Goal: Task Accomplishment & Management: Use online tool/utility

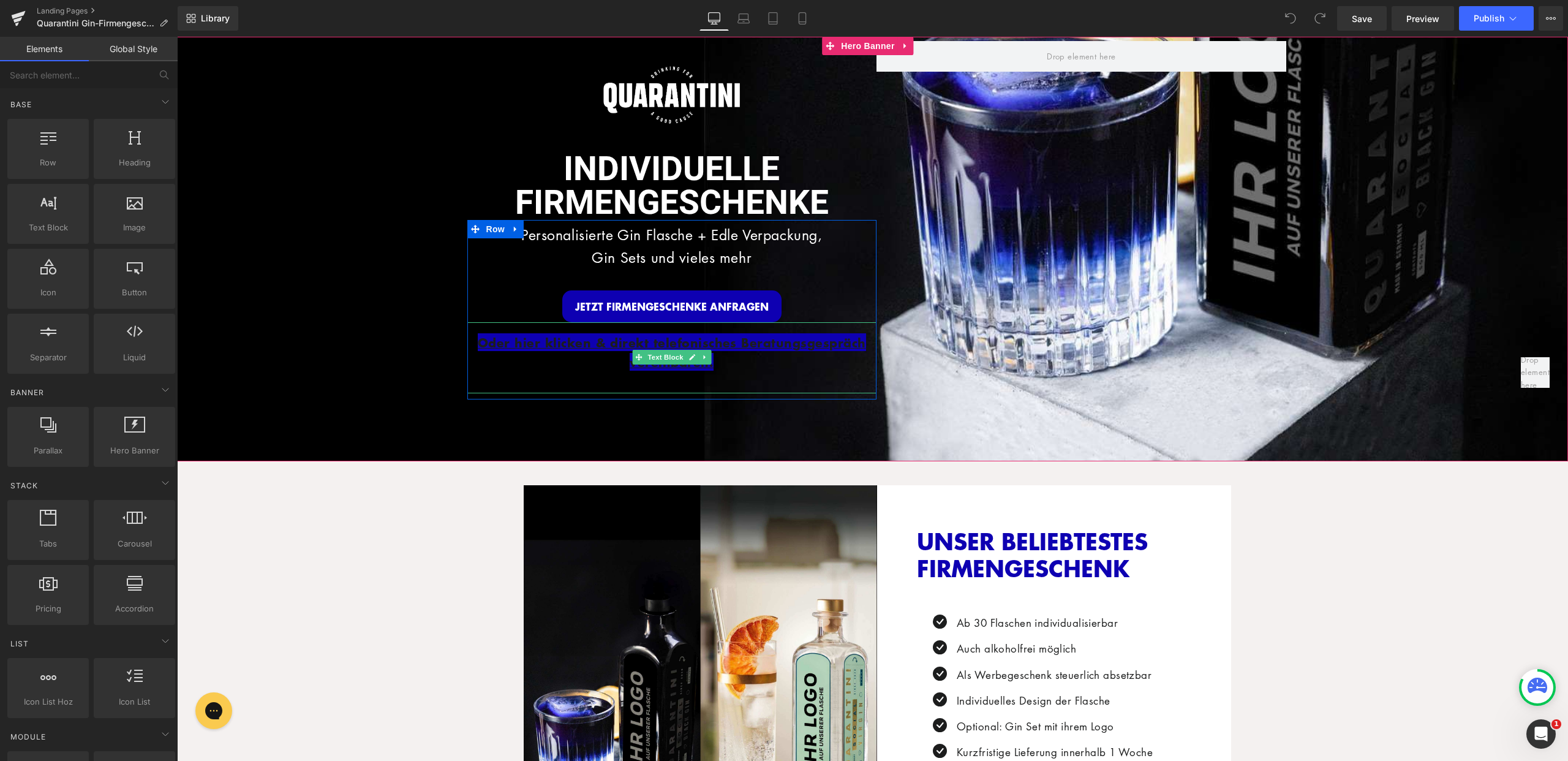
click at [741, 366] on p "Oder hier klicken & direkt telefonisches Beratungsgespräch vereinbaren." at bounding box center [672, 353] width 410 height 39
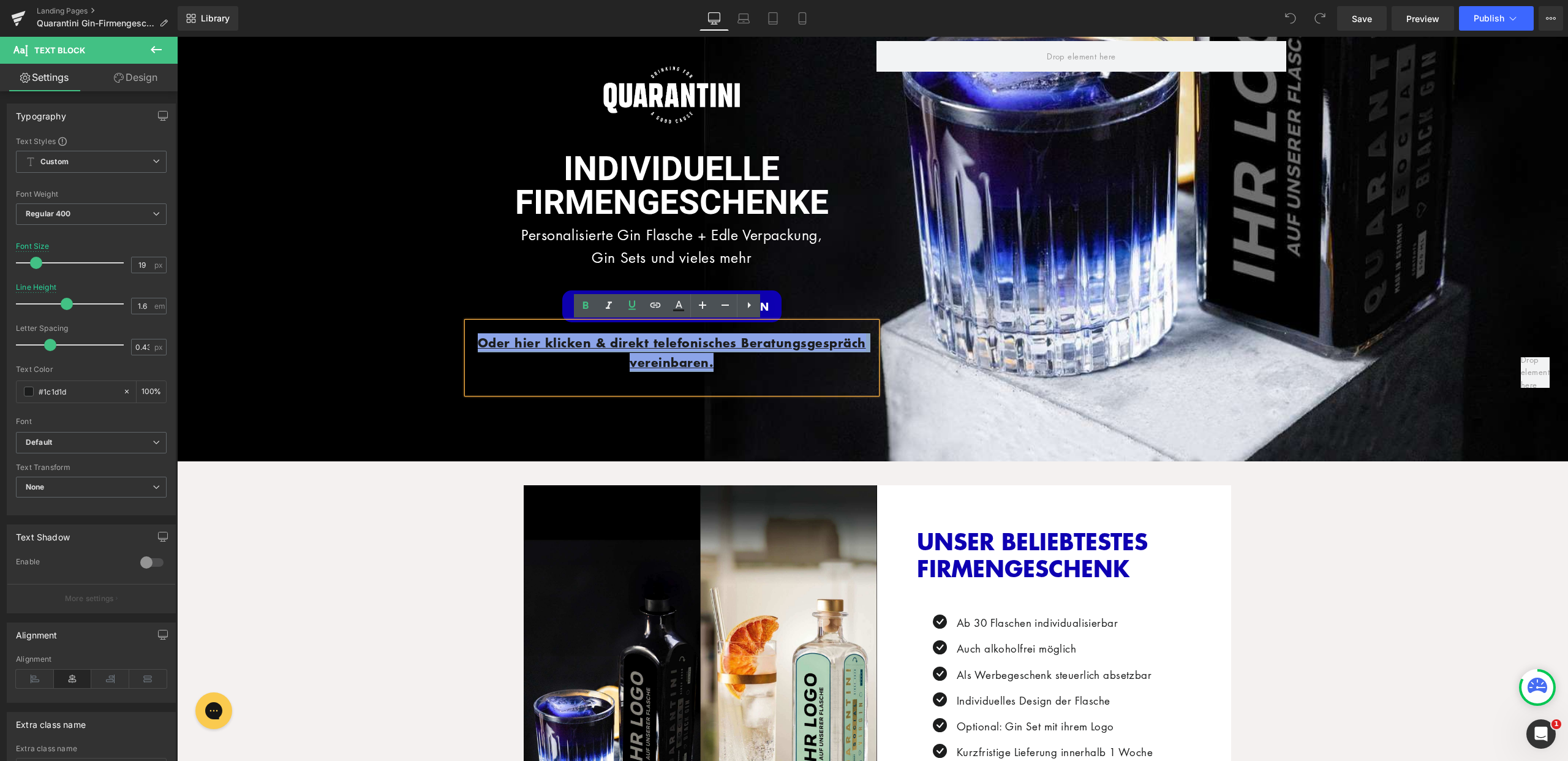
drag, startPoint x: 739, startPoint y: 366, endPoint x: 479, endPoint y: 336, distance: 261.7
click at [475, 337] on p "Oder hier klicken & direkt telefonisches Beratungsgespräch vereinbaren." at bounding box center [672, 353] width 410 height 39
click at [680, 308] on icon at bounding box center [679, 306] width 15 height 15
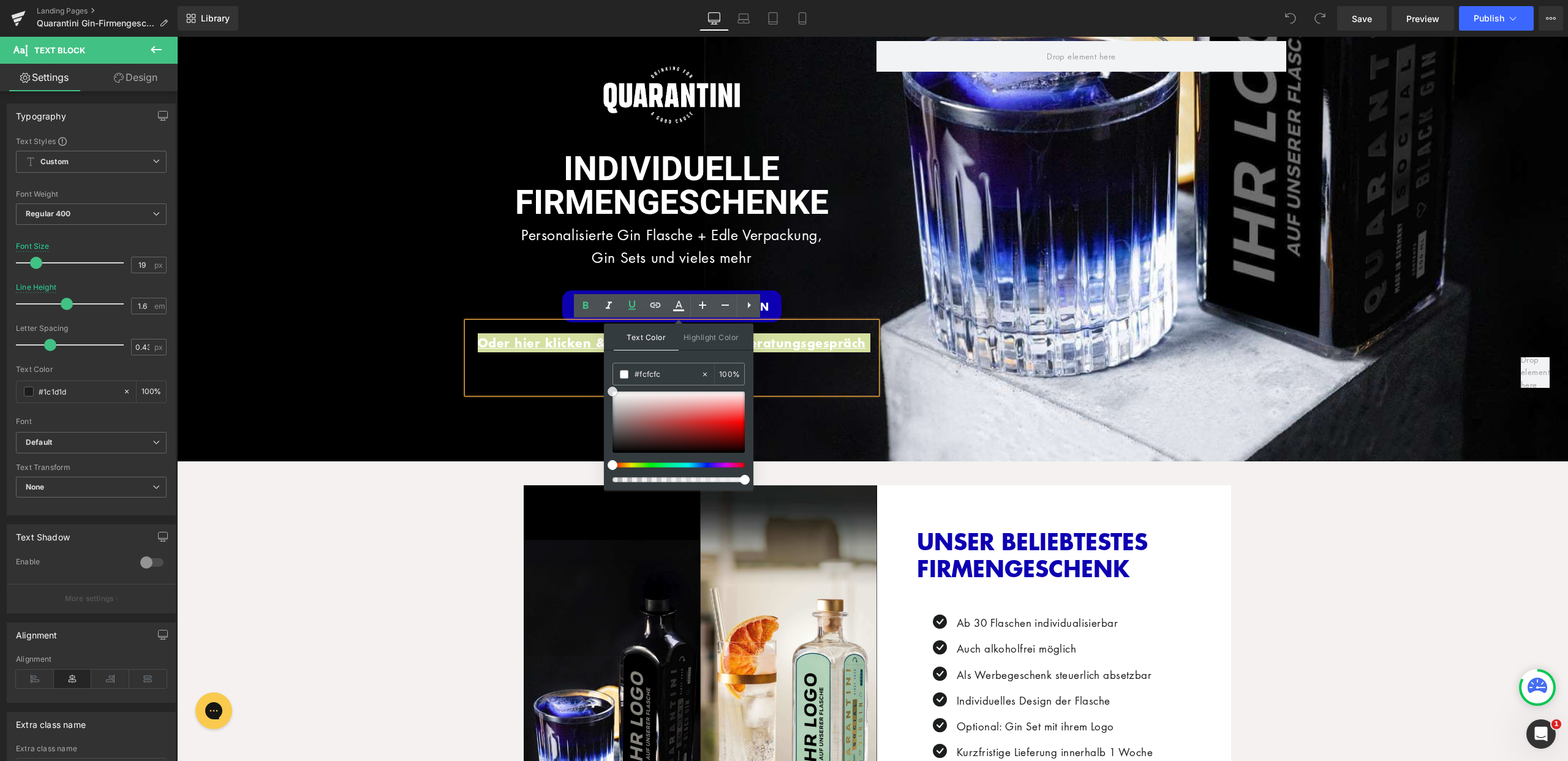
drag, startPoint x: 613, startPoint y: 440, endPoint x: 603, endPoint y: 384, distance: 56.9
click at [605, 385] on div "Text Color Highlight Color #333333 #333333 100 % #0e00b2 100 %" at bounding box center [679, 406] width 150 height 167
click at [471, 428] on div "Image Row INDIVIDUELLE FIRMENGESCHENKE Heading Personalisierte Gin Flasche + Ed…" at bounding box center [873, 251] width 827 height 421
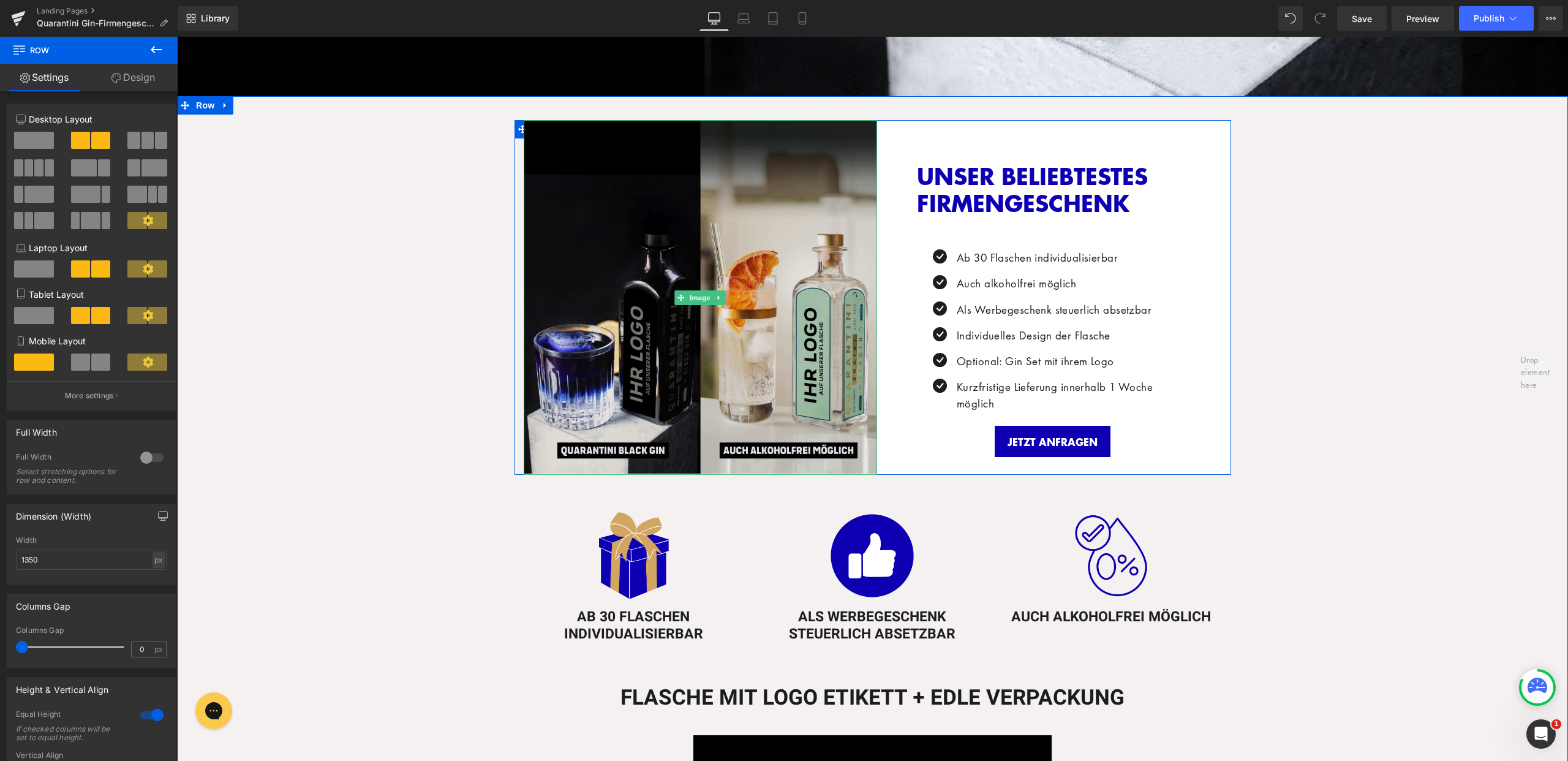
scroll to position [357, 0]
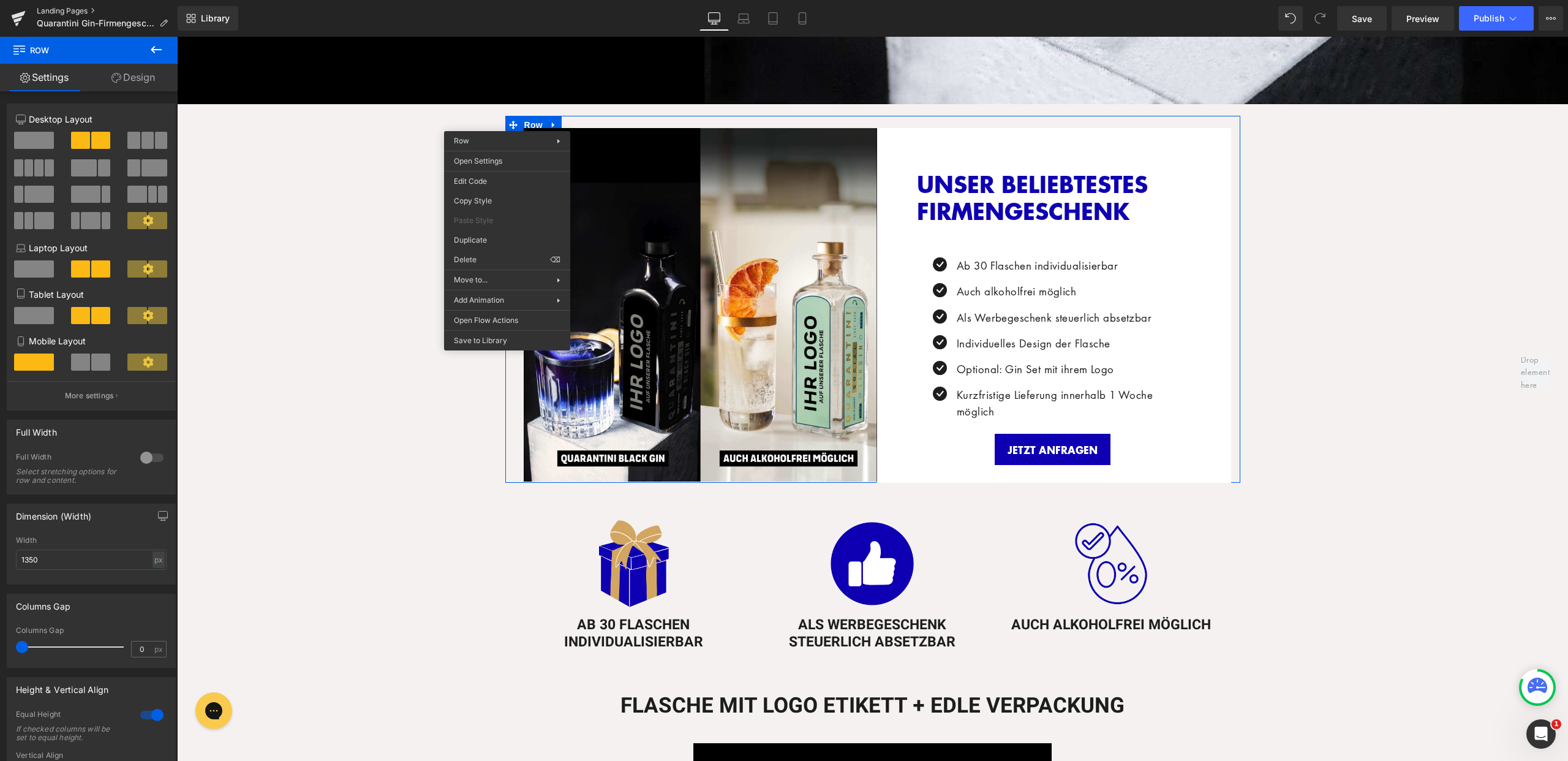
click at [82, 7] on link "Landing Pages" at bounding box center [107, 11] width 141 height 10
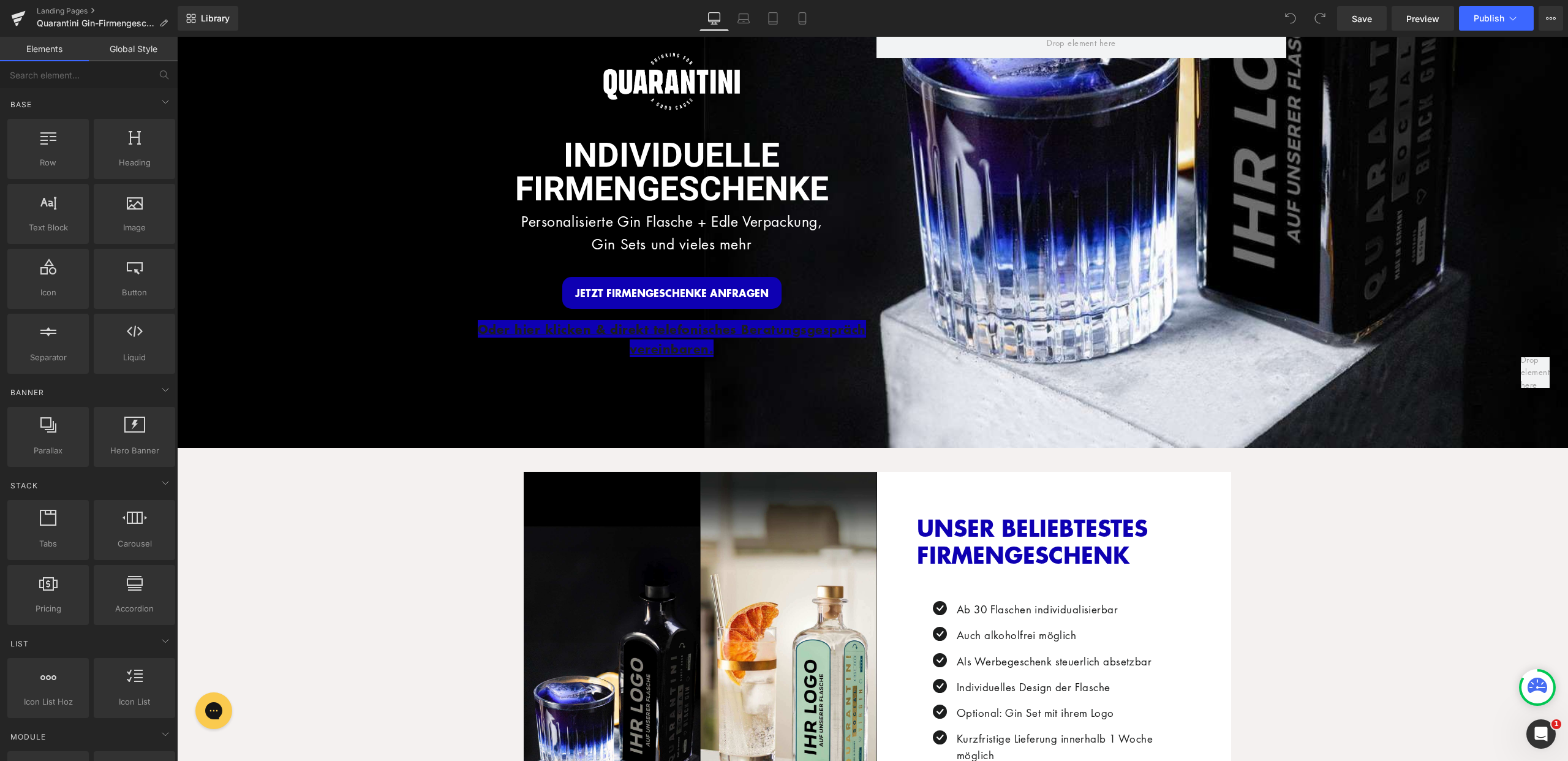
click at [735, 351] on p "Oder hier klicken & direkt telefonisches Beratungsgespräch vereinbaren." at bounding box center [672, 339] width 410 height 39
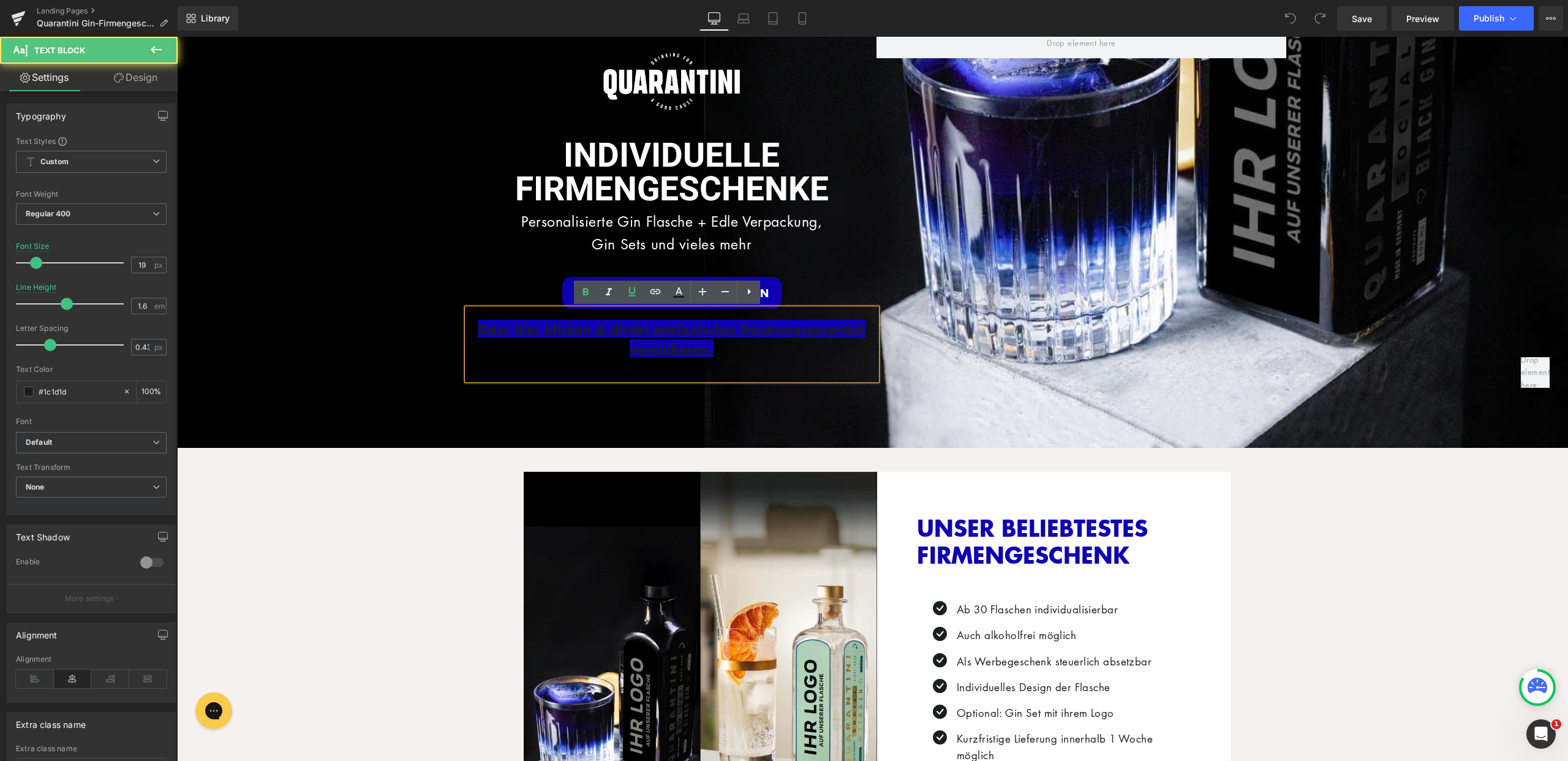
click at [719, 354] on p "Oder hier klicken & direkt telefonisches Beratungsgespräch vereinbaren." at bounding box center [672, 339] width 410 height 39
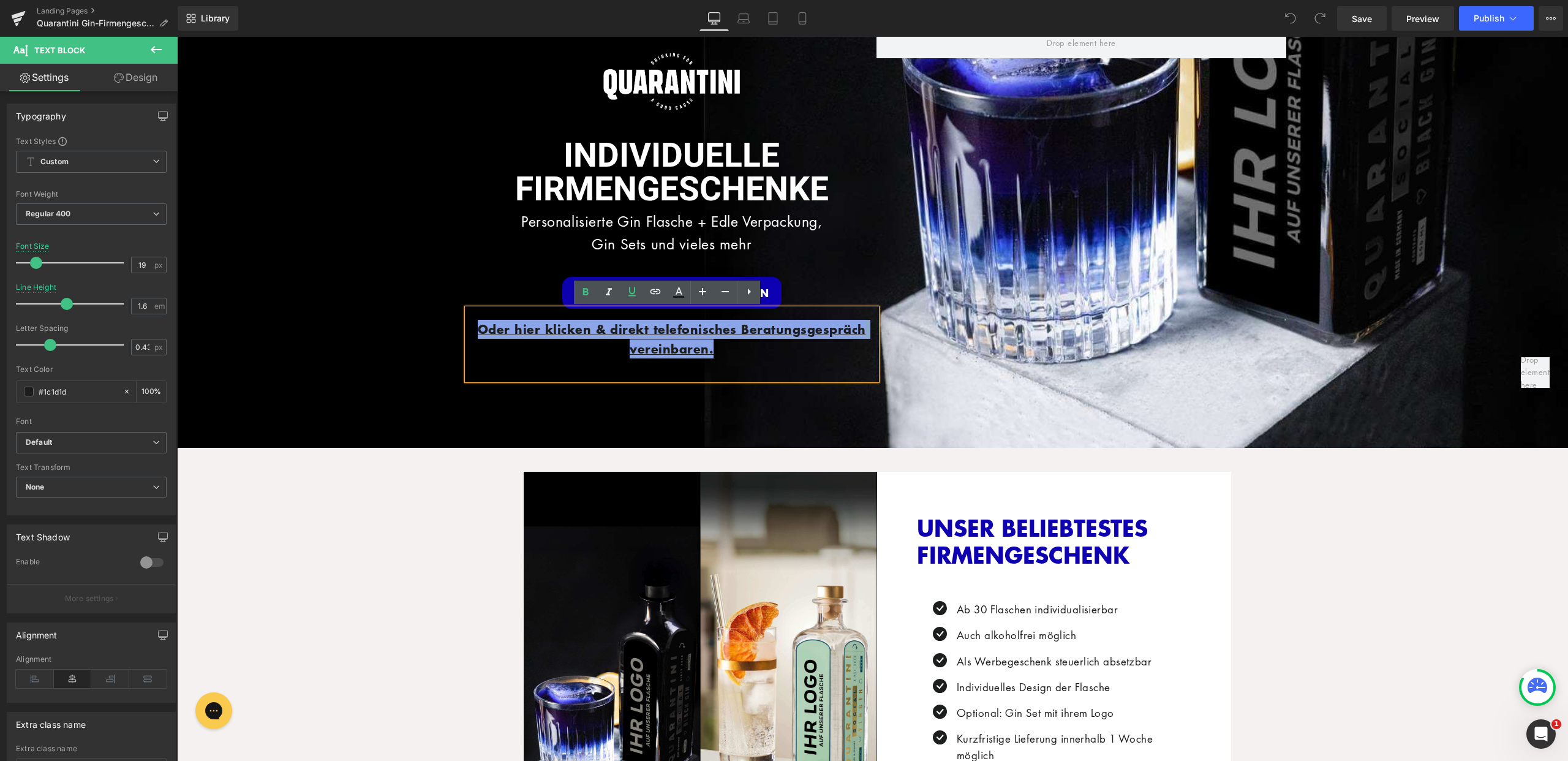
drag, startPoint x: 719, startPoint y: 351, endPoint x: 476, endPoint y: 330, distance: 243.9
click at [476, 330] on p "Oder hier klicken & direkt telefonisches Beratungsgespräch vereinbaren." at bounding box center [672, 339] width 410 height 39
click at [676, 292] on icon at bounding box center [679, 293] width 15 height 15
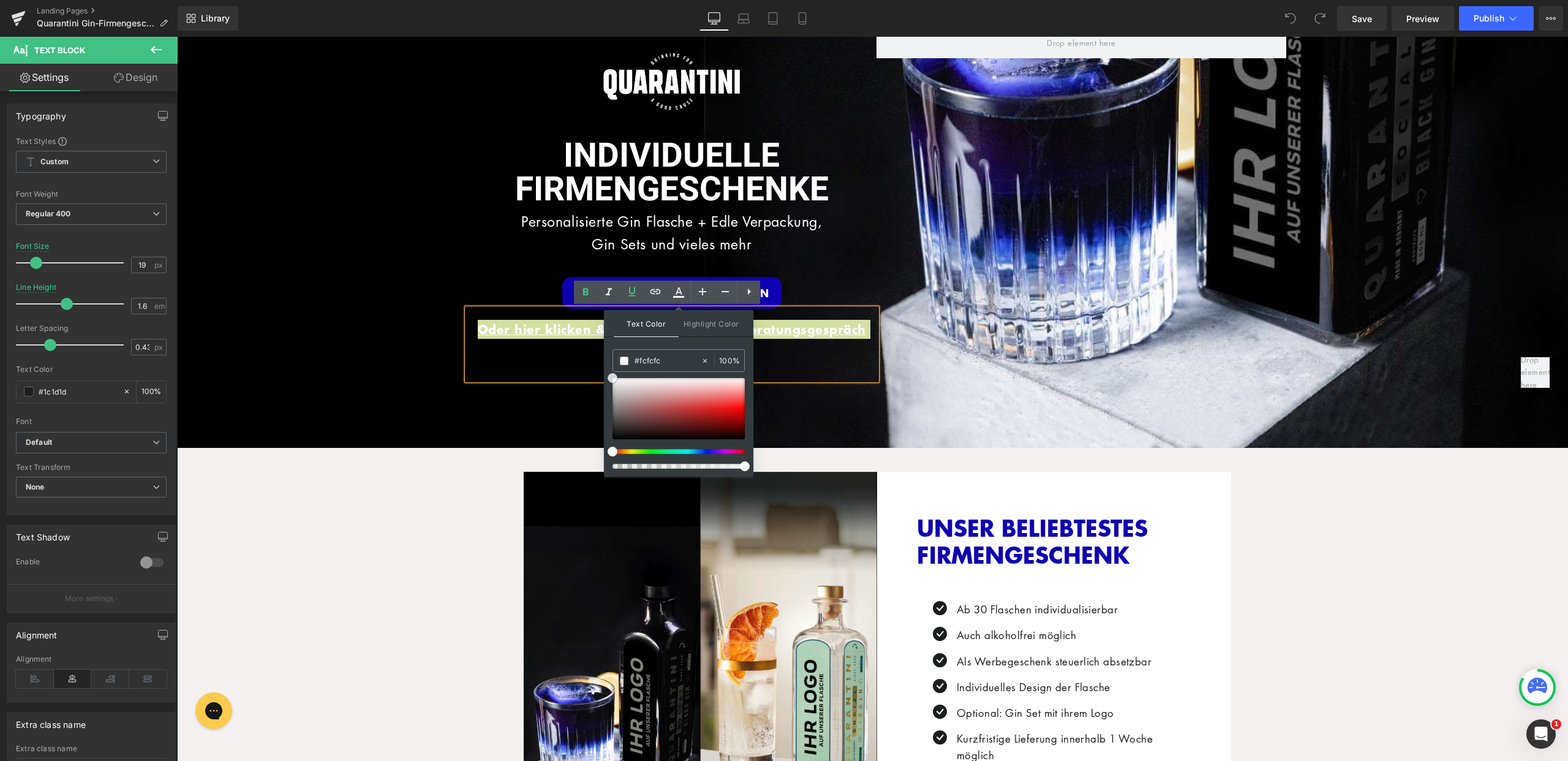
drag, startPoint x: 788, startPoint y: 453, endPoint x: 575, endPoint y: 363, distance: 231.2
click at [495, 403] on div "Image Row INDIVIDUELLE FIRMENGESCHENKE Heading Personalisierte Gin Flasche + Ed…" at bounding box center [873, 238] width 827 height 421
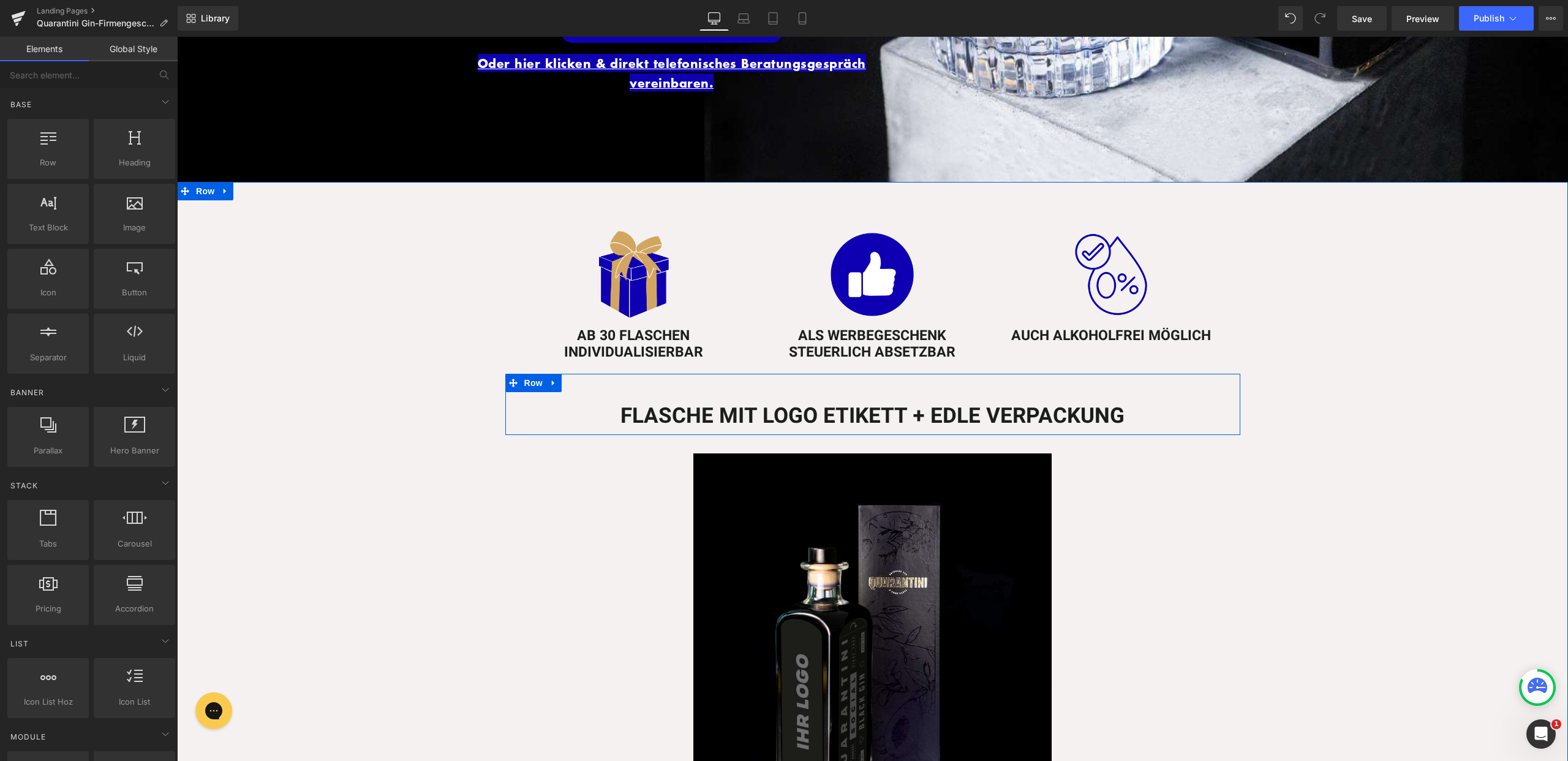
scroll to position [280, 0]
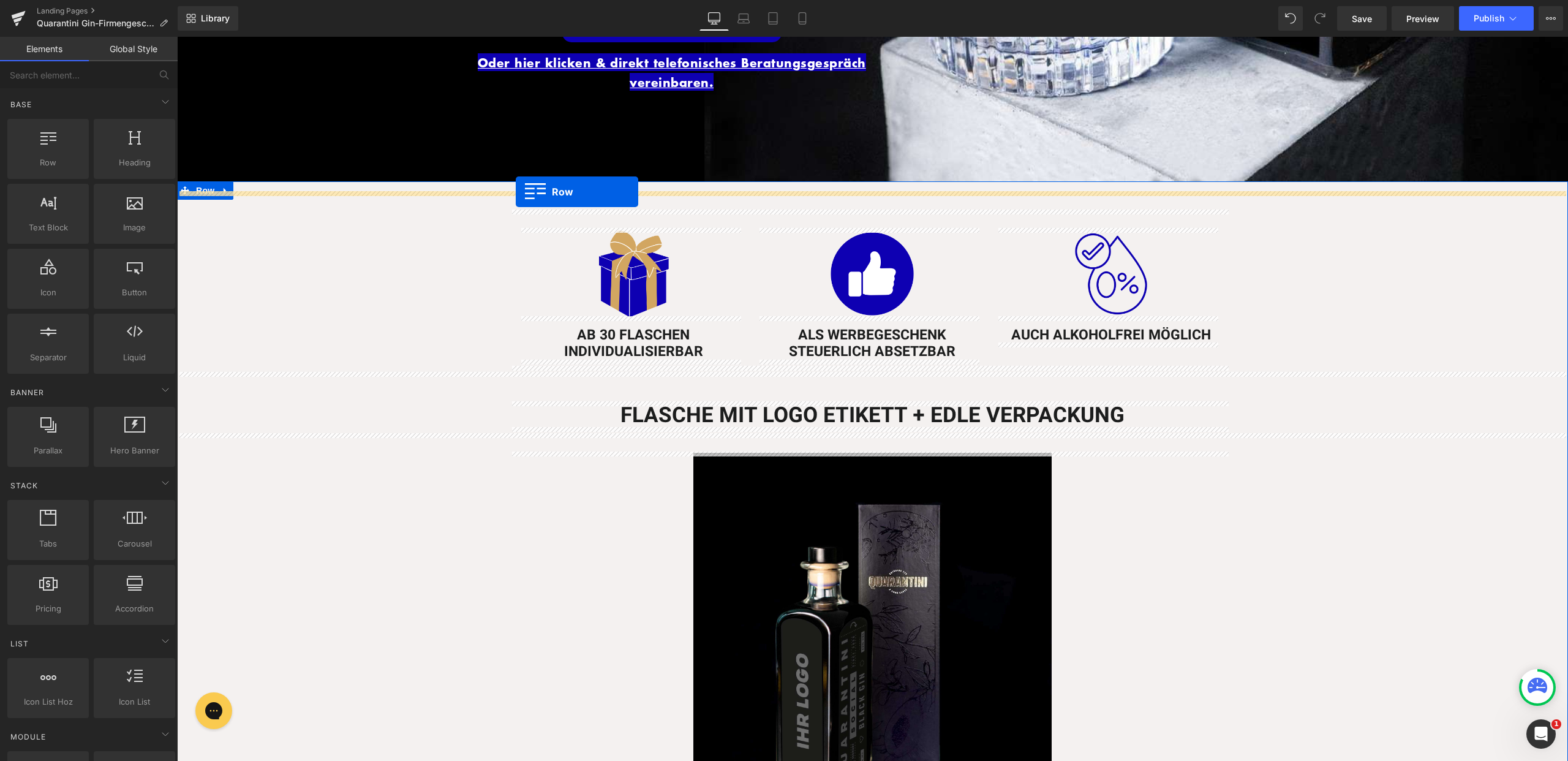
drag, startPoint x: 231, startPoint y: 188, endPoint x: 516, endPoint y: 192, distance: 285.0
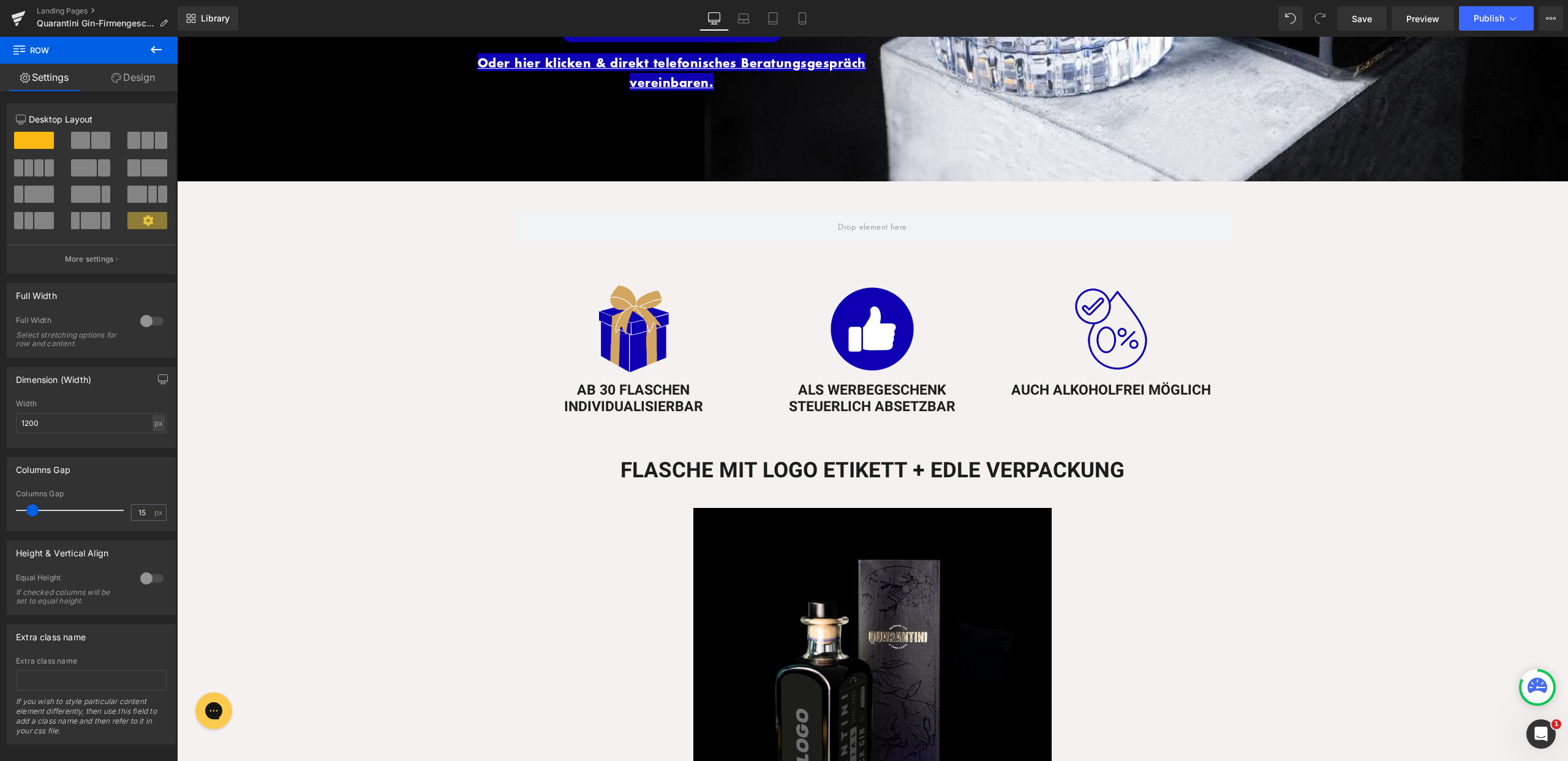
click at [168, 49] on button at bounding box center [156, 50] width 43 height 27
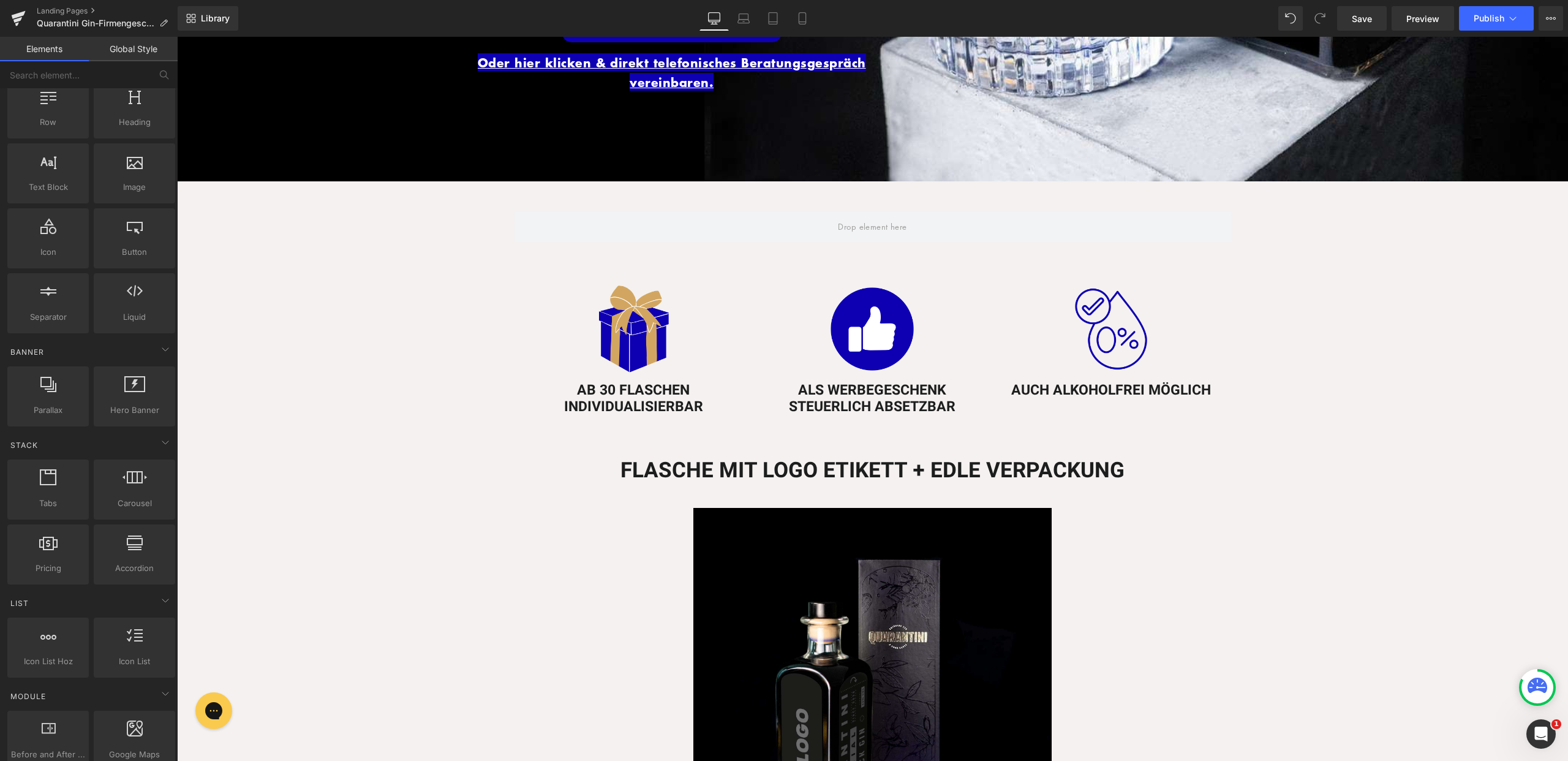
scroll to position [78, 0]
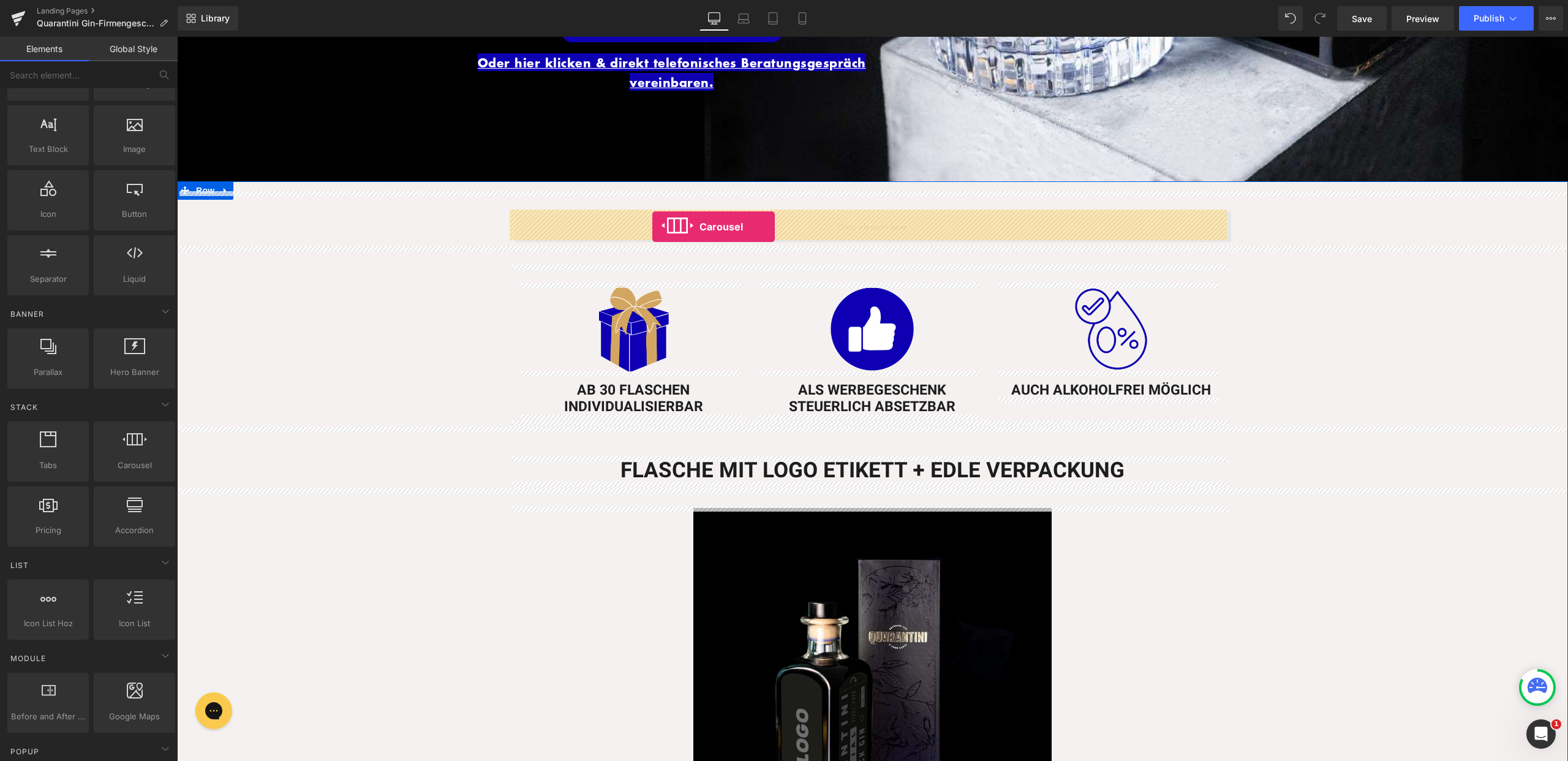
drag, startPoint x: 304, startPoint y: 490, endPoint x: 652, endPoint y: 227, distance: 436.2
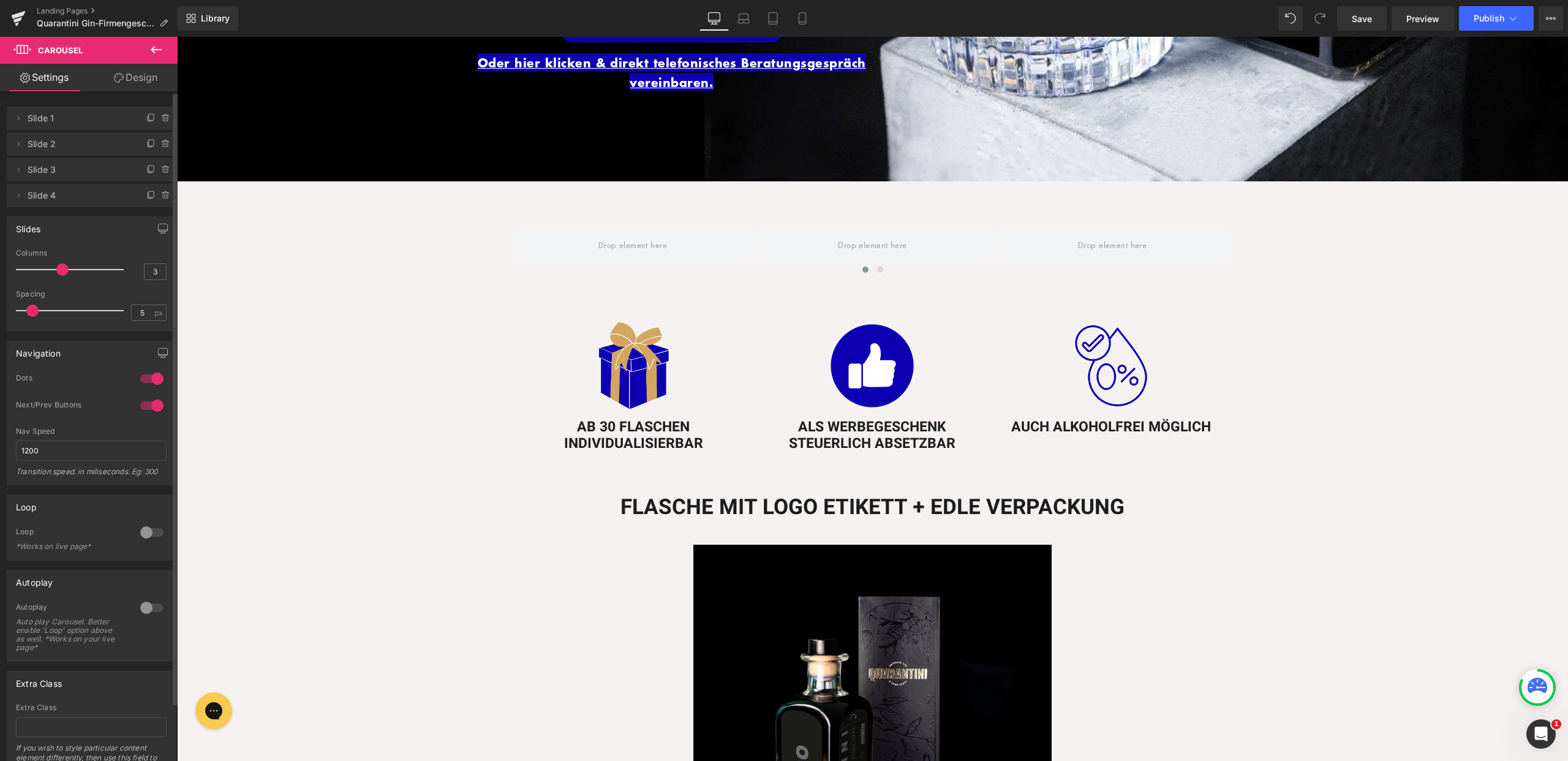
drag, startPoint x: 64, startPoint y: 271, endPoint x: 71, endPoint y: 269, distance: 7.3
click at [71, 269] on div at bounding box center [72, 270] width 101 height 25
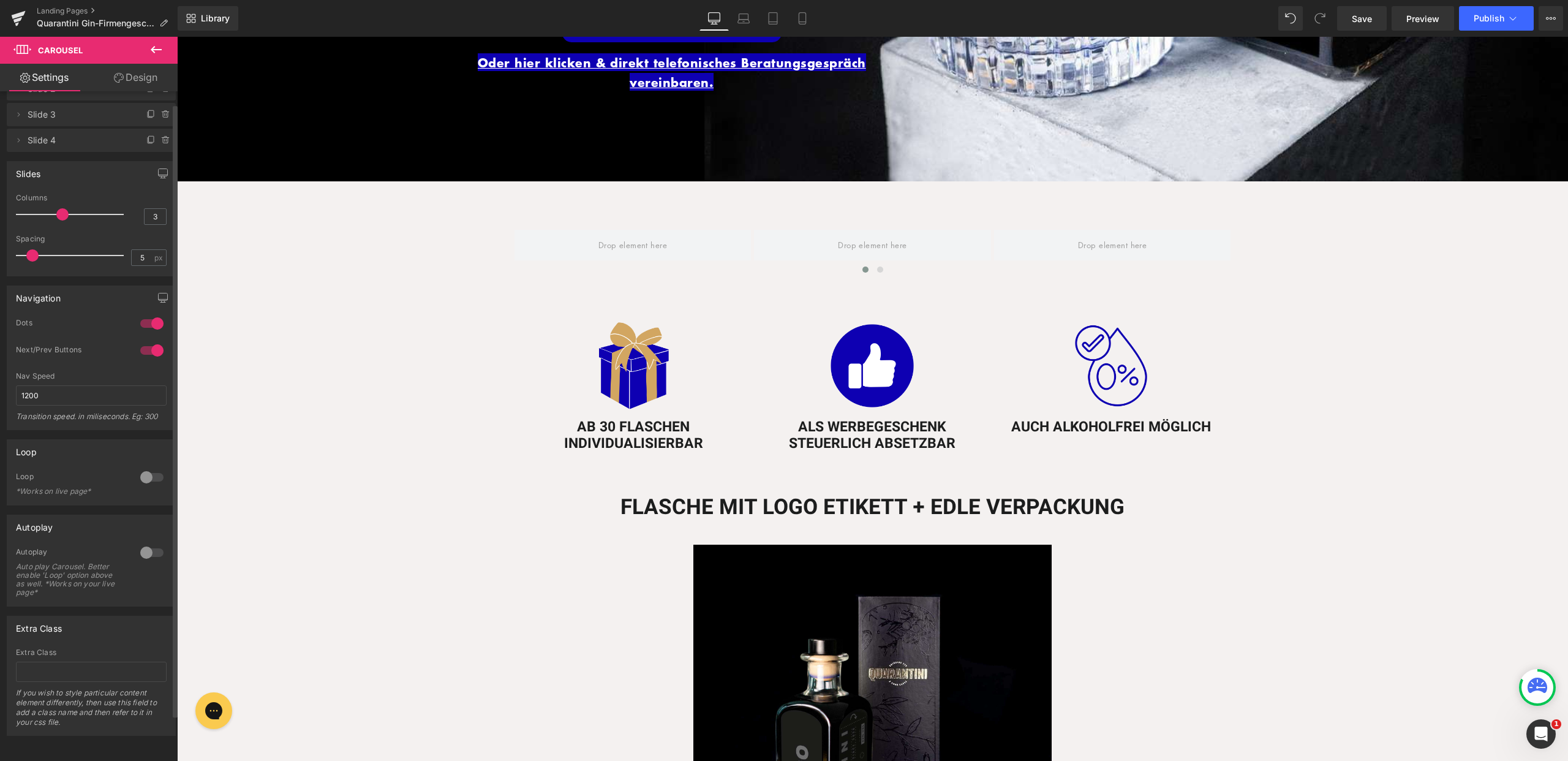
scroll to position [65, 0]
click at [141, 468] on div at bounding box center [152, 477] width 29 height 20
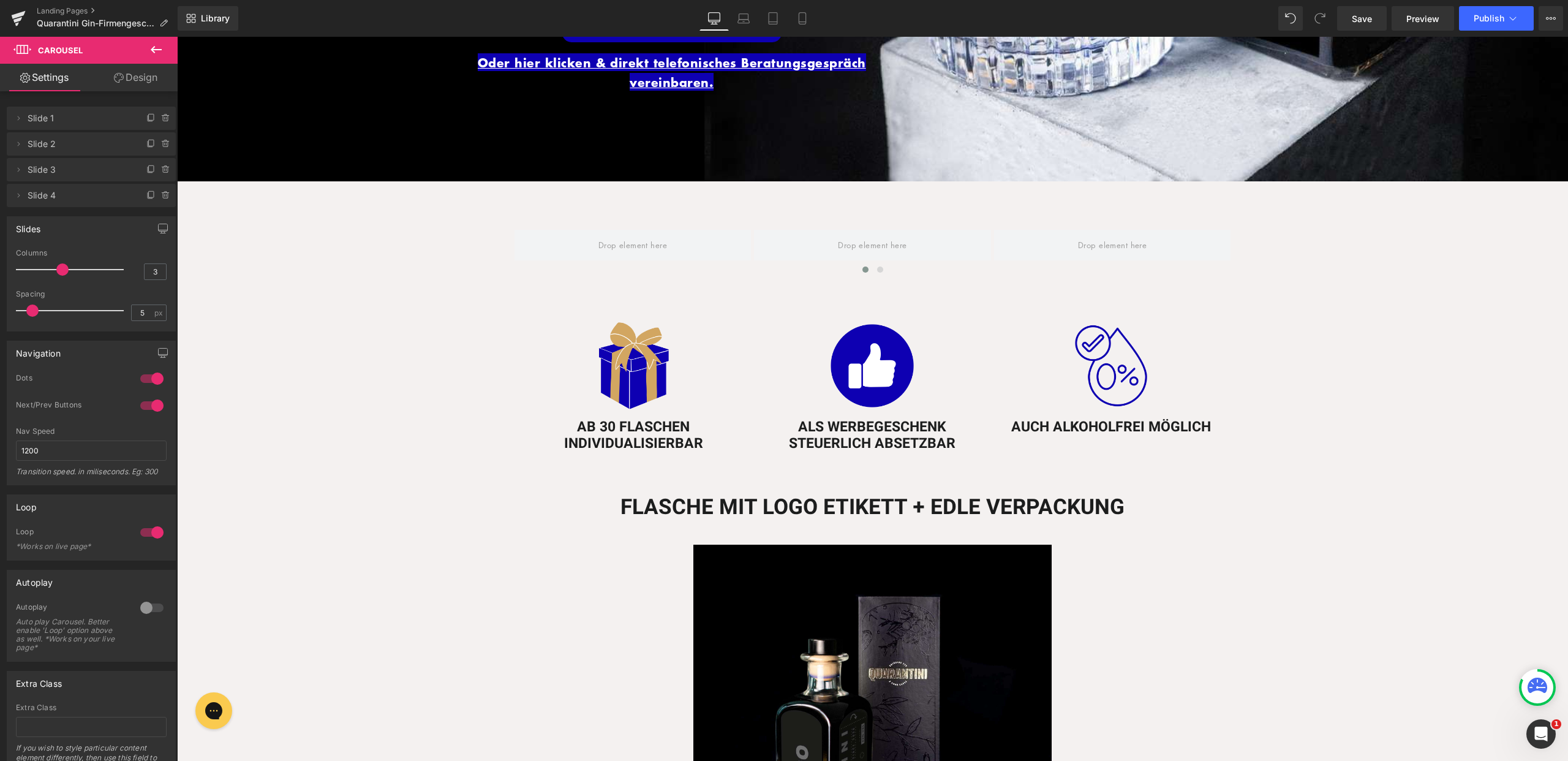
click at [162, 45] on icon at bounding box center [156, 50] width 15 height 15
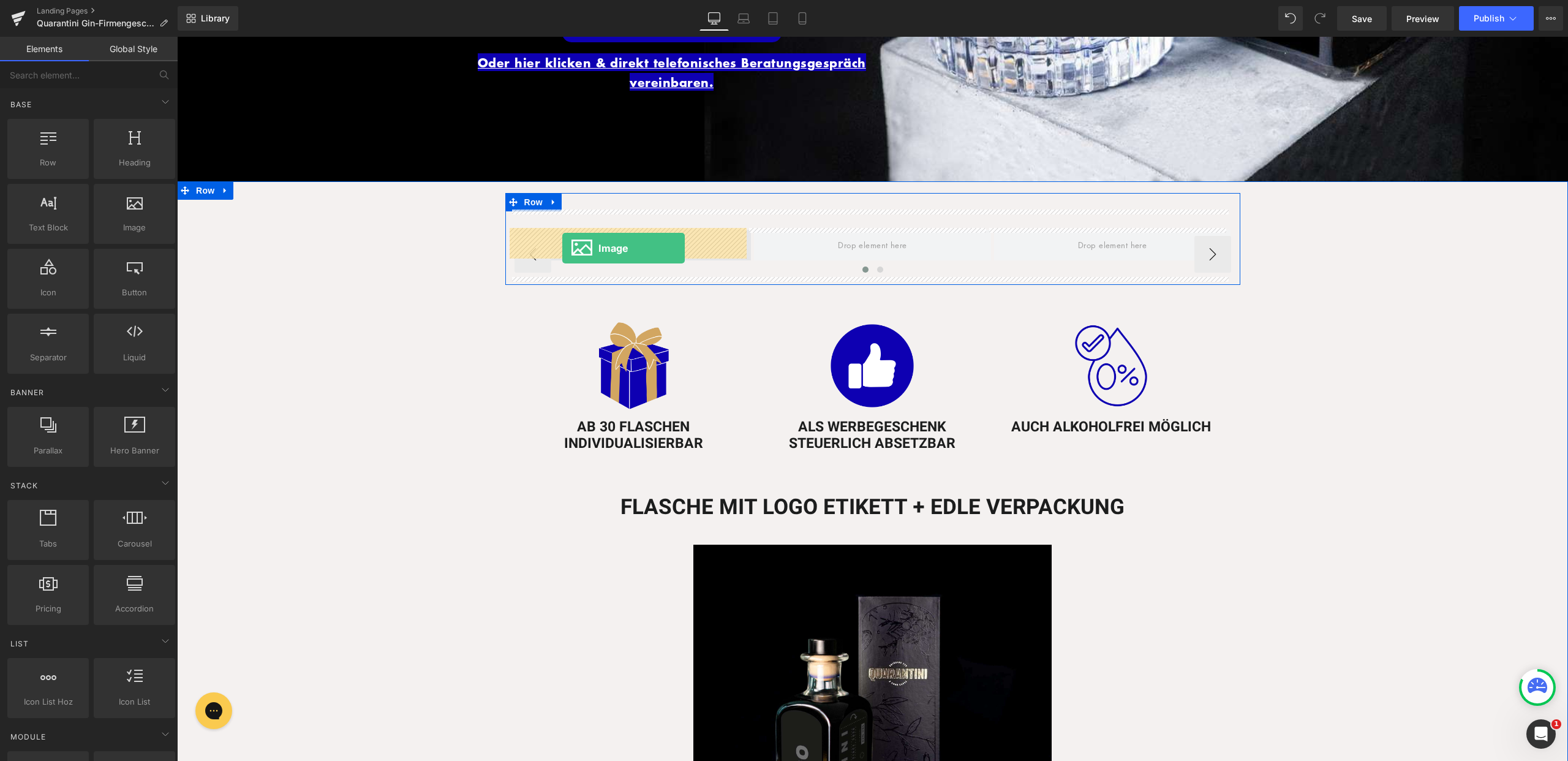
drag, startPoint x: 307, startPoint y: 263, endPoint x: 563, endPoint y: 248, distance: 256.4
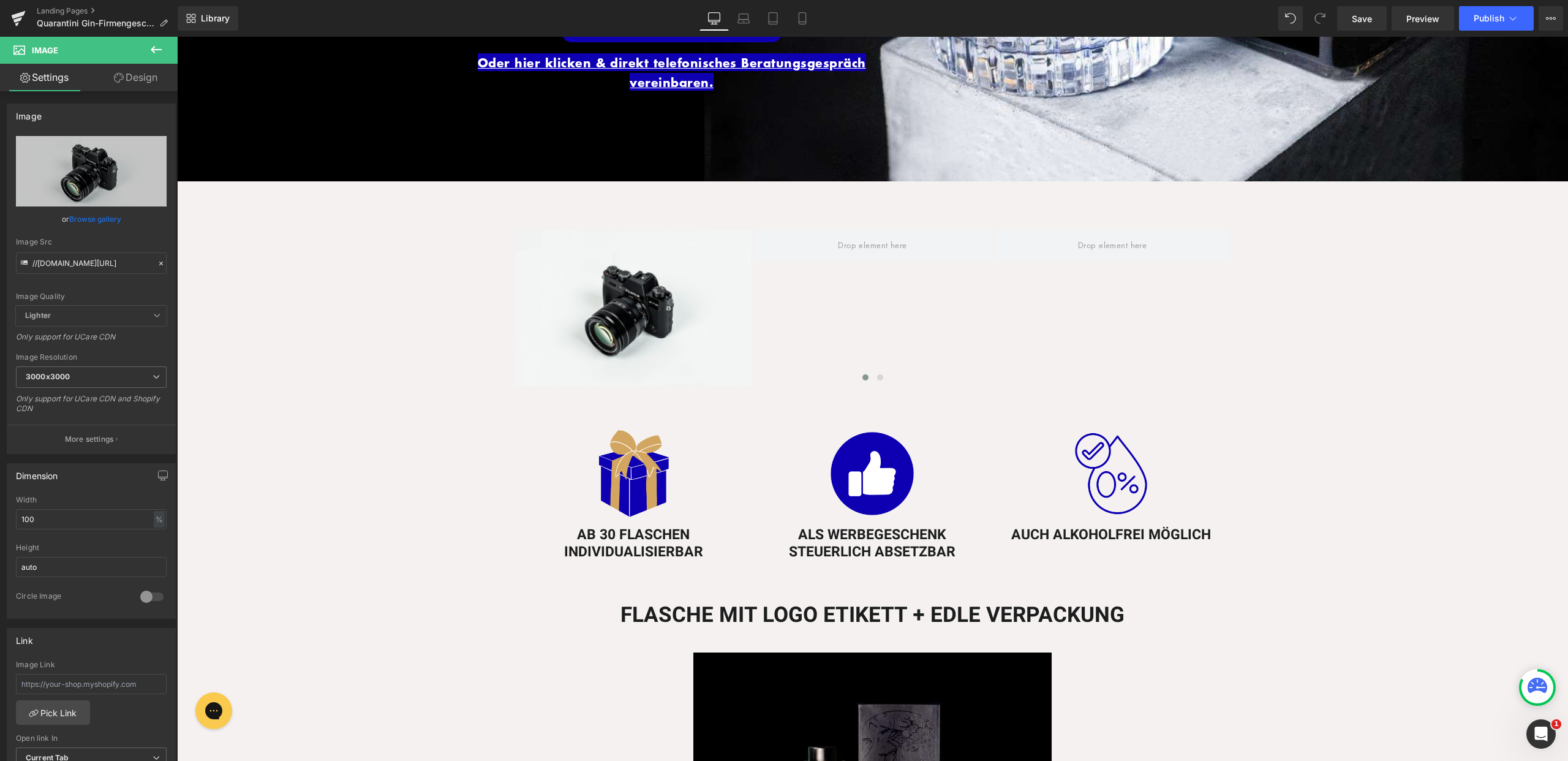
click at [160, 43] on icon at bounding box center [156, 50] width 15 height 15
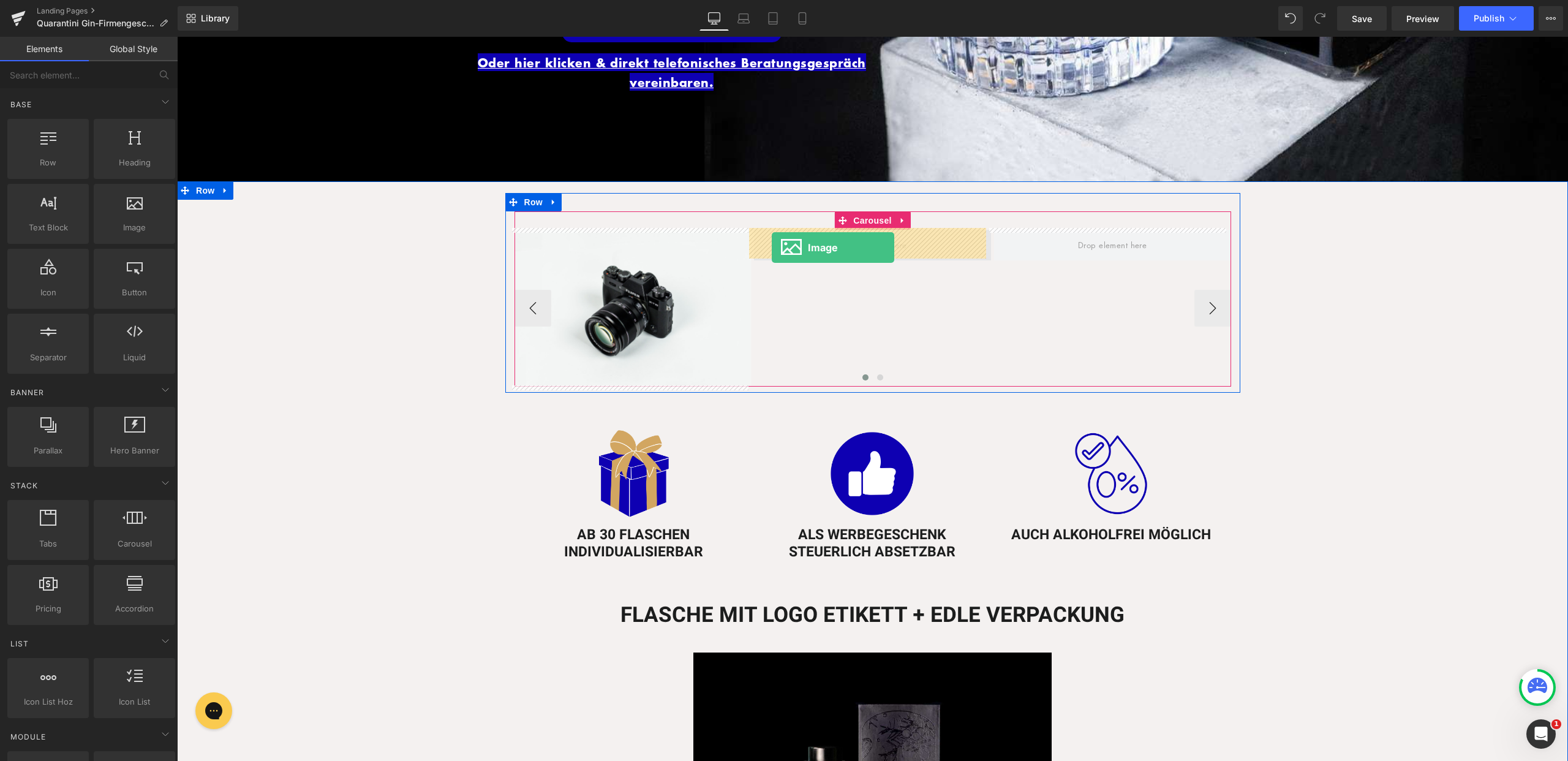
drag, startPoint x: 293, startPoint y: 253, endPoint x: 778, endPoint y: 246, distance: 485.1
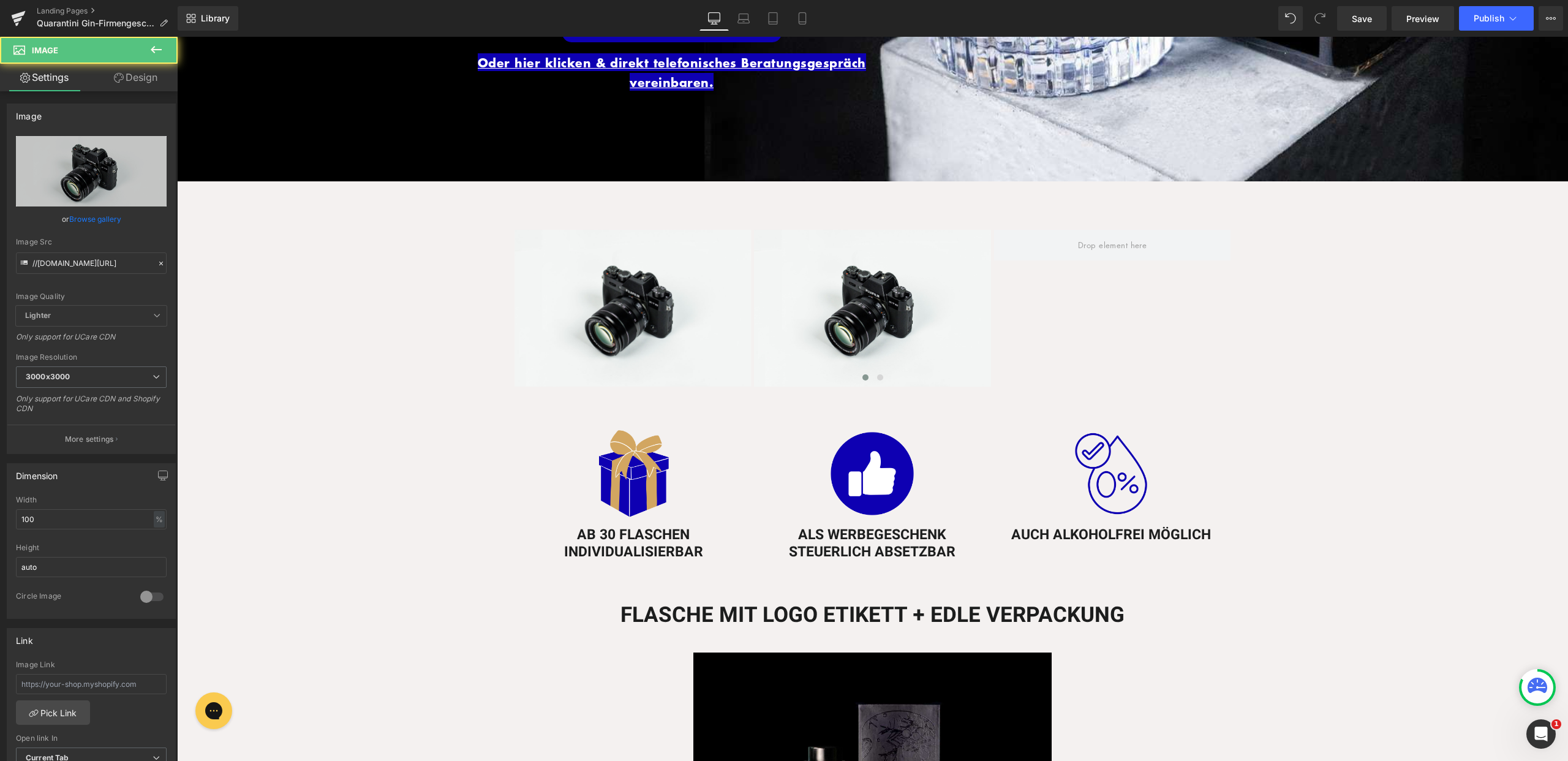
click at [171, 44] on button at bounding box center [156, 50] width 43 height 27
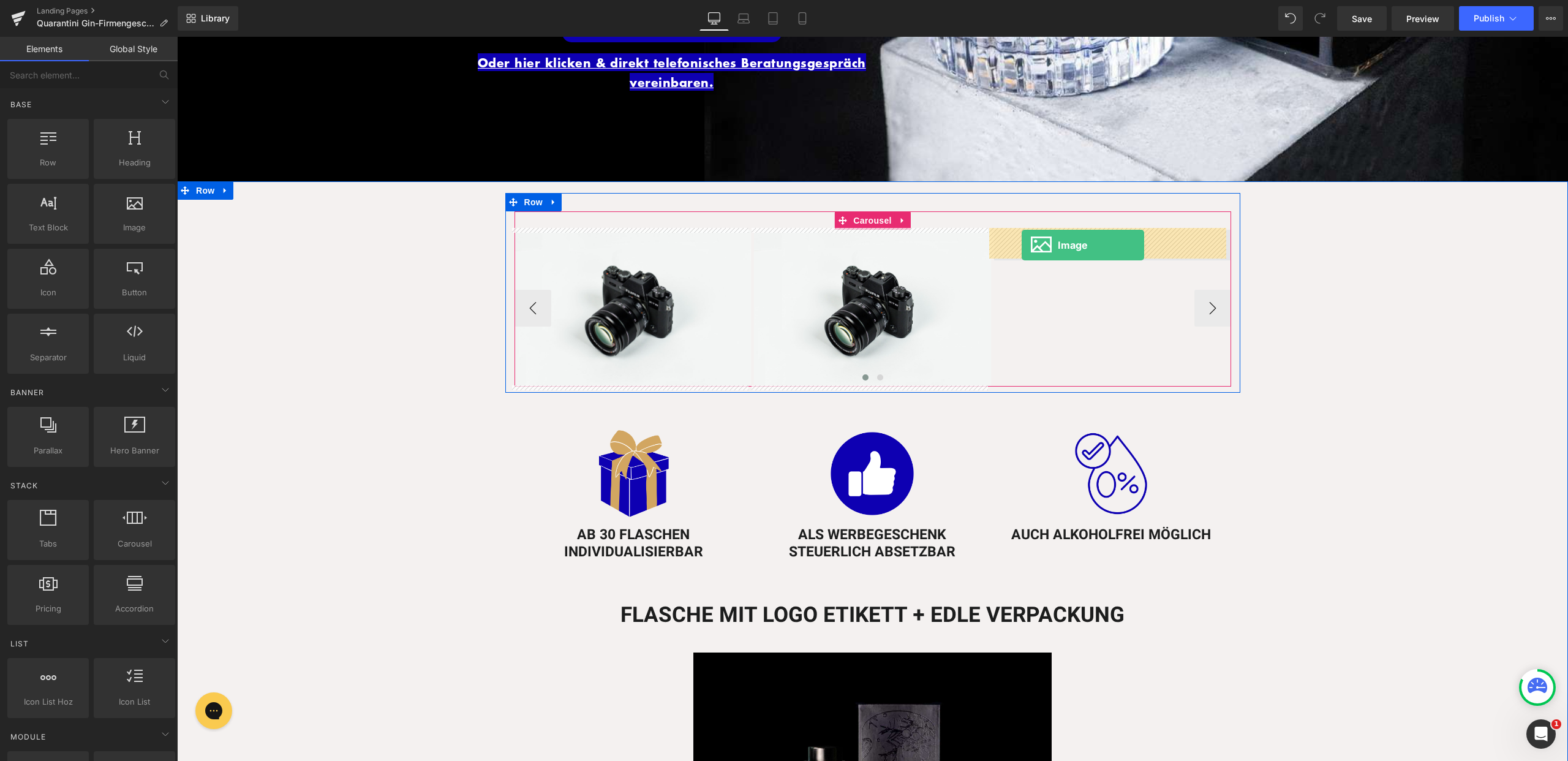
drag, startPoint x: 341, startPoint y: 243, endPoint x: 1022, endPoint y: 245, distance: 681.0
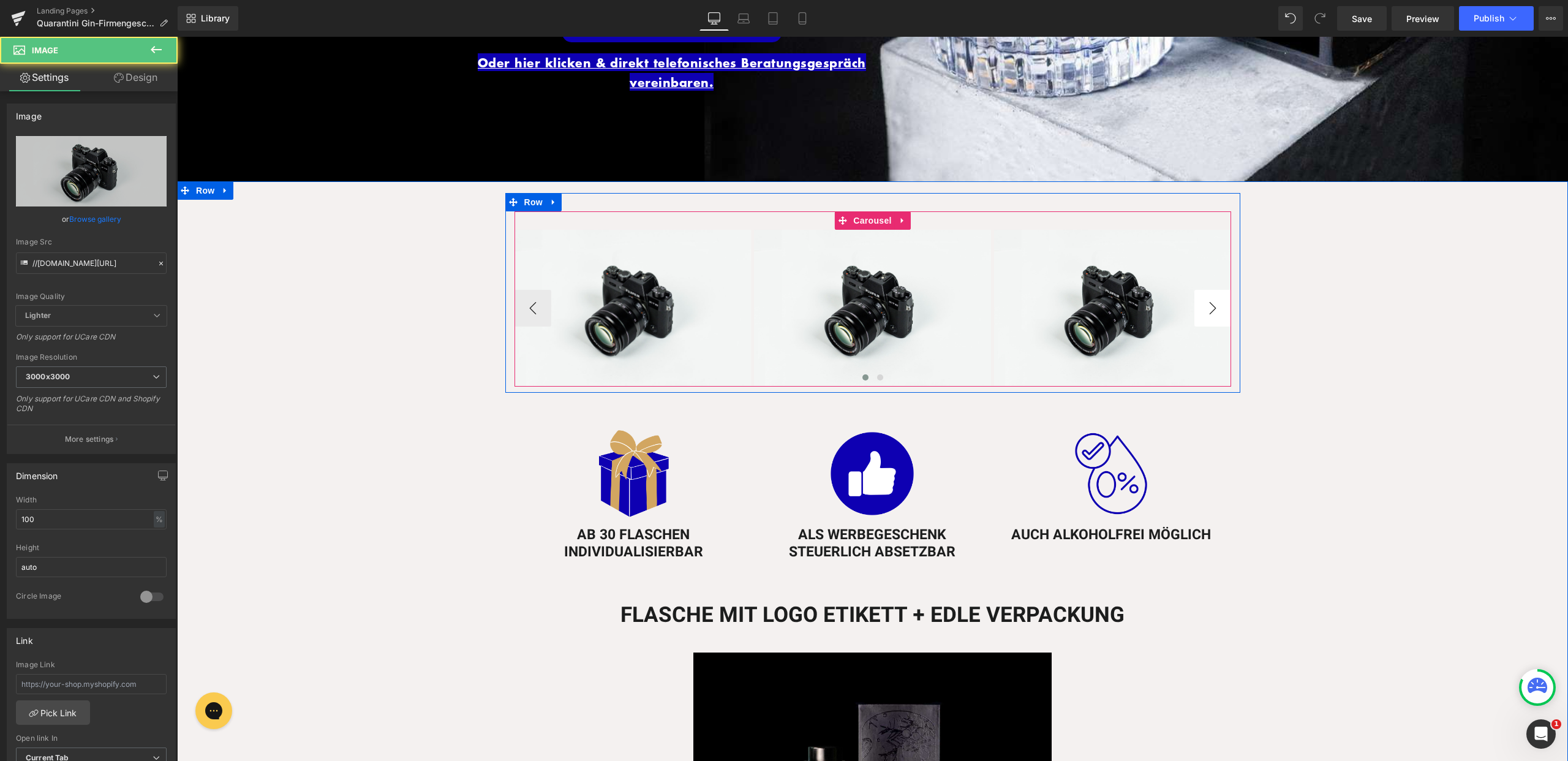
click at [1205, 307] on button "›" at bounding box center [1213, 308] width 37 height 37
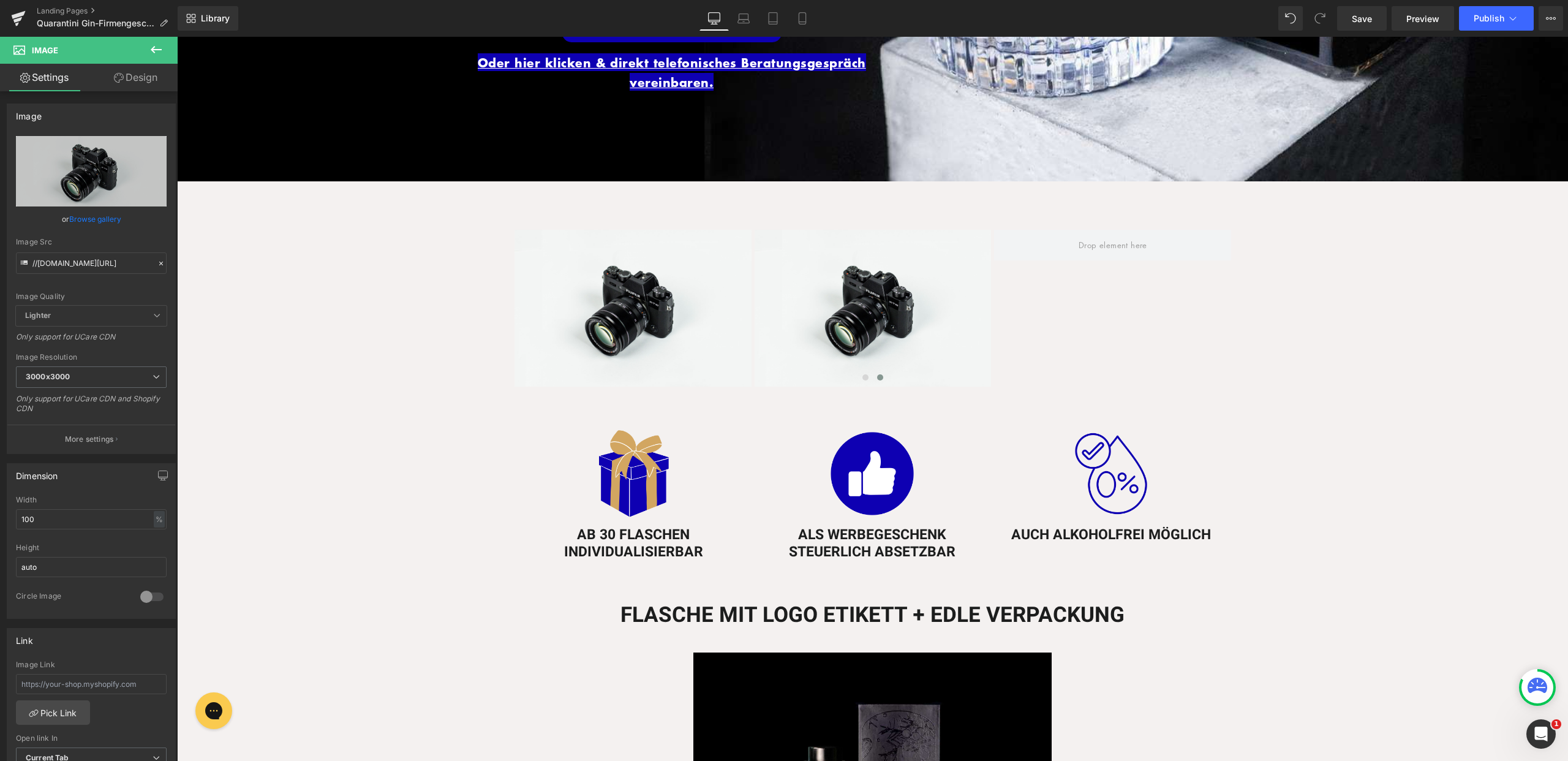
click at [161, 44] on icon at bounding box center [156, 50] width 15 height 15
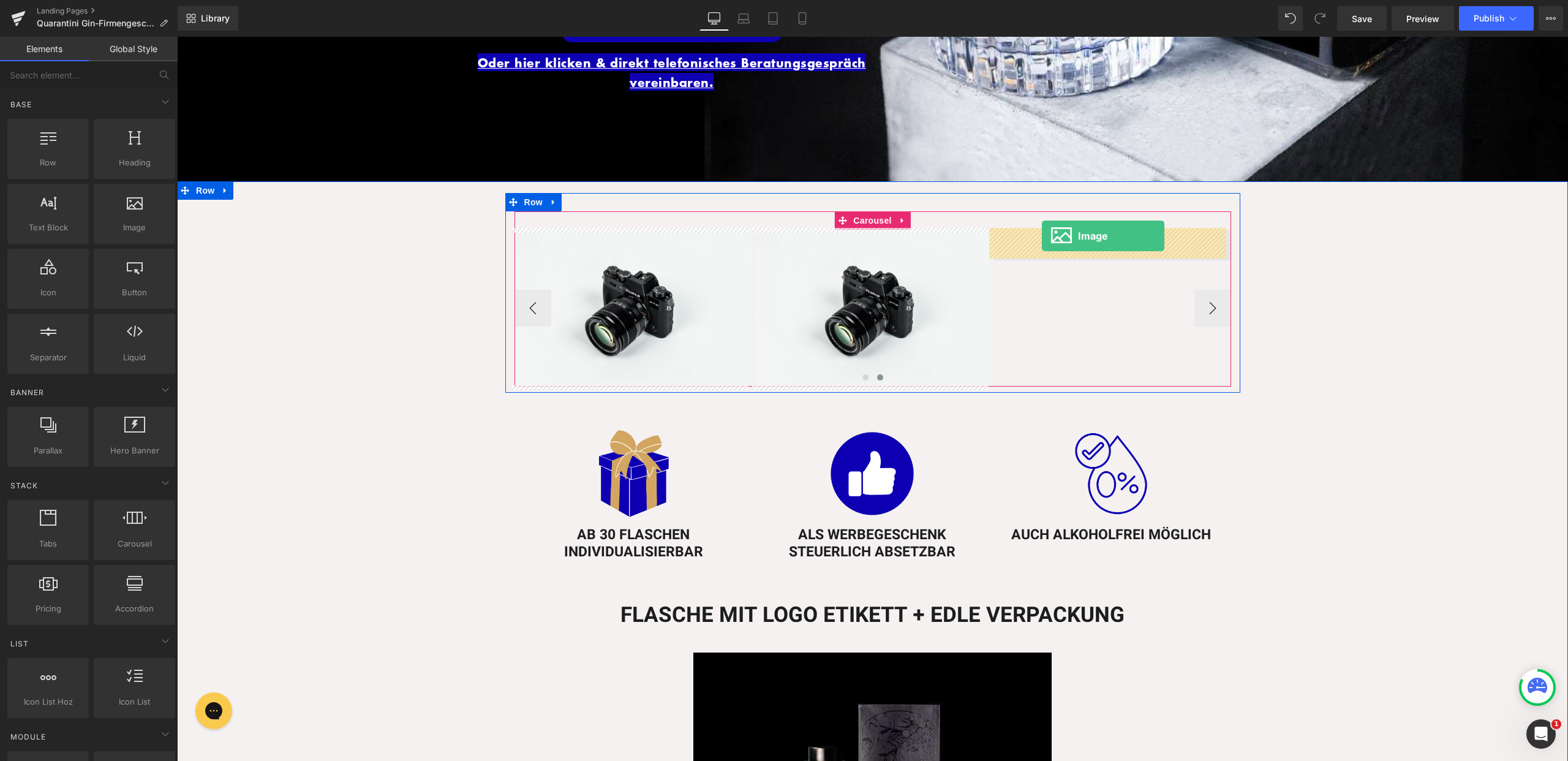
drag, startPoint x: 292, startPoint y: 242, endPoint x: 1042, endPoint y: 236, distance: 750.0
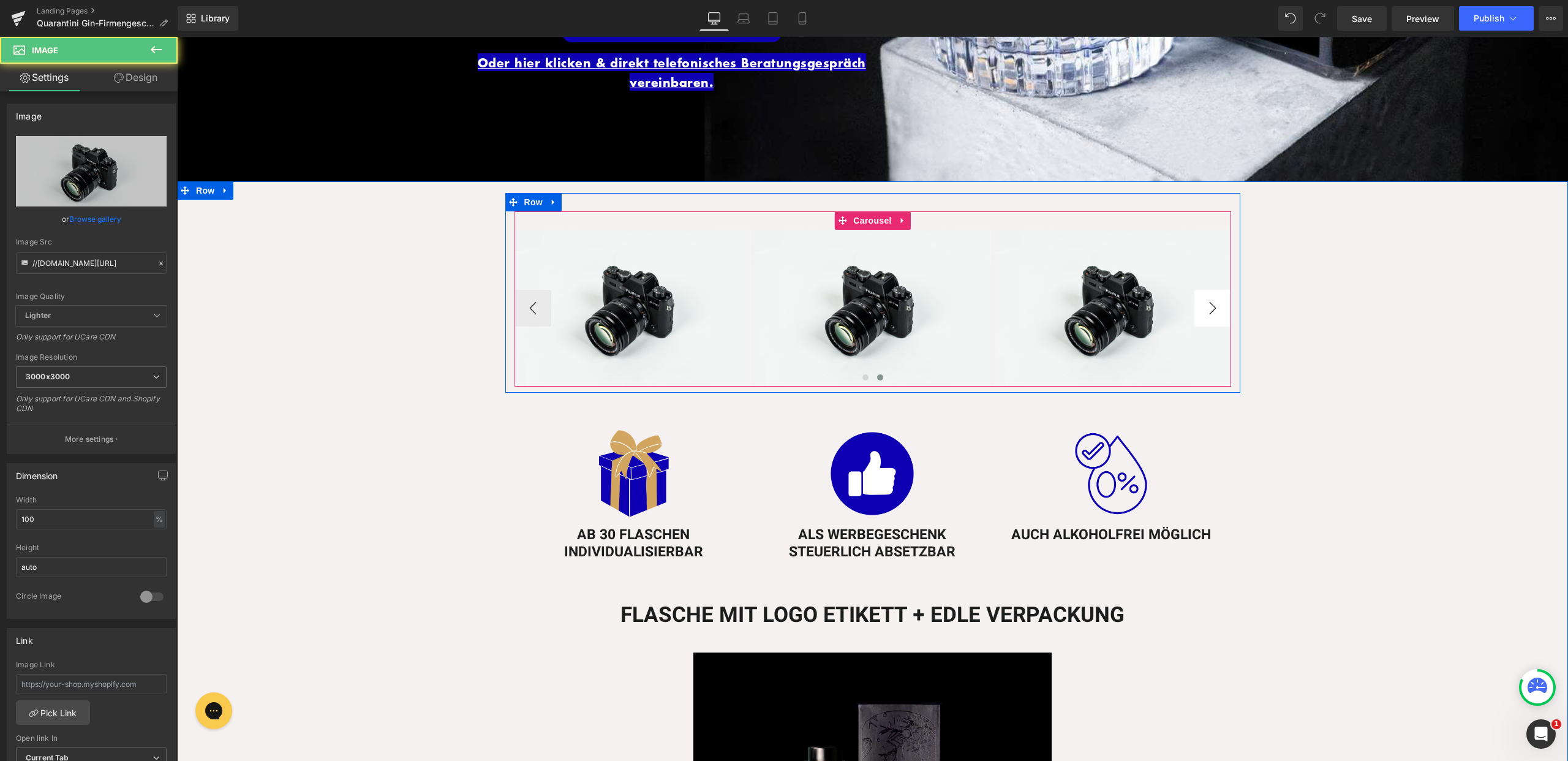
click at [1203, 302] on button "›" at bounding box center [1213, 308] width 37 height 37
click at [530, 310] on button "‹" at bounding box center [533, 308] width 37 height 37
click at [875, 219] on span "Carousel" at bounding box center [872, 221] width 44 height 18
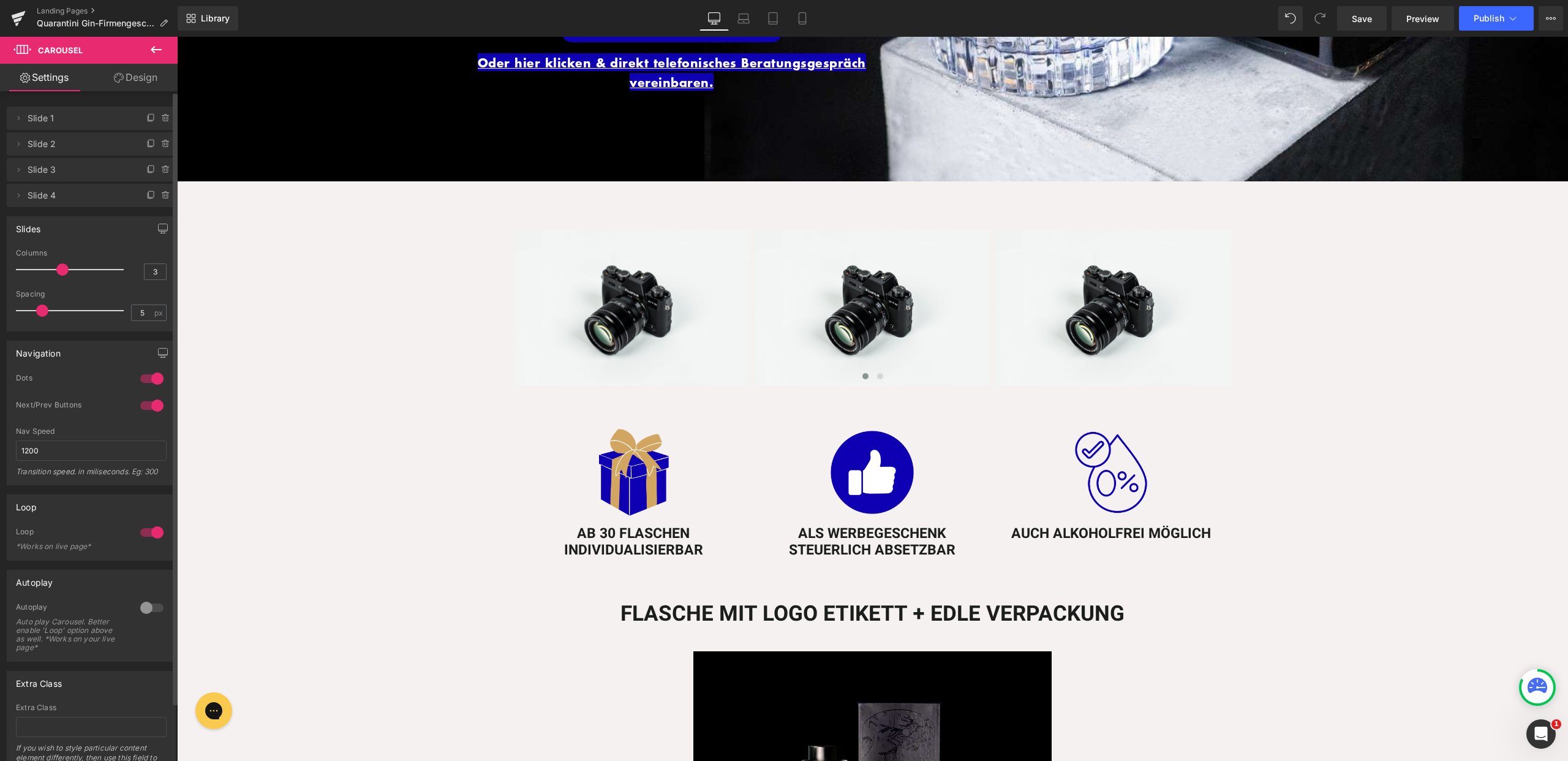
drag, startPoint x: 31, startPoint y: 312, endPoint x: 40, endPoint y: 311, distance: 9.1
click at [40, 311] on span at bounding box center [42, 311] width 12 height 12
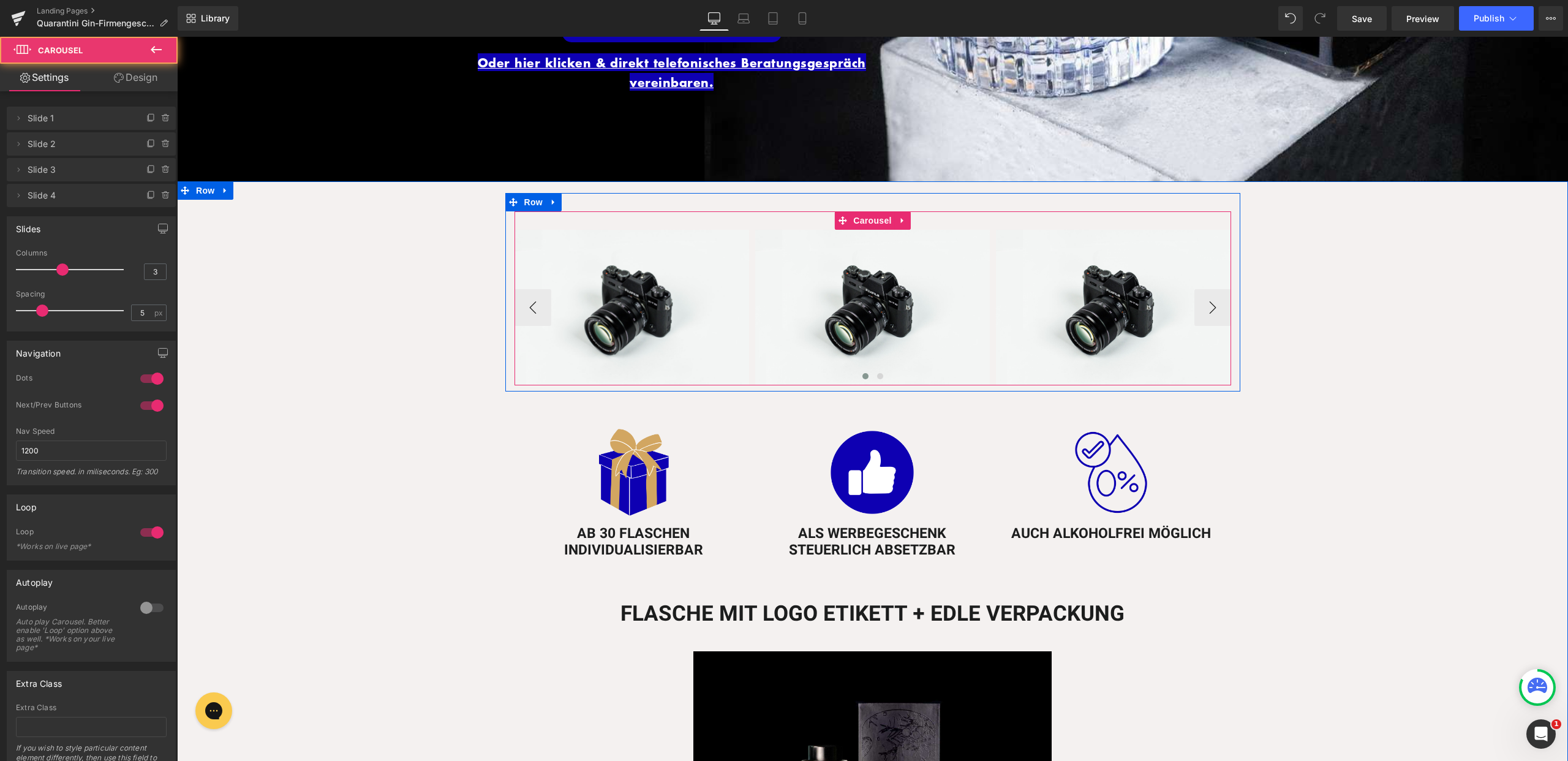
click at [749, 343] on div "Image Image Image Image" at bounding box center [996, 308] width 964 height 156
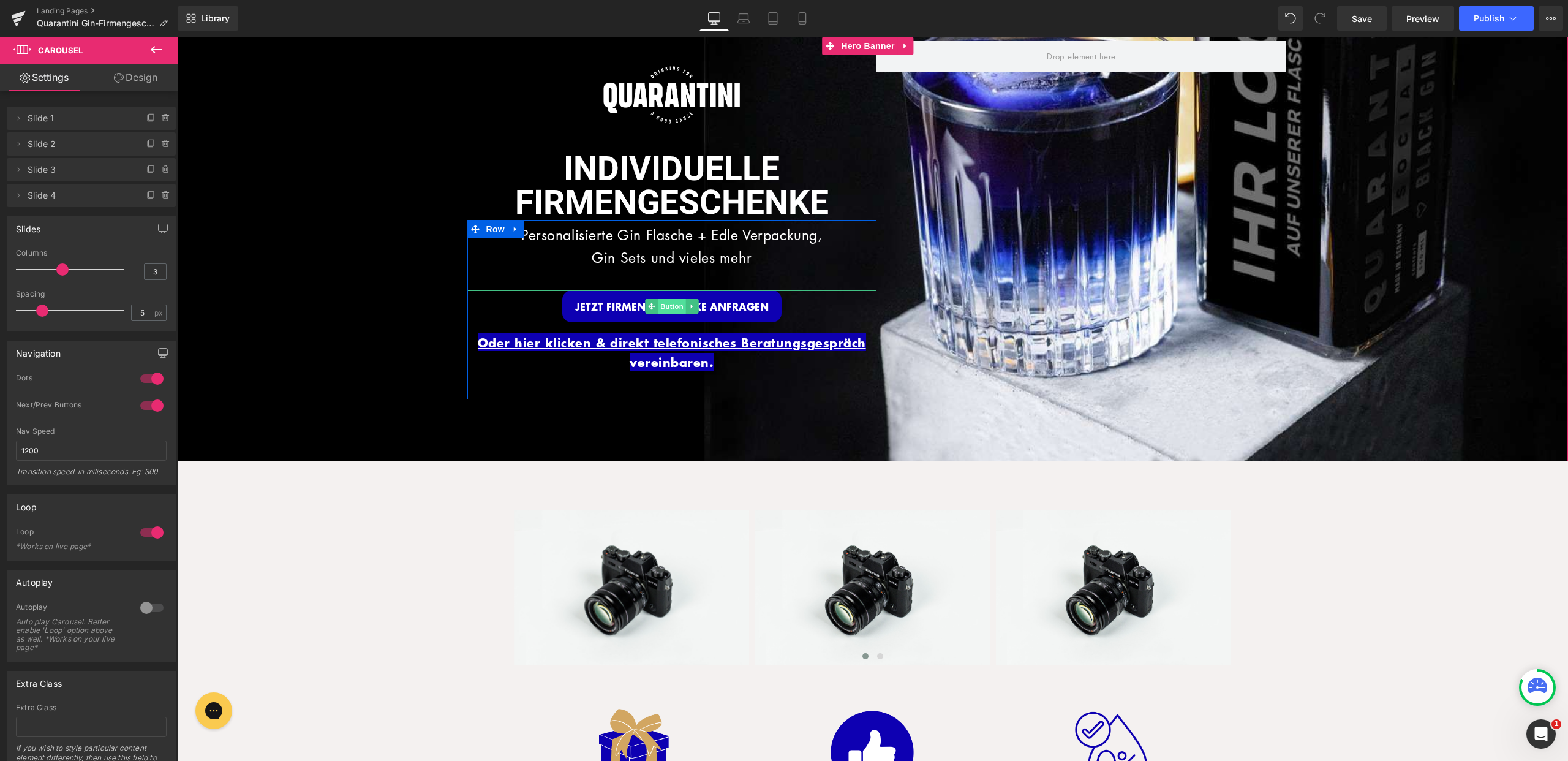
click at [669, 304] on span "Button" at bounding box center [671, 306] width 28 height 15
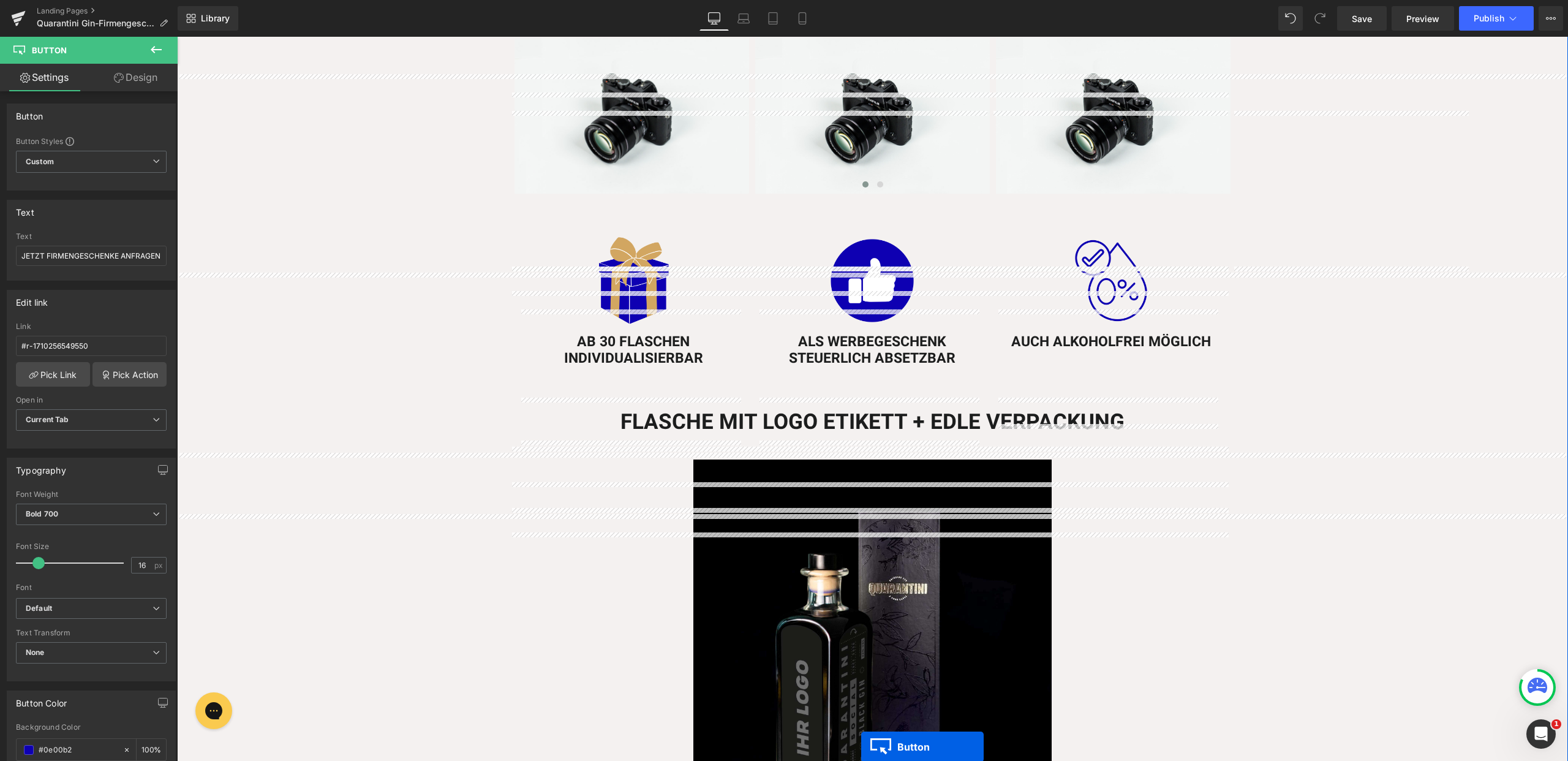
scroll to position [515, 0]
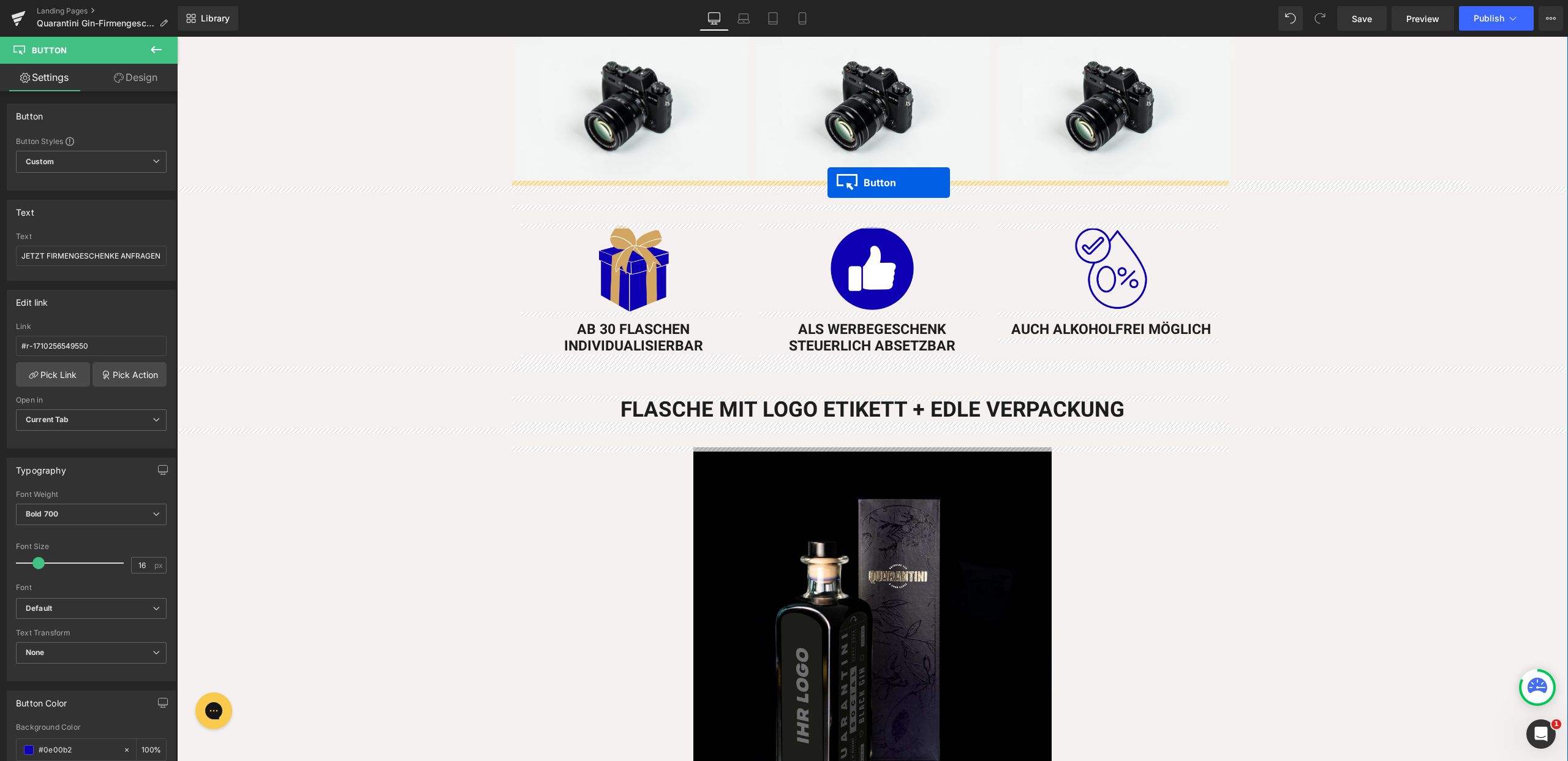
drag, startPoint x: 646, startPoint y: 336, endPoint x: 828, endPoint y: 182, distance: 238.4
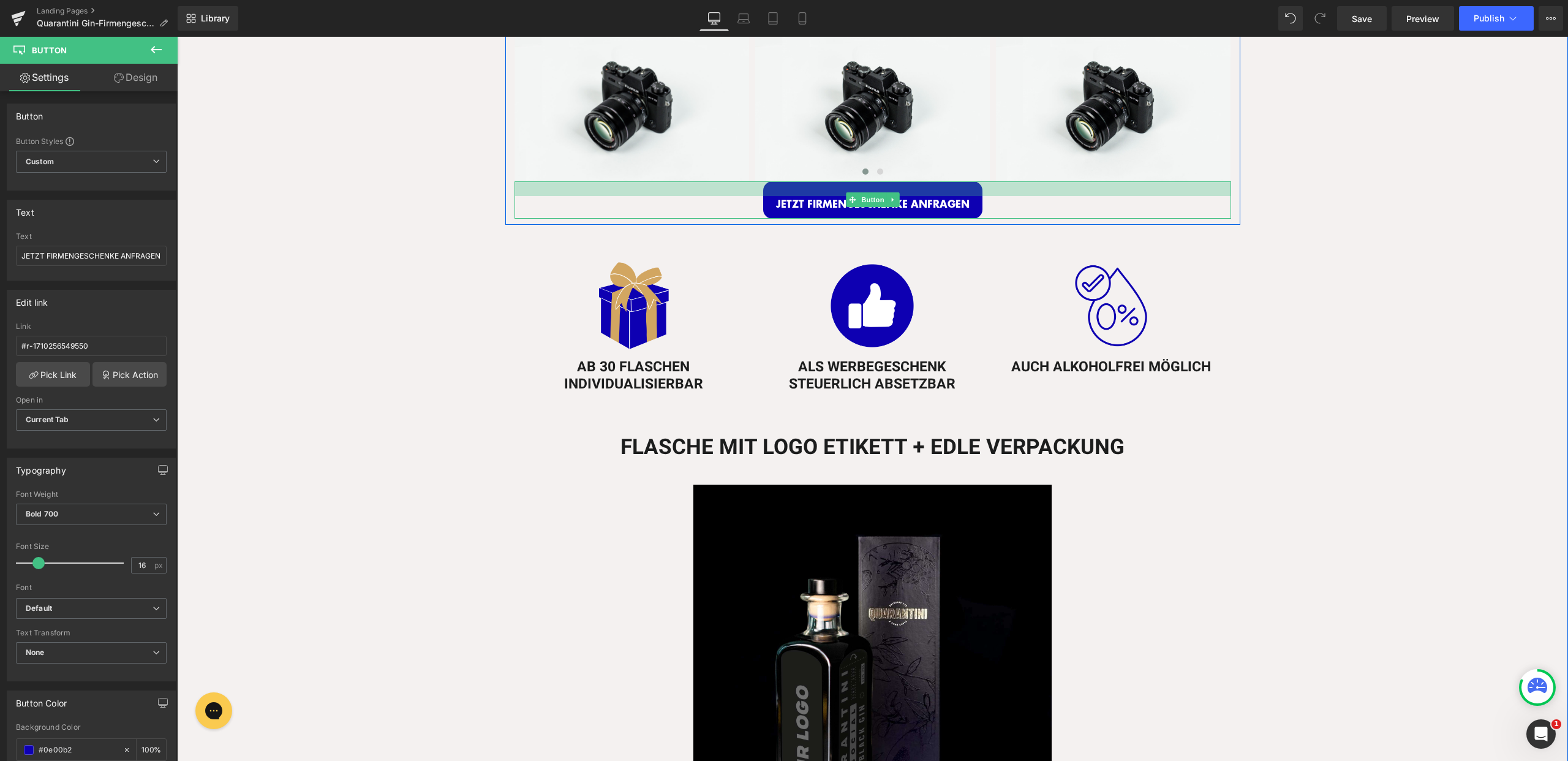
drag, startPoint x: 746, startPoint y: 181, endPoint x: 743, endPoint y: 187, distance: 6.7
click at [743, 187] on div at bounding box center [873, 189] width 717 height 15
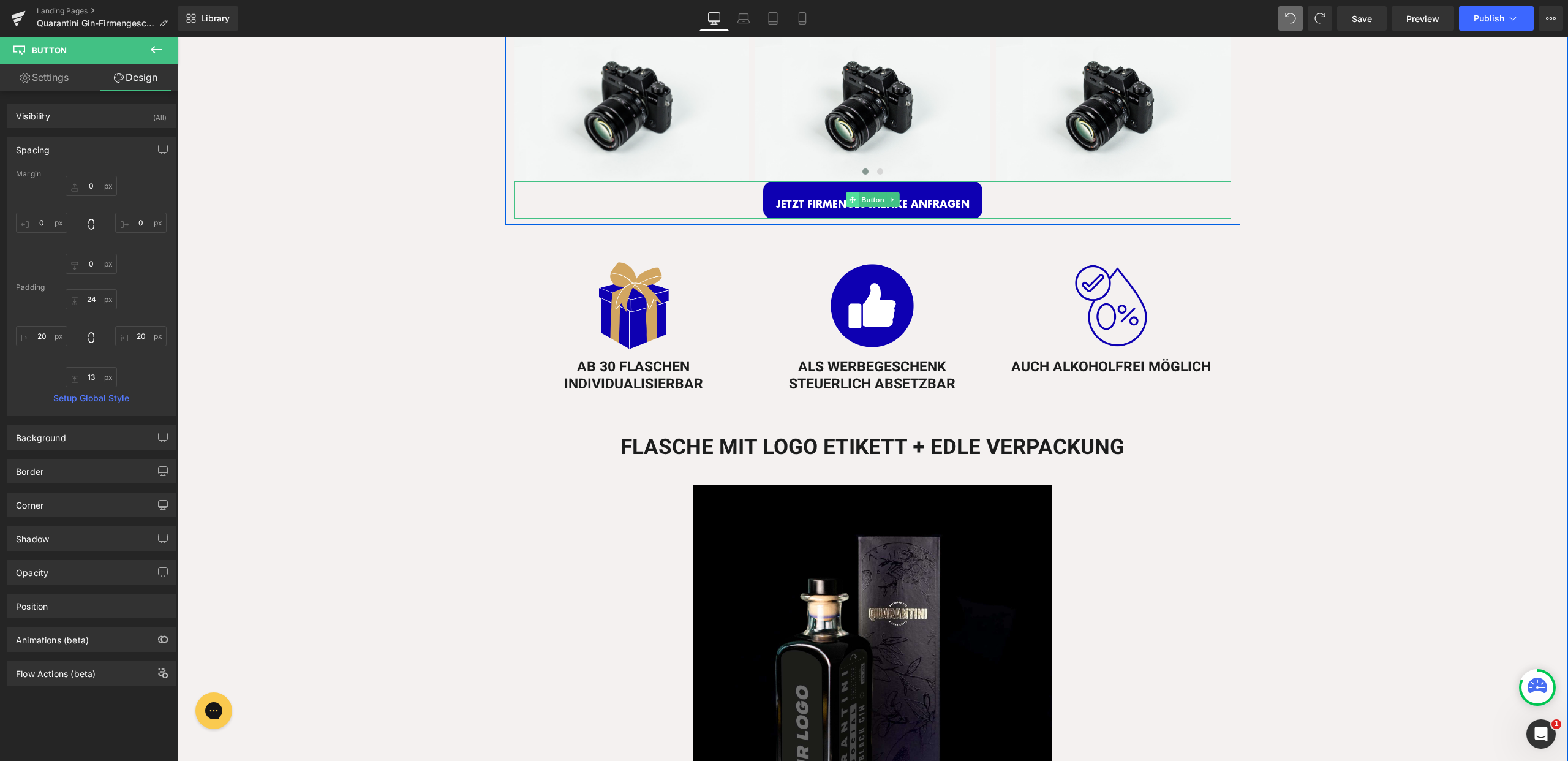
click at [849, 197] on icon at bounding box center [852, 200] width 7 height 7
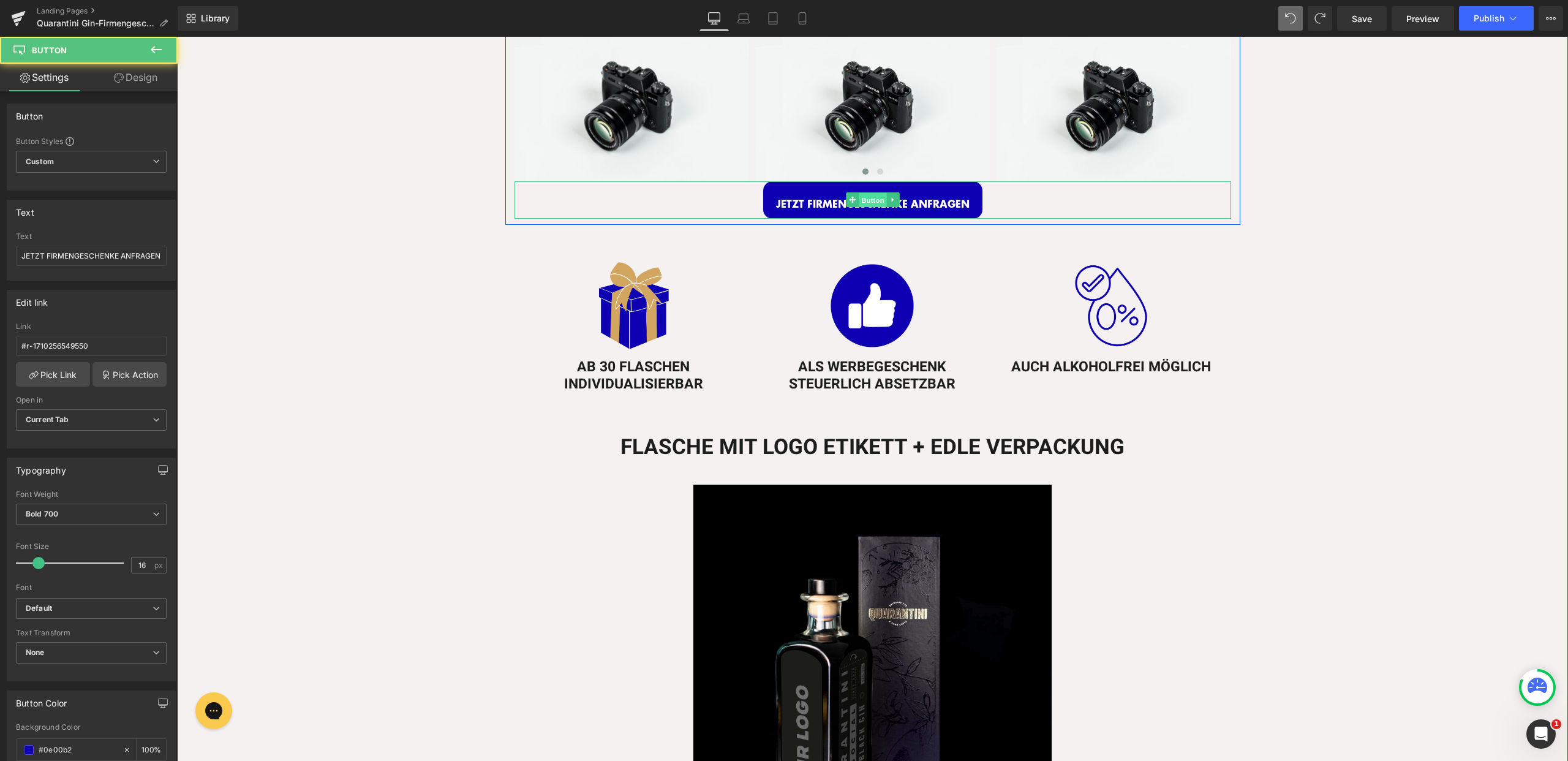
click at [861, 199] on span "Button" at bounding box center [872, 201] width 28 height 15
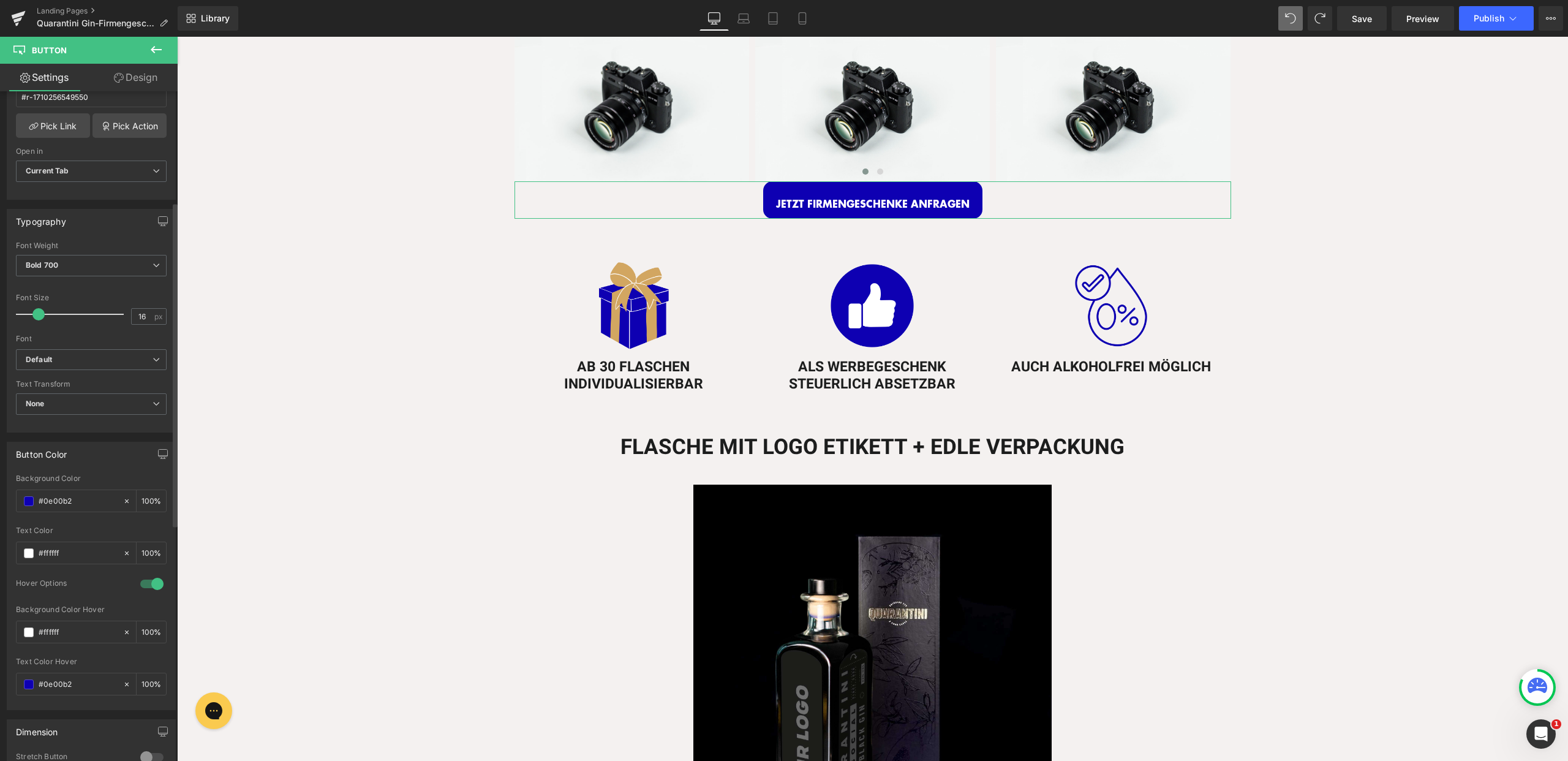
scroll to position [389, 0]
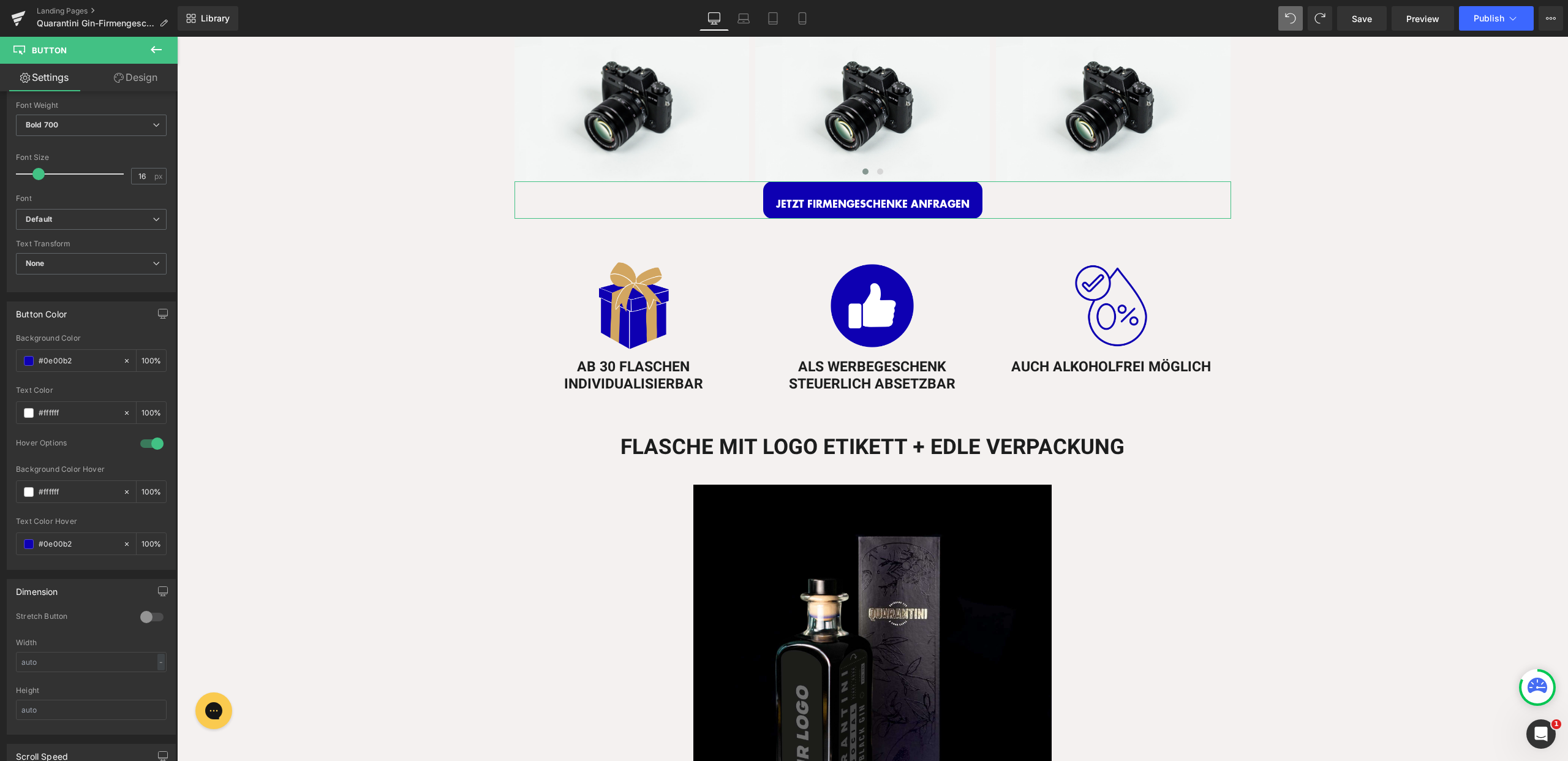
click at [144, 73] on link "Design" at bounding box center [135, 78] width 89 height 28
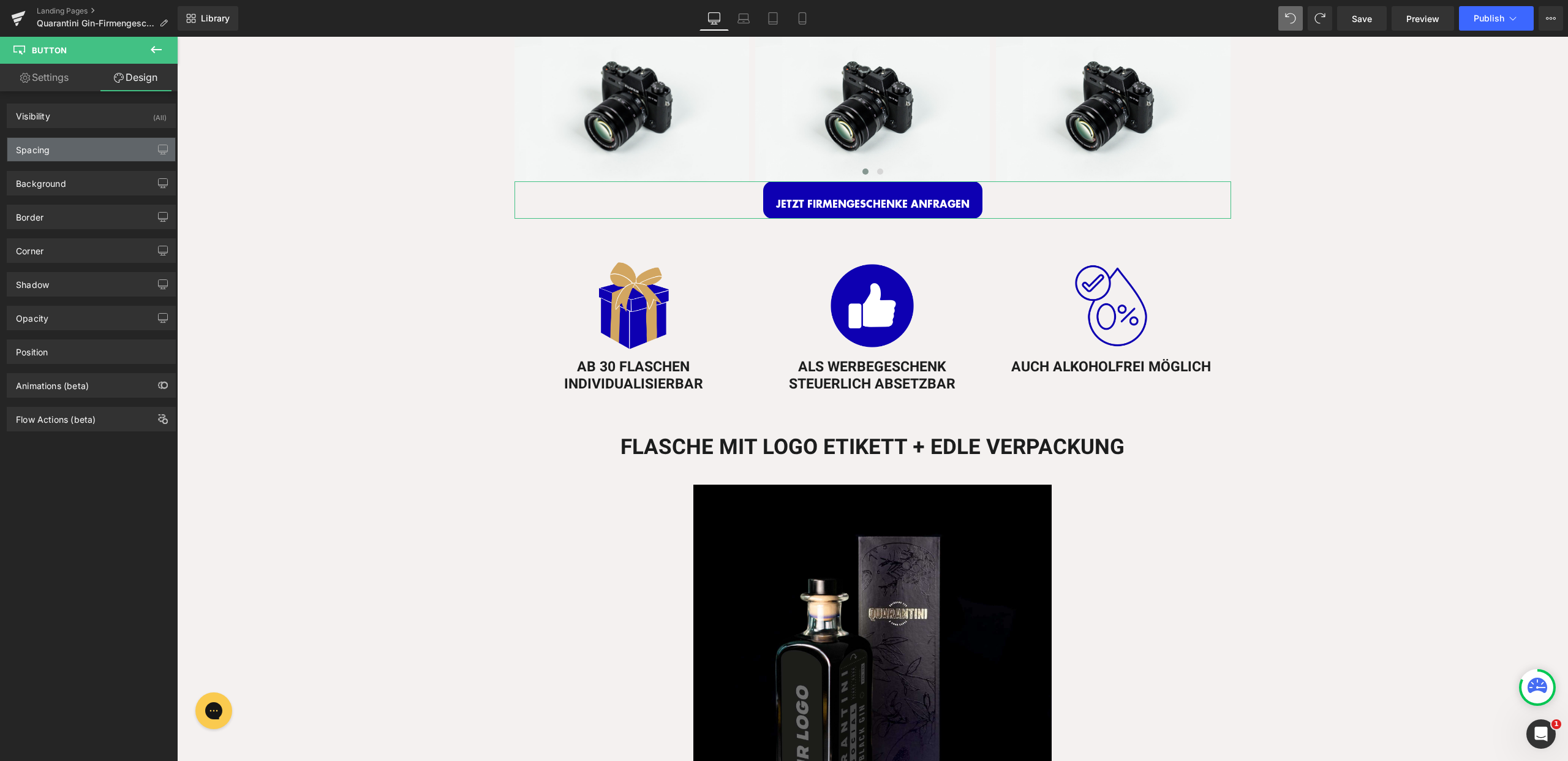
click at [102, 160] on div "Spacing" at bounding box center [91, 150] width 168 height 23
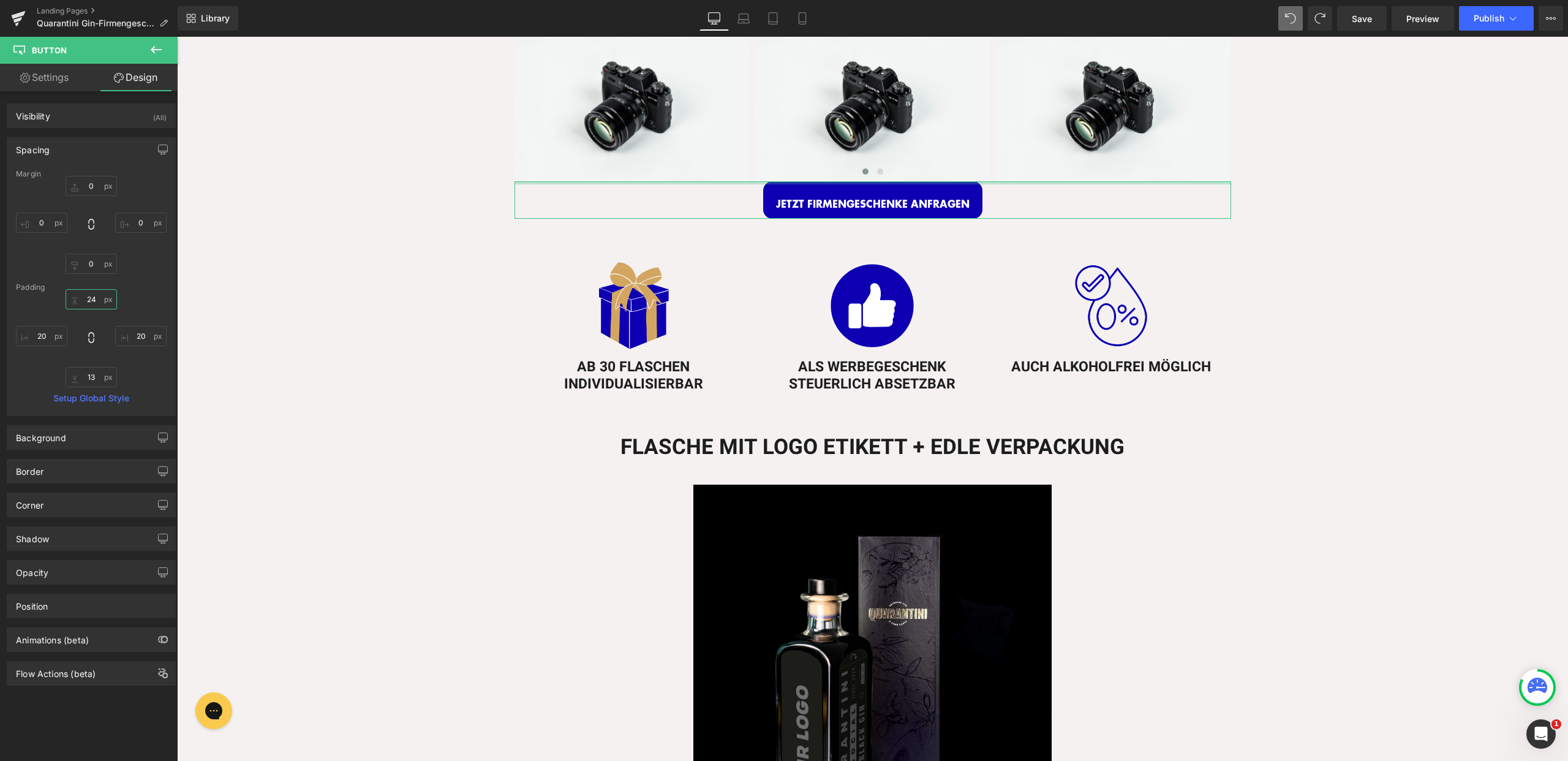
click at [91, 301] on input "24" at bounding box center [91, 299] width 52 height 20
type input "13"
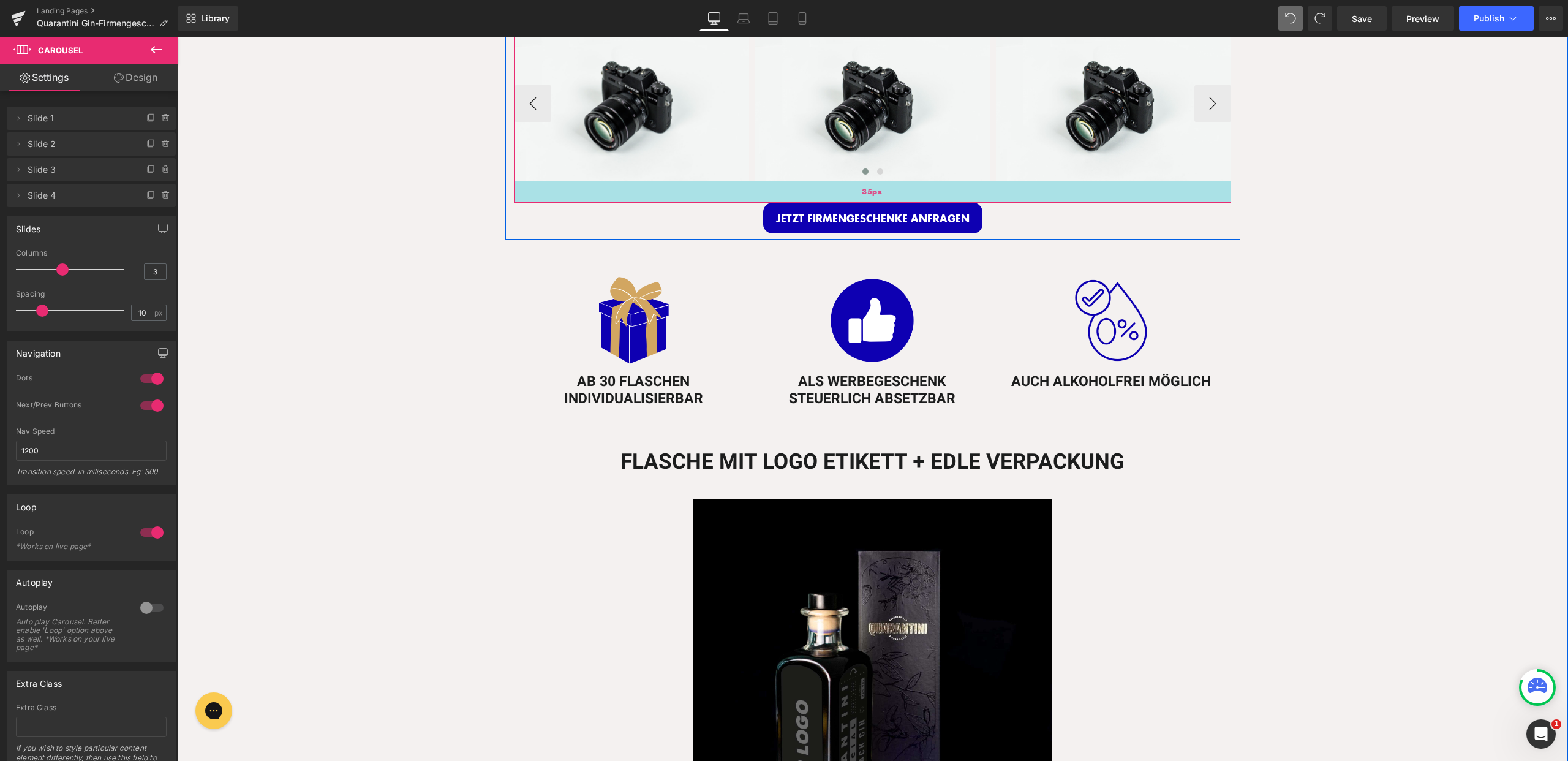
drag, startPoint x: 740, startPoint y: 178, endPoint x: 731, endPoint y: 200, distance: 23.8
click at [731, 200] on div "Image Image Image Image ‹ › Carousel 35px" at bounding box center [873, 105] width 717 height 195
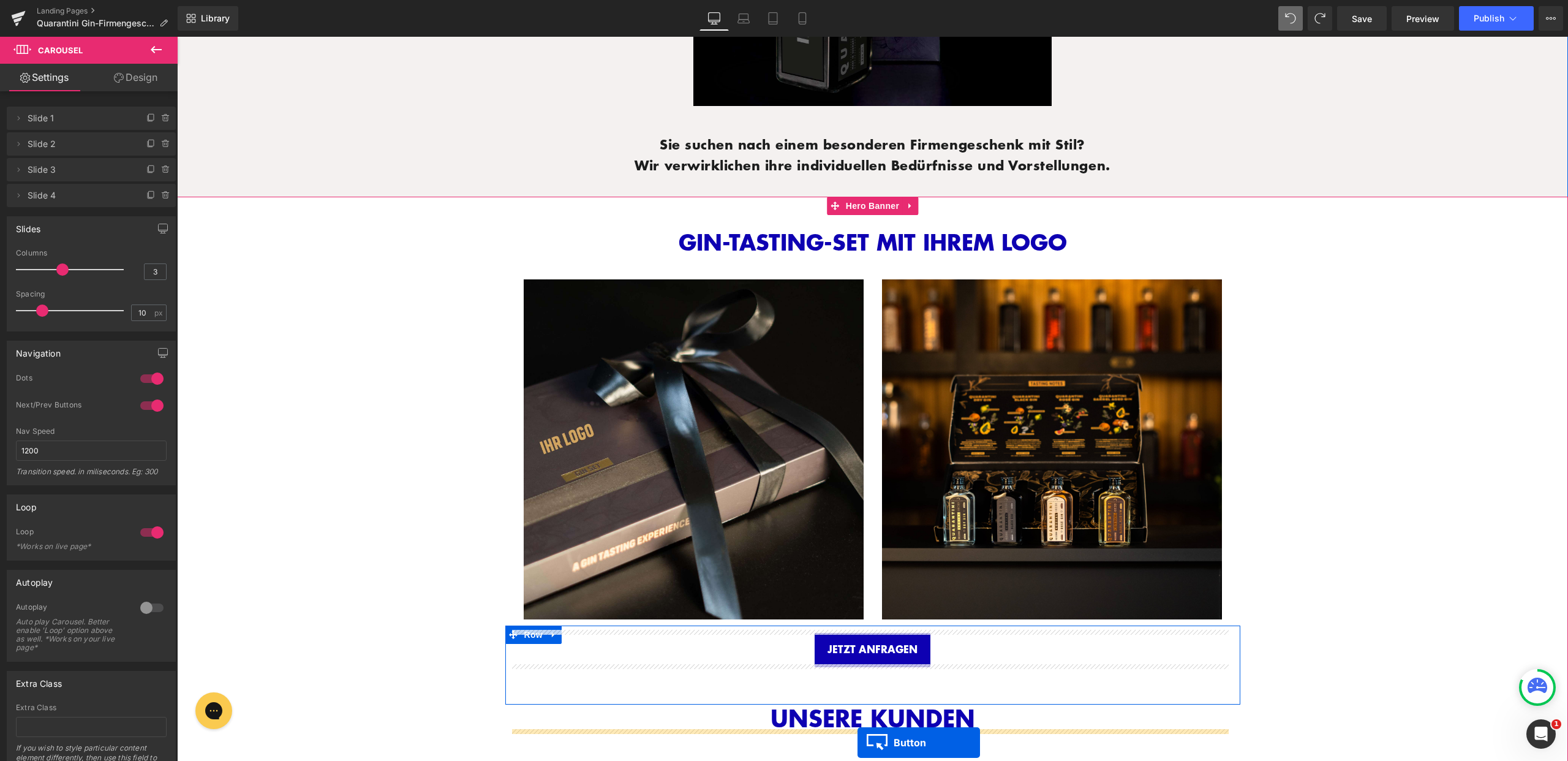
scroll to position [1304, 0]
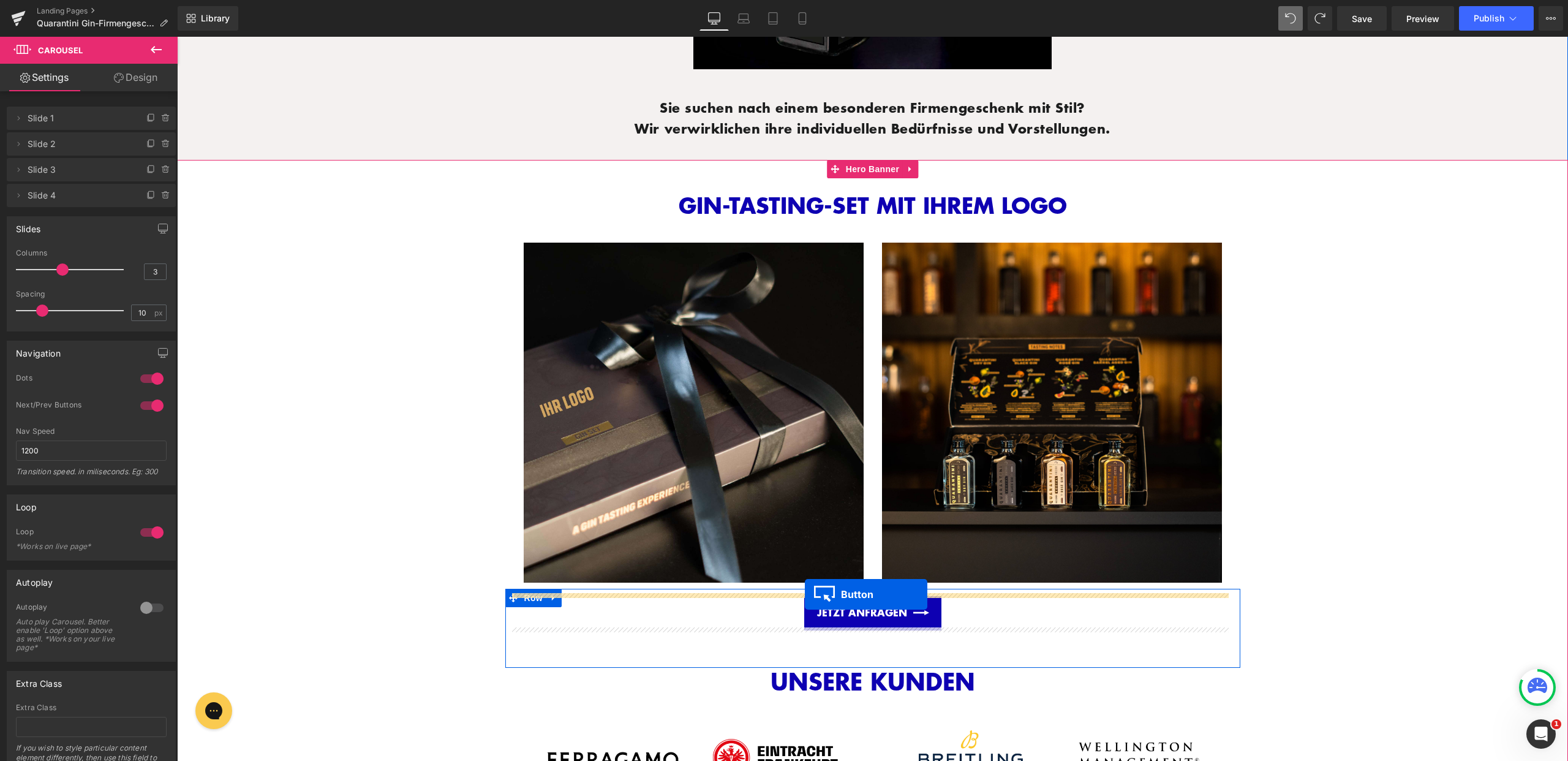
drag, startPoint x: 846, startPoint y: 249, endPoint x: 805, endPoint y: 594, distance: 347.4
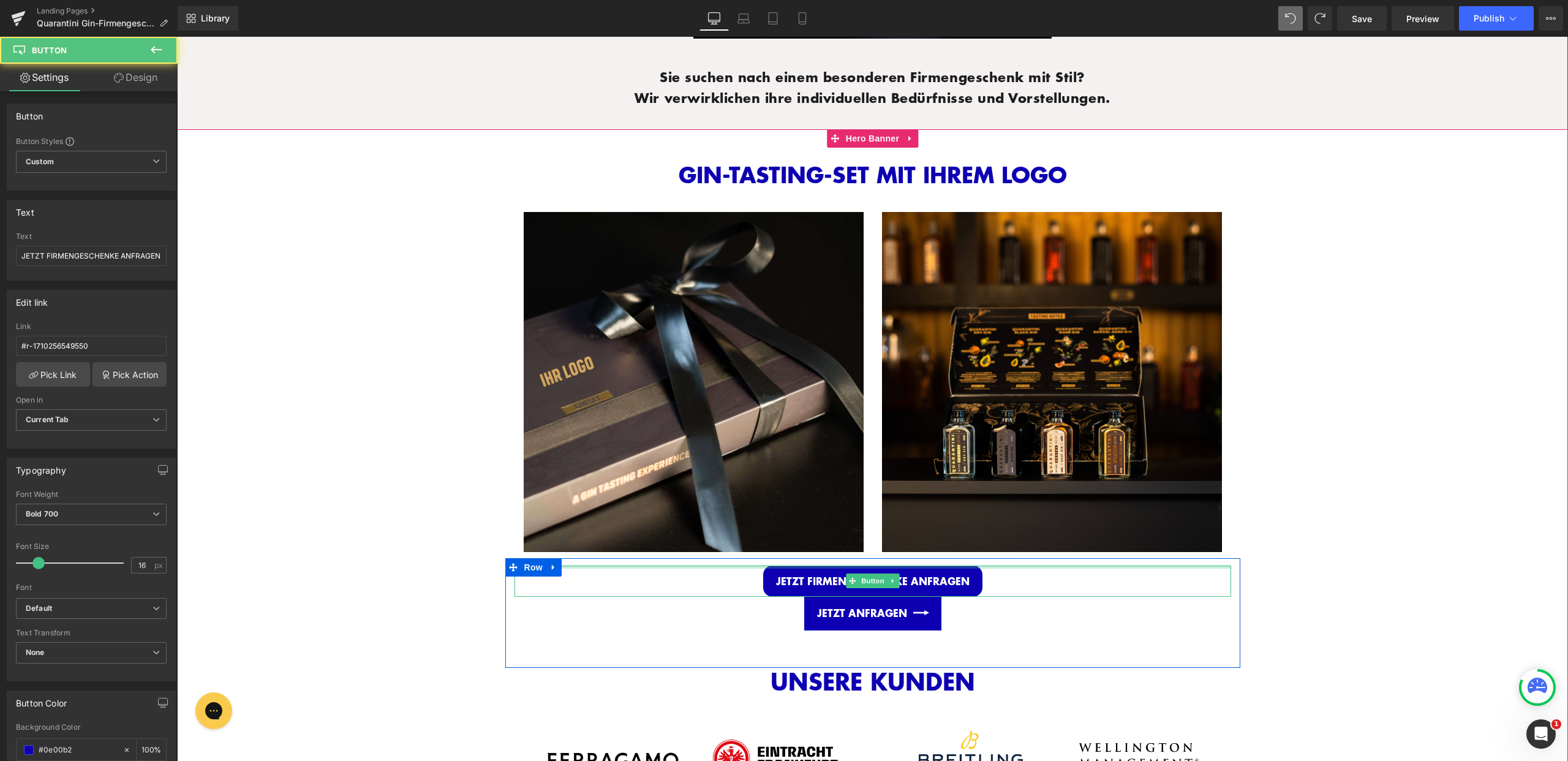
scroll to position [1274, 0]
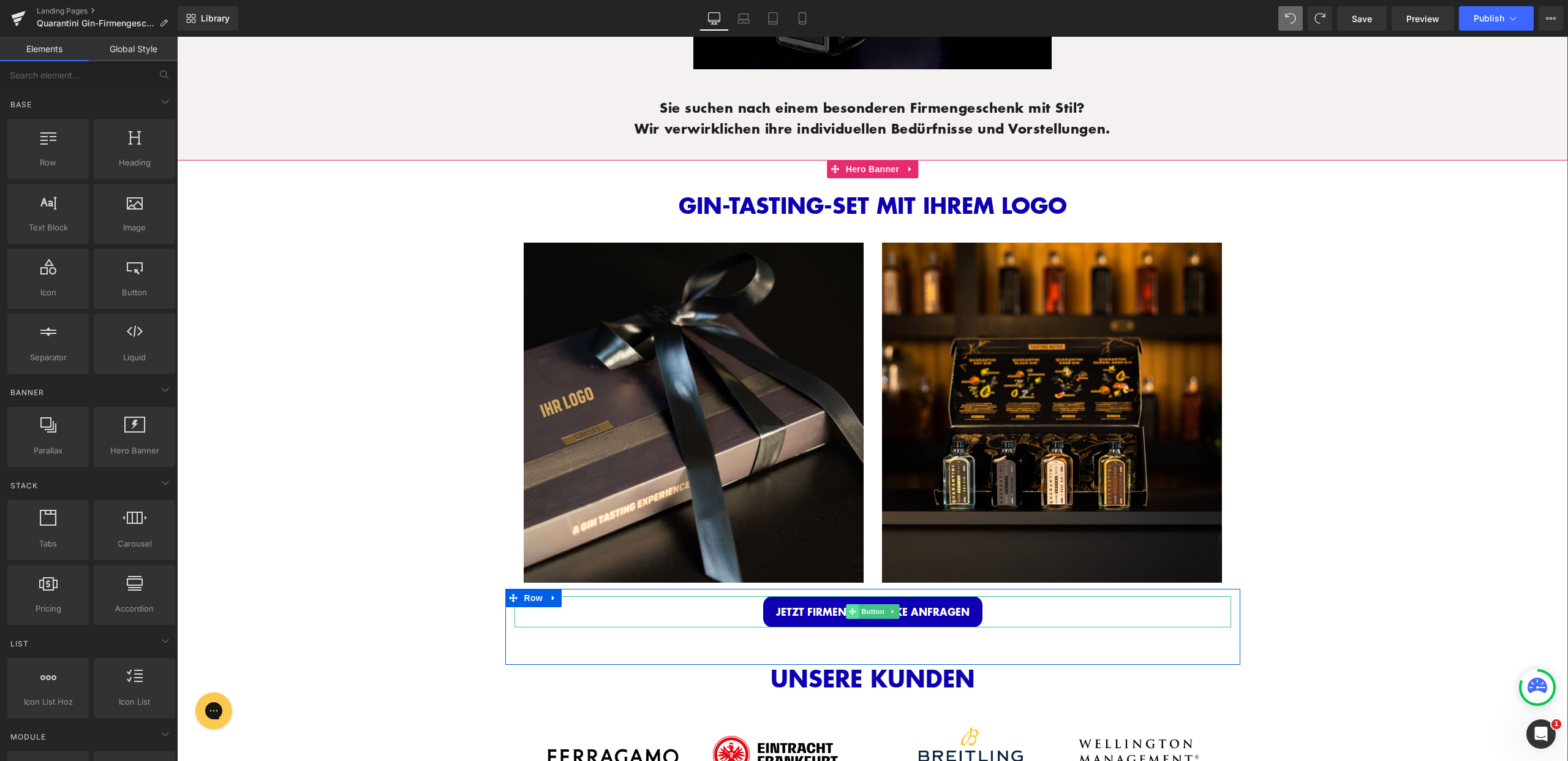
click at [852, 609] on icon at bounding box center [852, 611] width 7 height 7
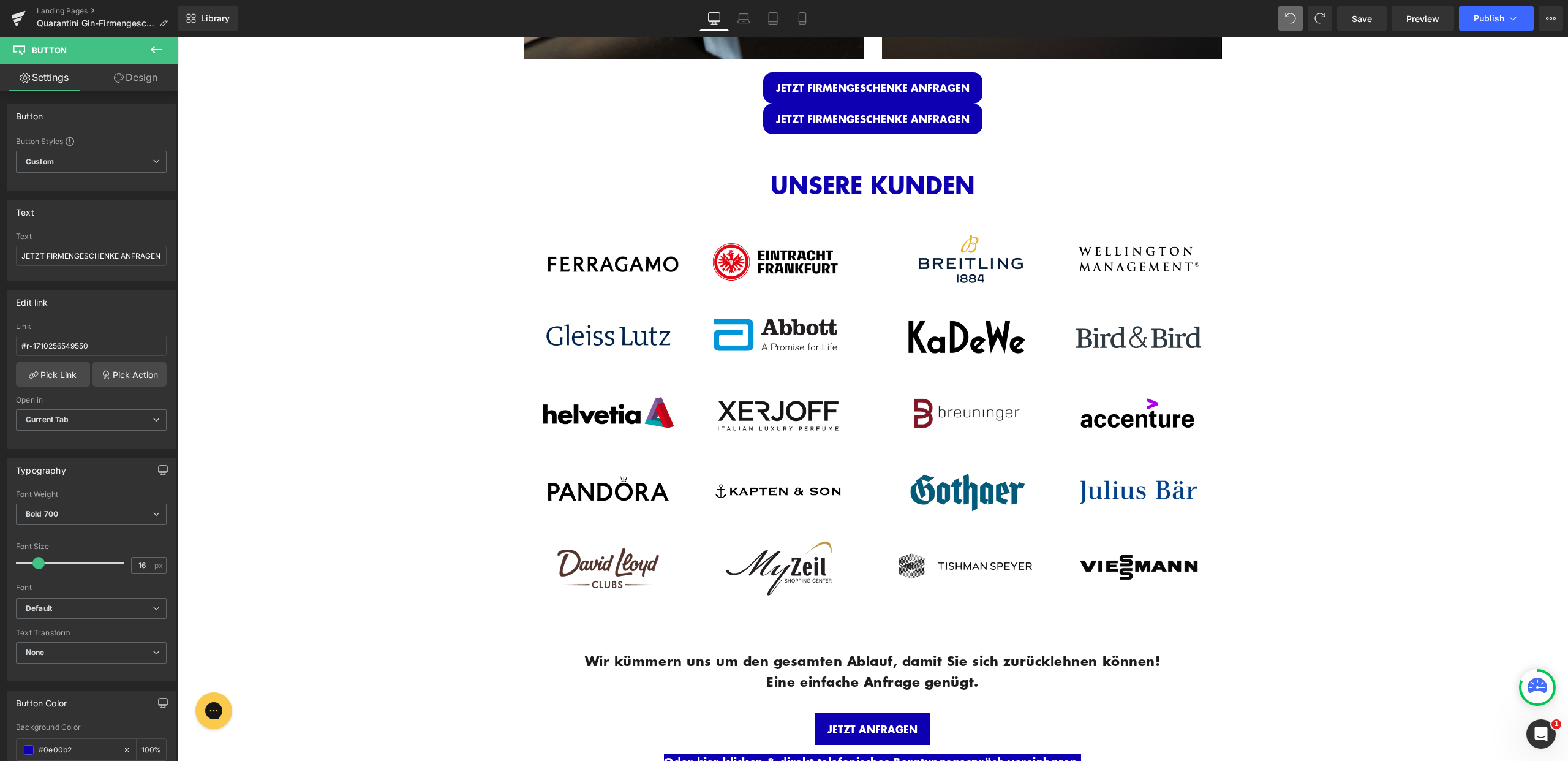
scroll to position [1813, 0]
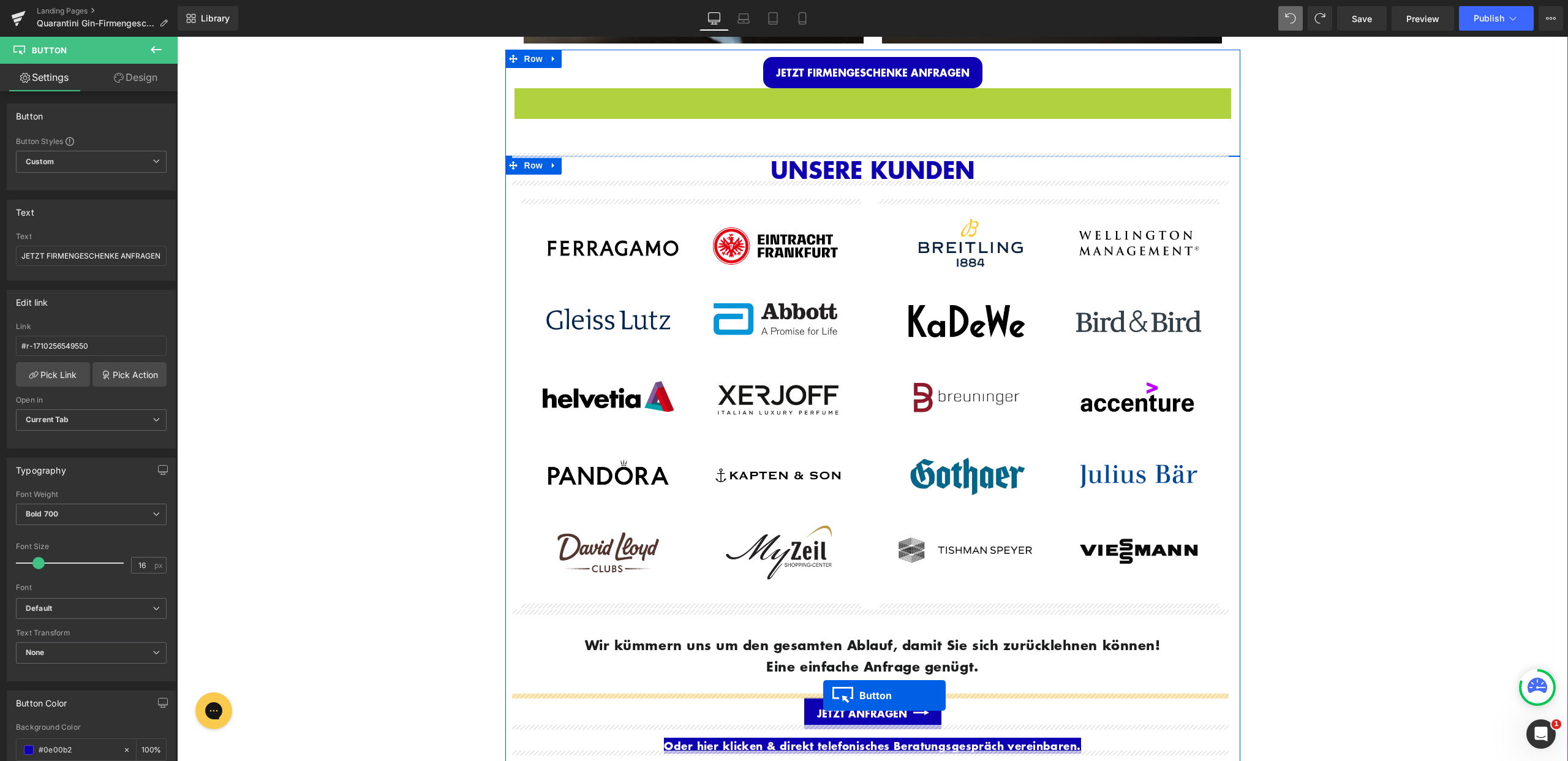
drag, startPoint x: 848, startPoint y: 98, endPoint x: 824, endPoint y: 695, distance: 597.5
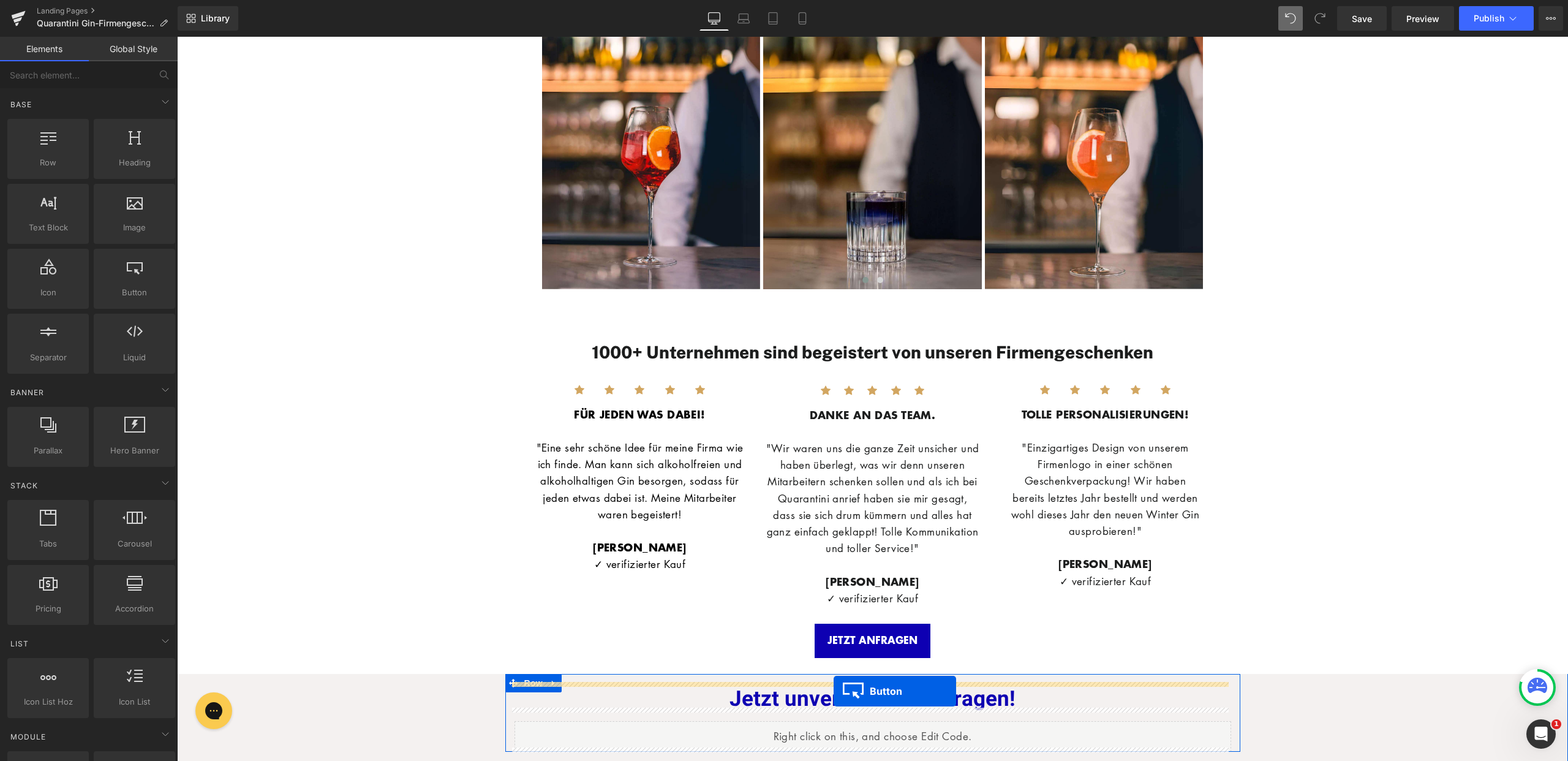
scroll to position [2710, 0]
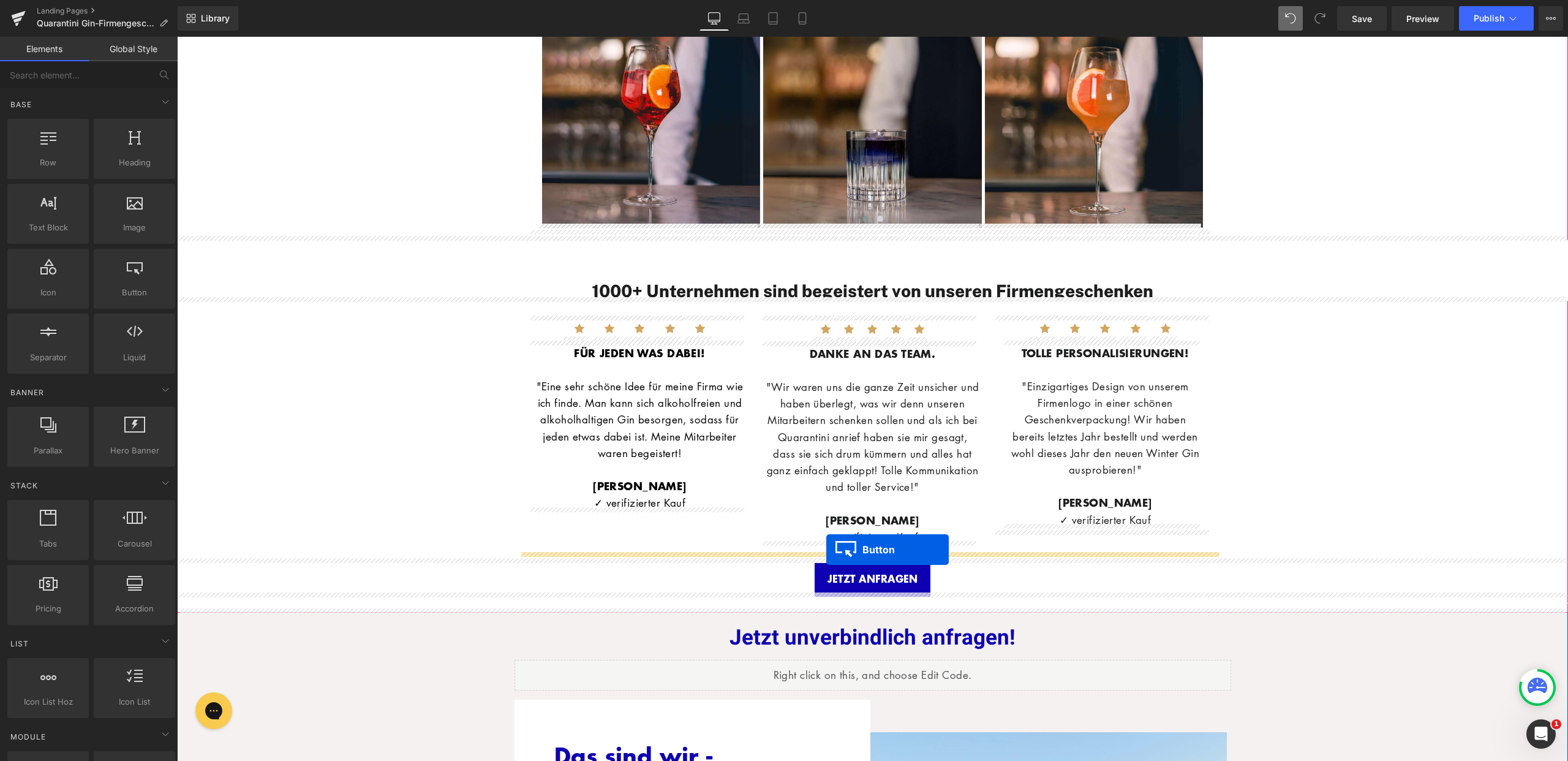
drag, startPoint x: 848, startPoint y: 182, endPoint x: 827, endPoint y: 550, distance: 368.6
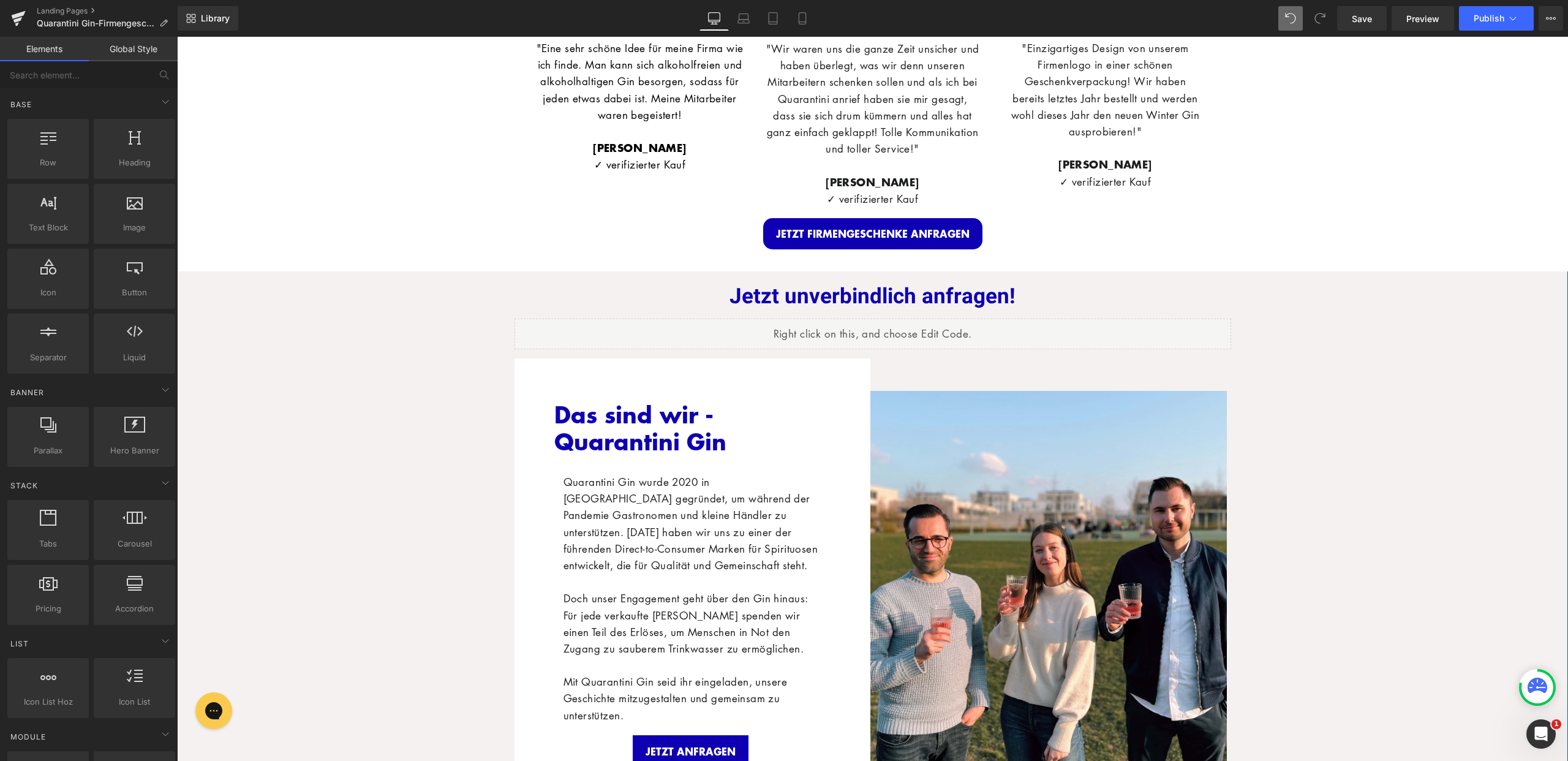
scroll to position [2455, 0]
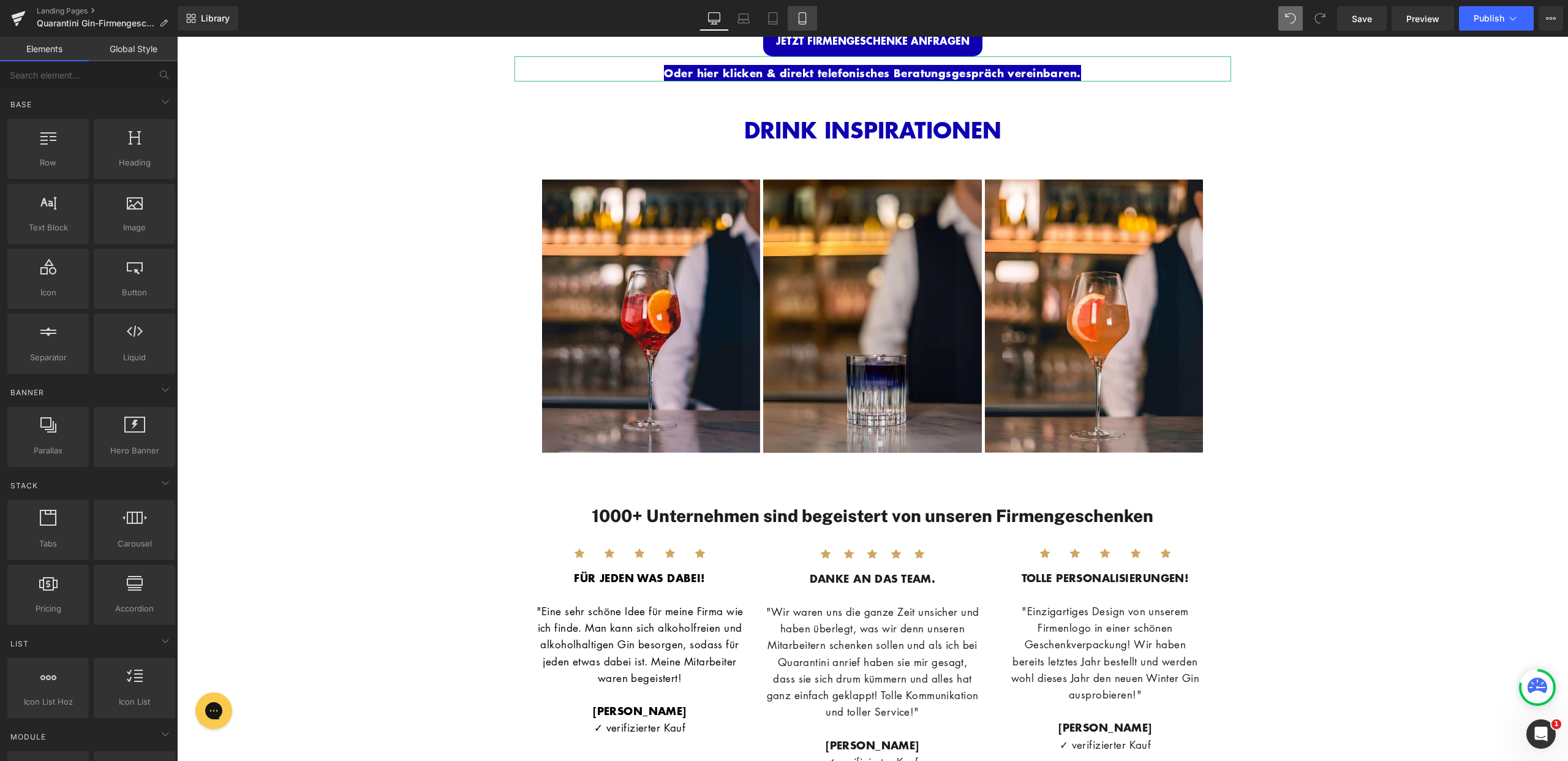
click at [804, 22] on icon at bounding box center [803, 18] width 12 height 12
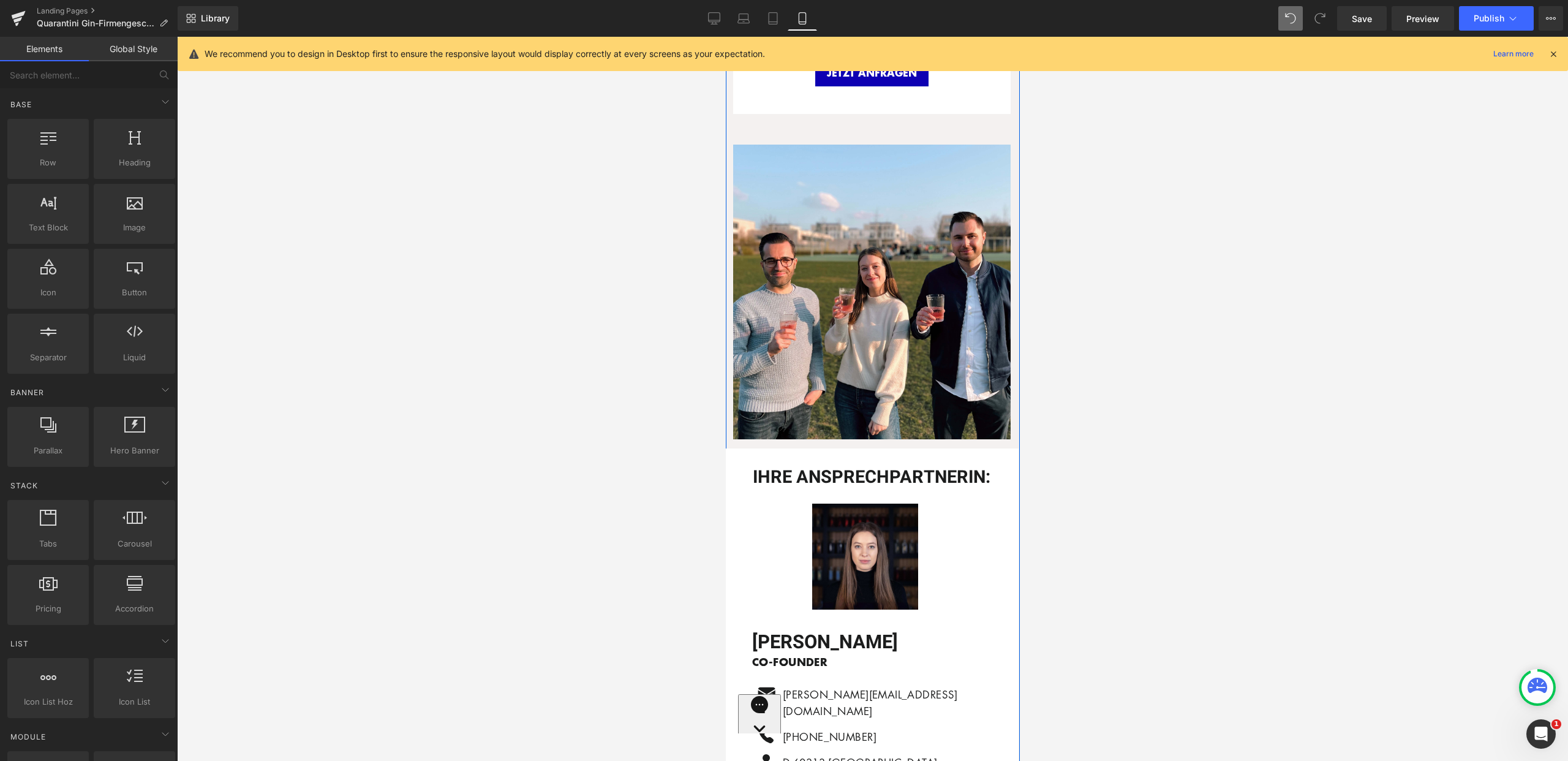
scroll to position [4610, 0]
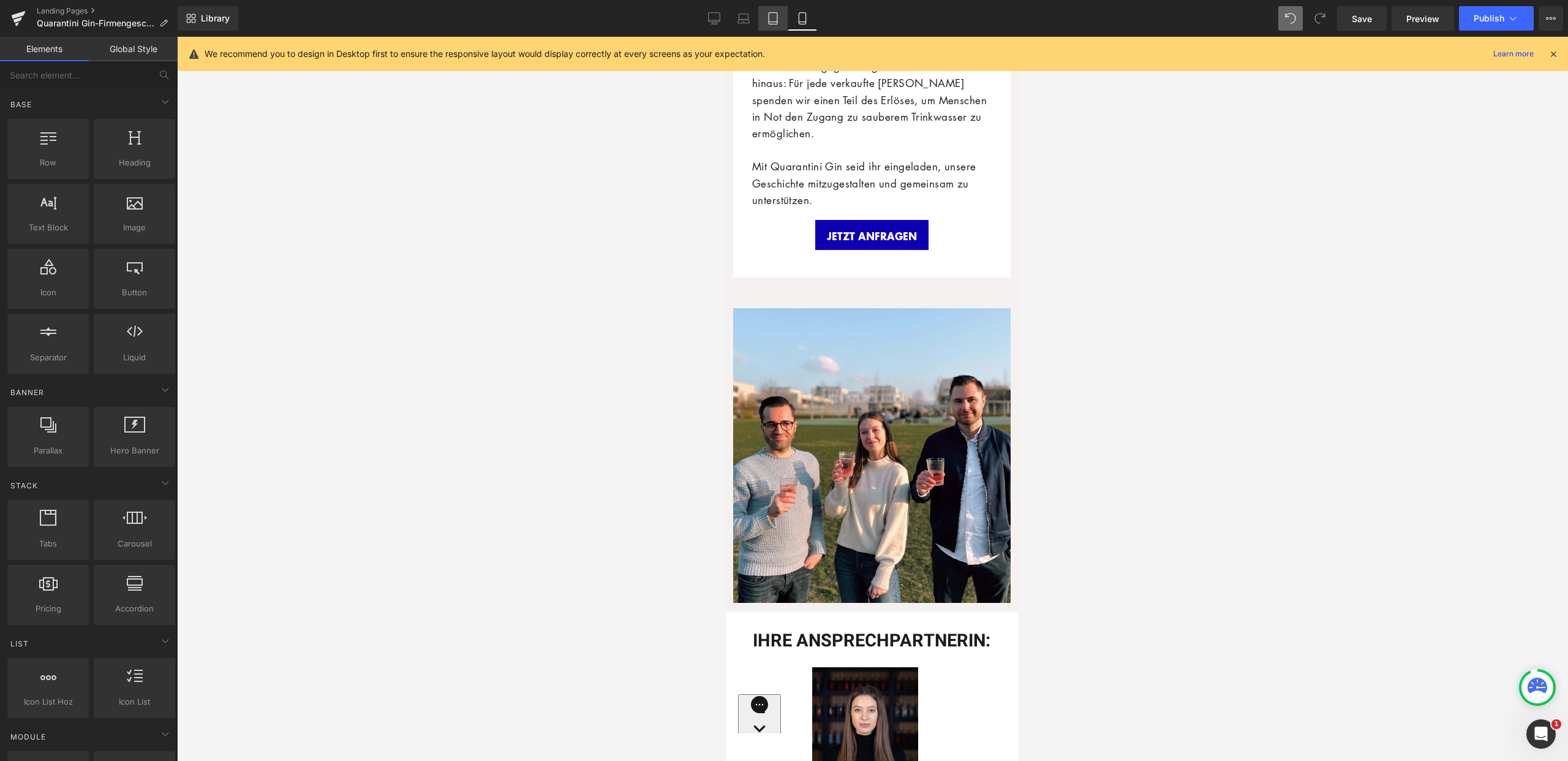
click at [773, 20] on icon at bounding box center [773, 18] width 12 height 12
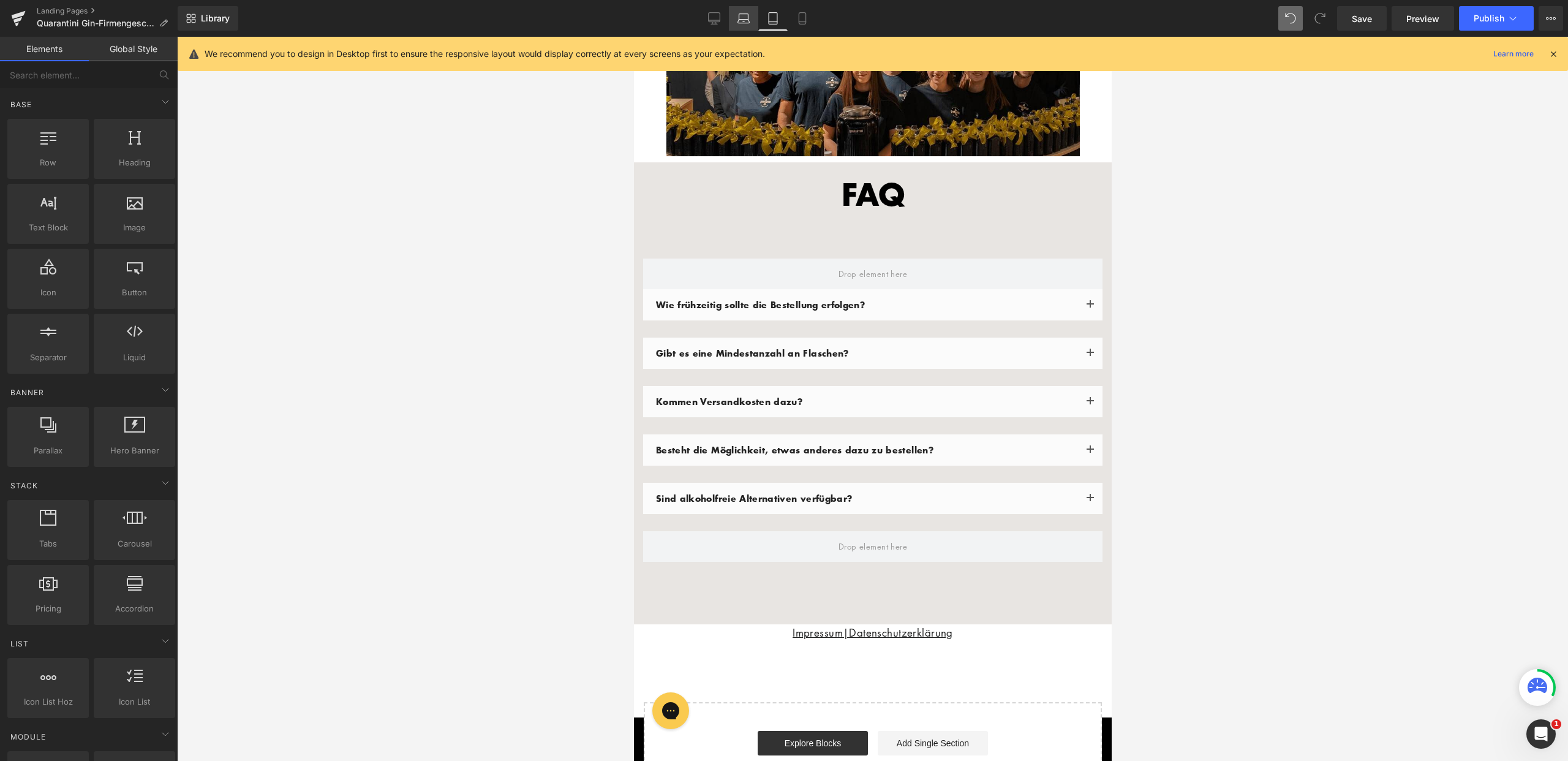
click at [752, 20] on link "Laptop" at bounding box center [744, 18] width 29 height 25
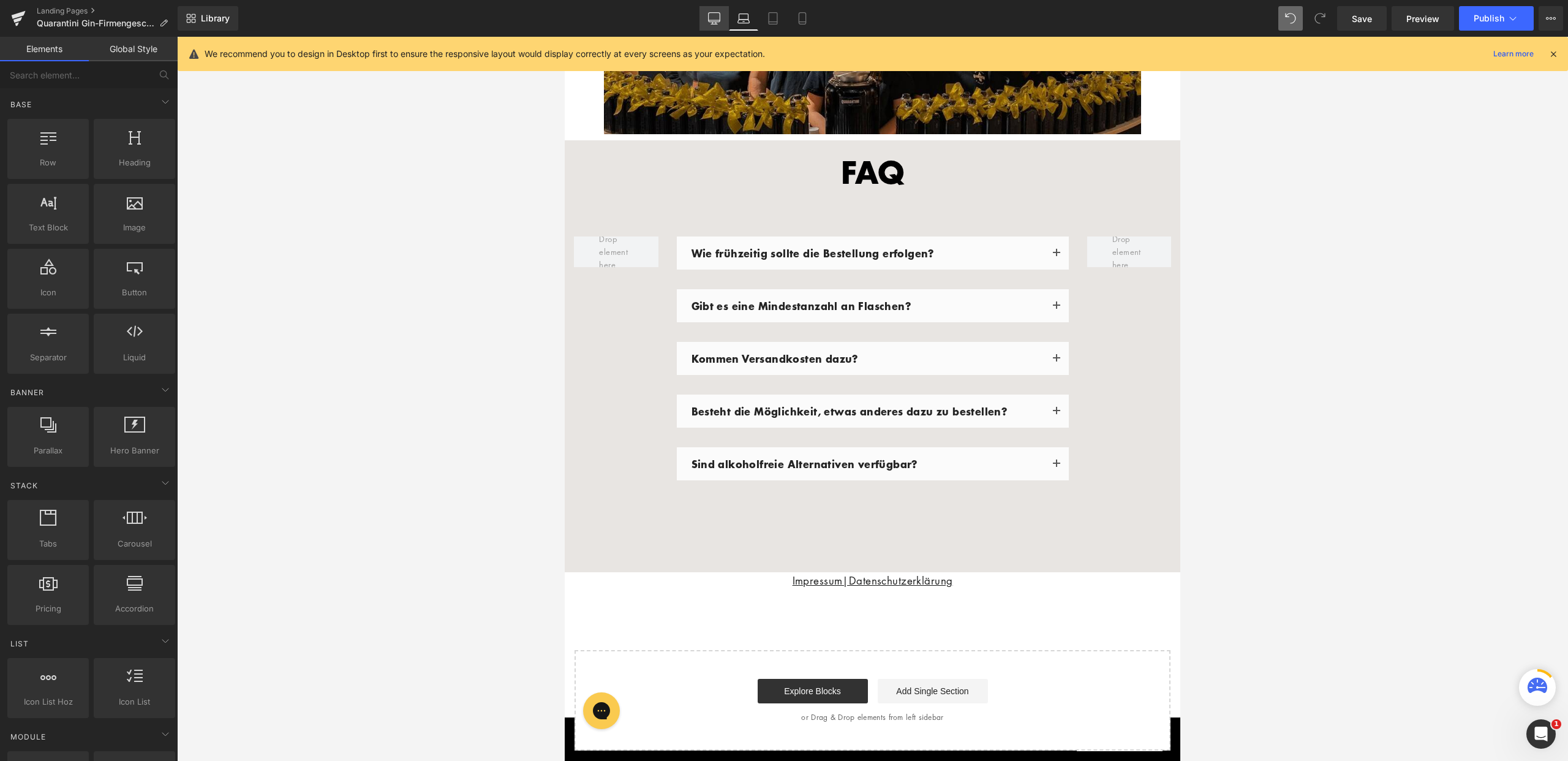
click at [717, 22] on icon at bounding box center [714, 18] width 12 height 10
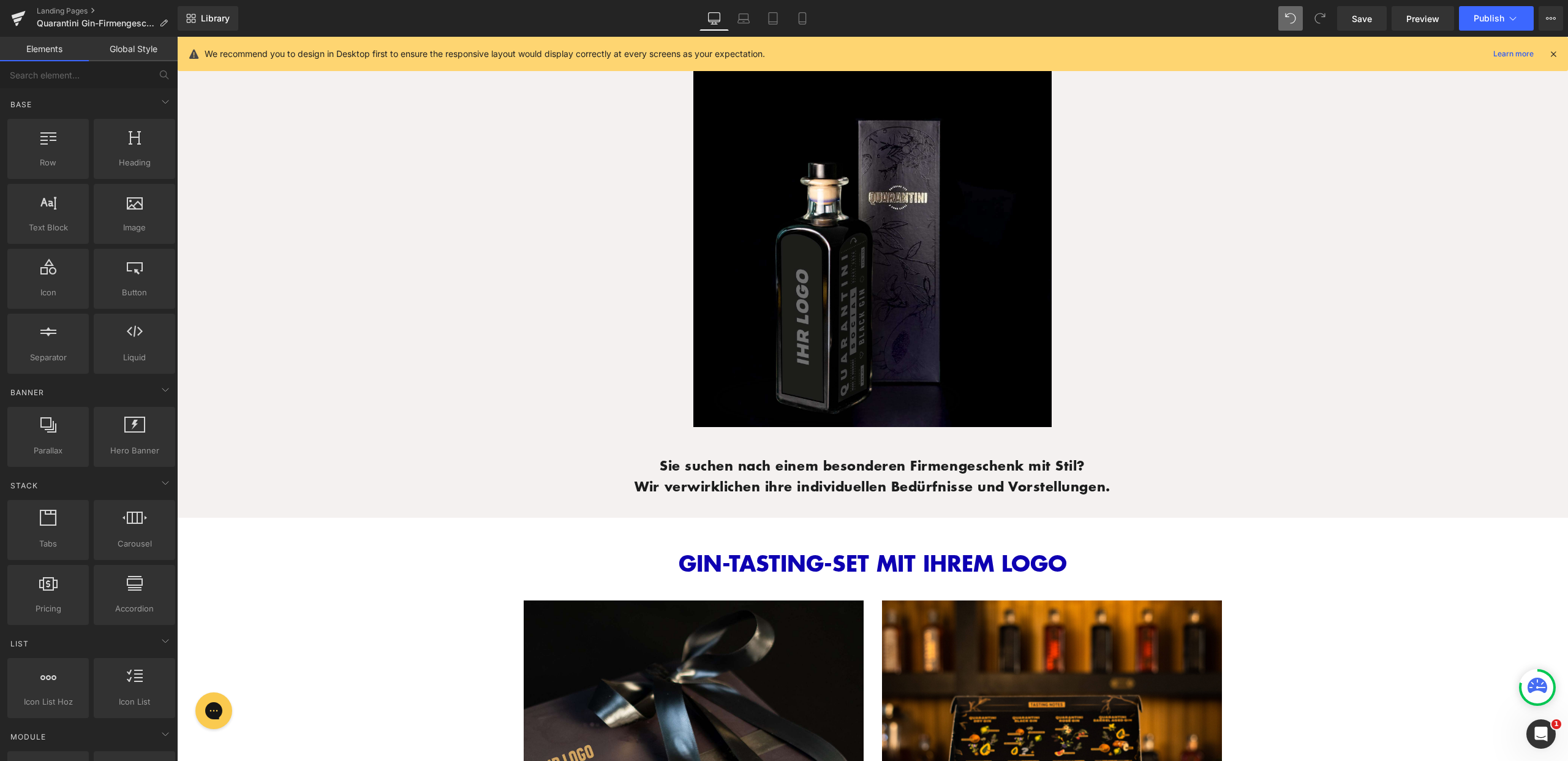
scroll to position [581, 0]
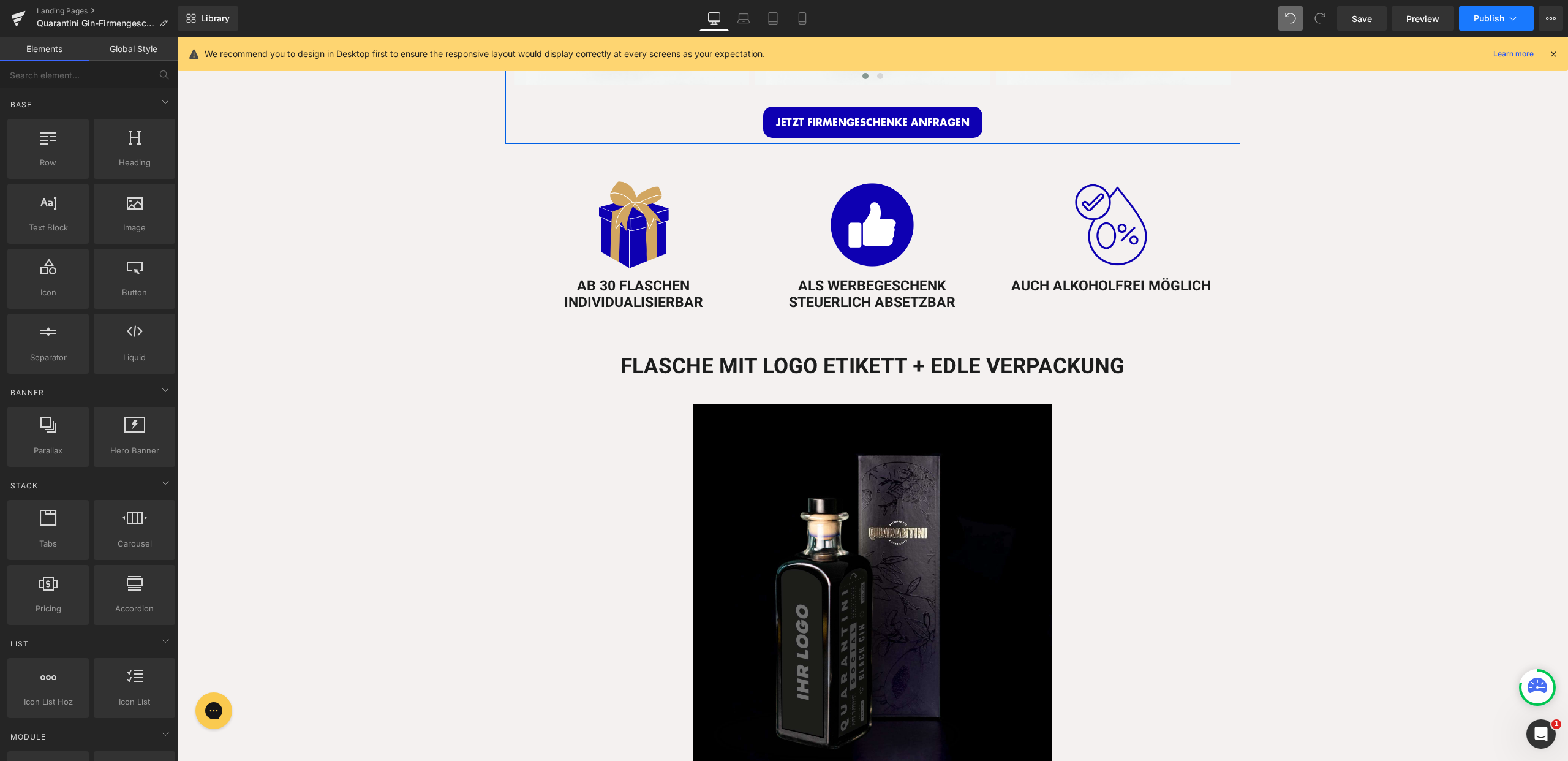
click at [1498, 6] on button "Publish" at bounding box center [1497, 18] width 75 height 25
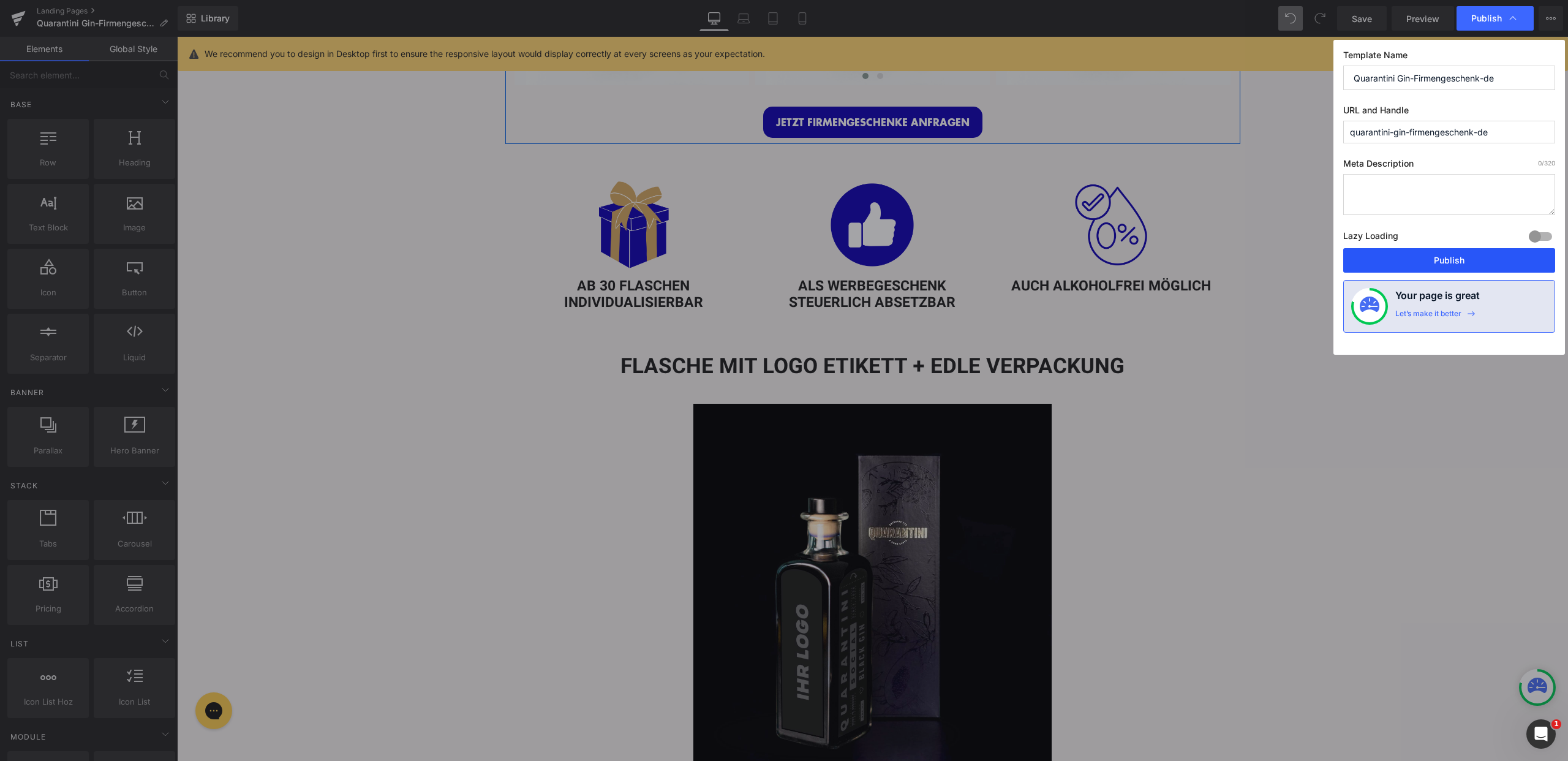
click at [1449, 255] on button "Publish" at bounding box center [1450, 261] width 212 height 25
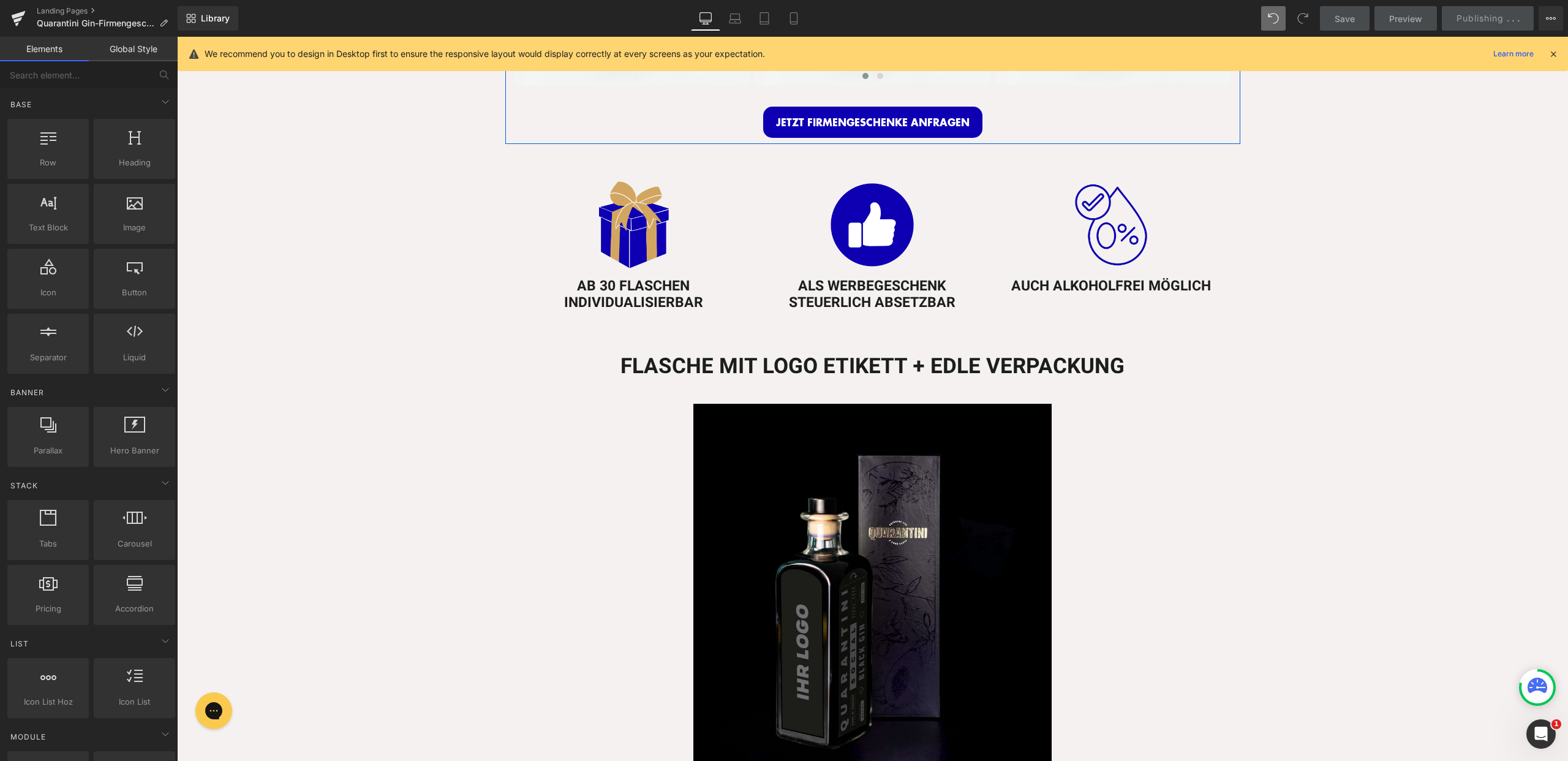
click at [1554, 54] on icon at bounding box center [1553, 54] width 11 height 11
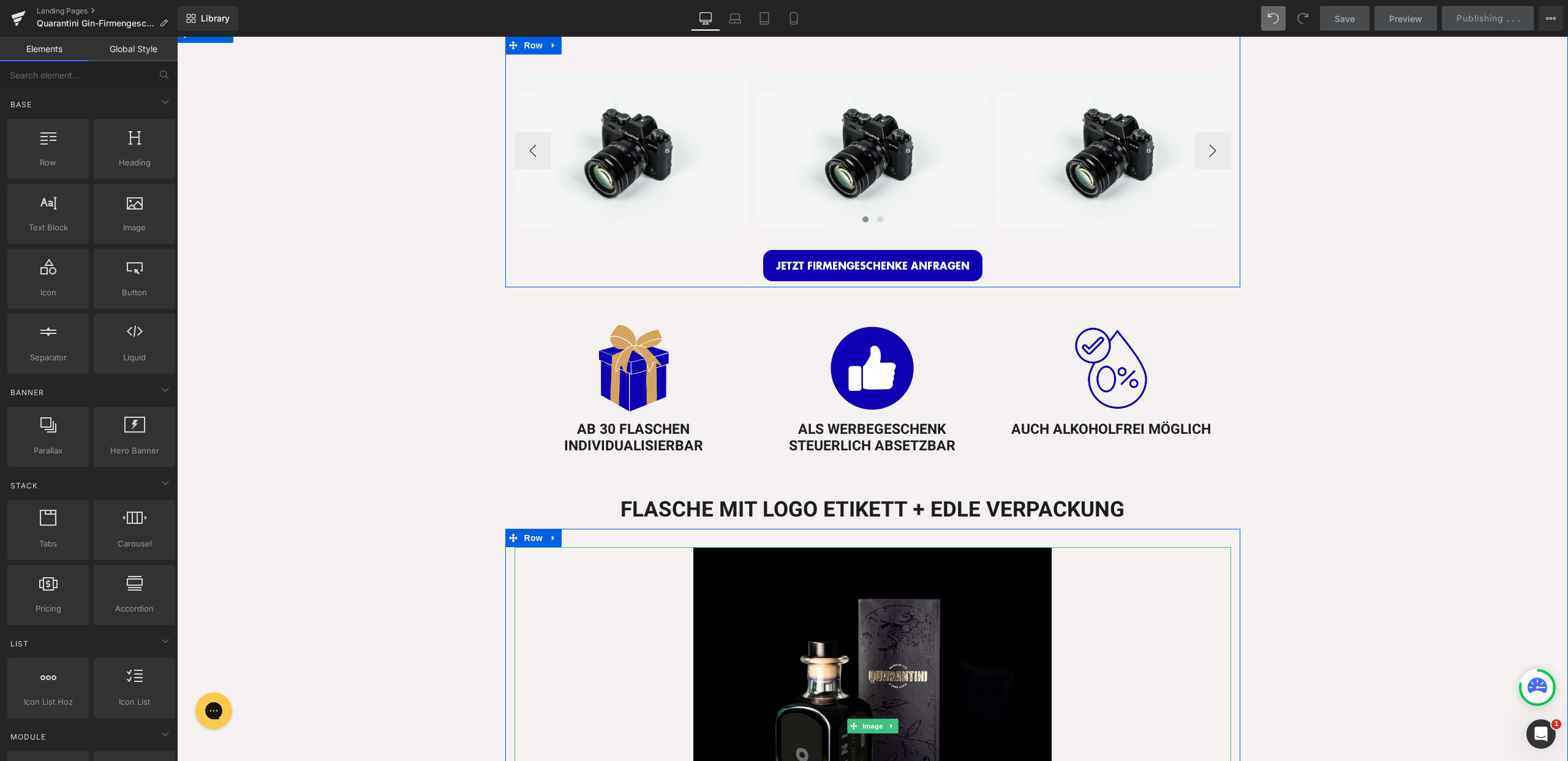
scroll to position [204, 0]
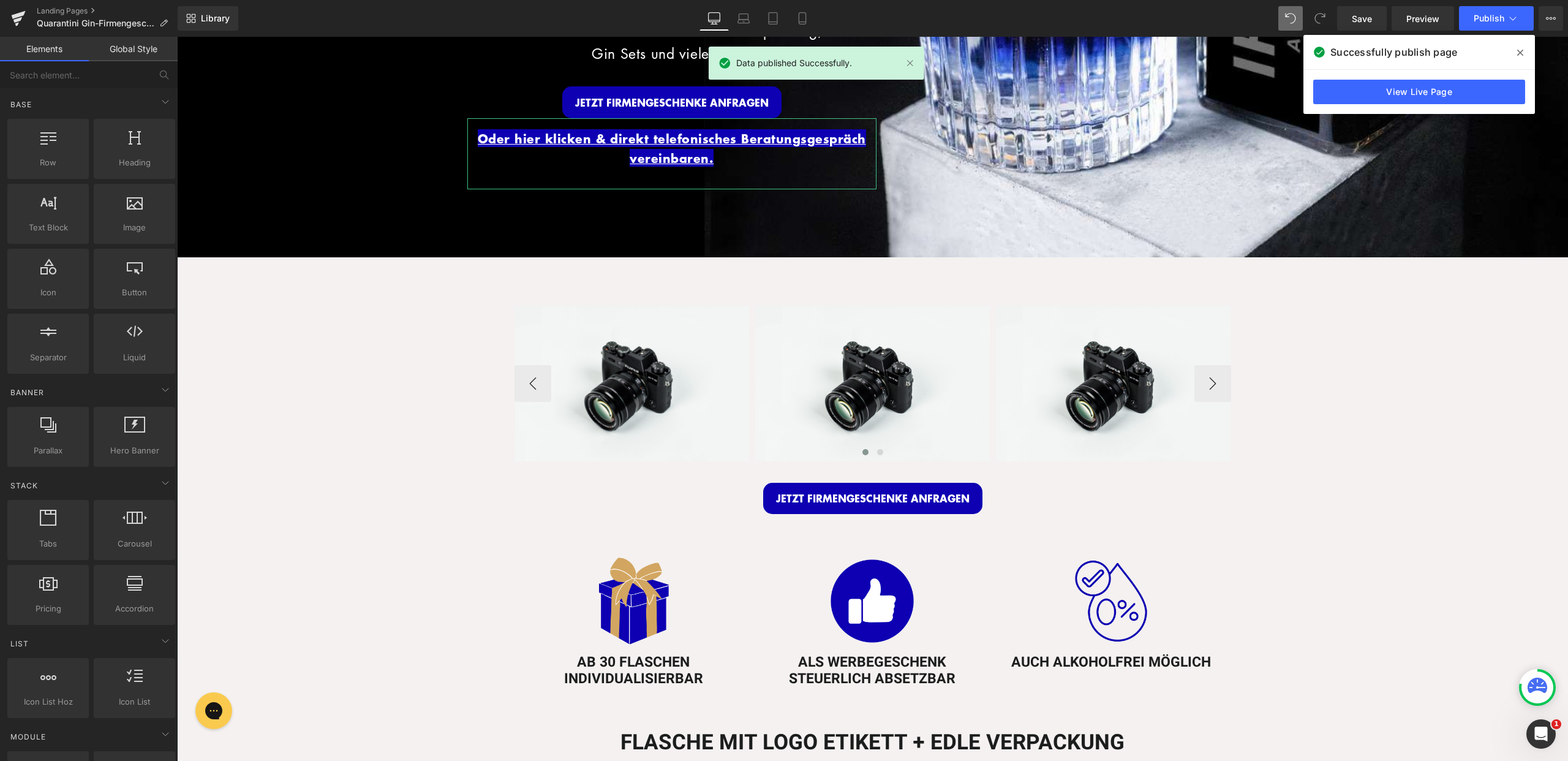
click at [1519, 48] on icon at bounding box center [1520, 52] width 6 height 10
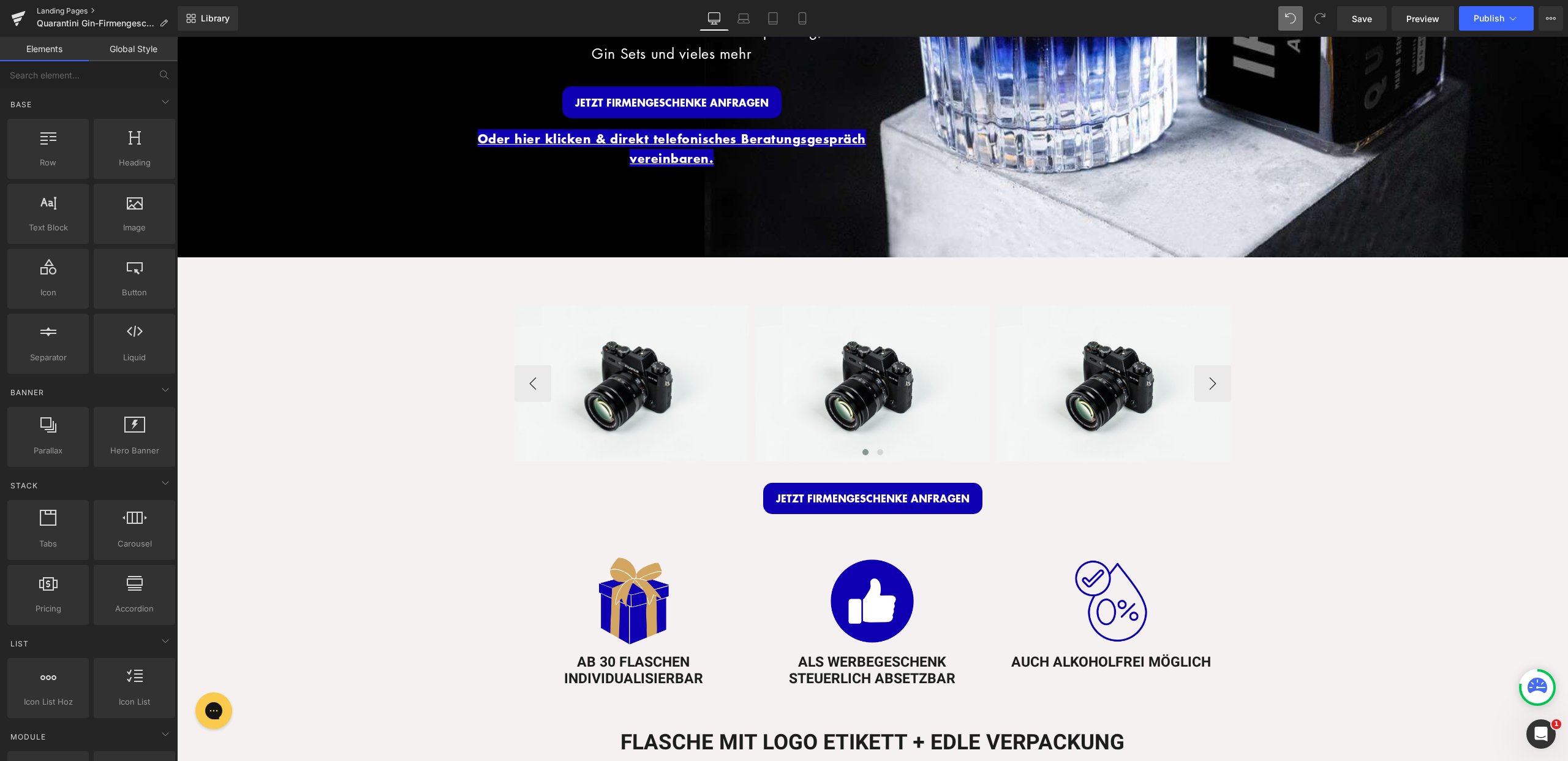
click at [82, 13] on link "Landing Pages" at bounding box center [107, 11] width 141 height 10
